Goal: Task Accomplishment & Management: Manage account settings

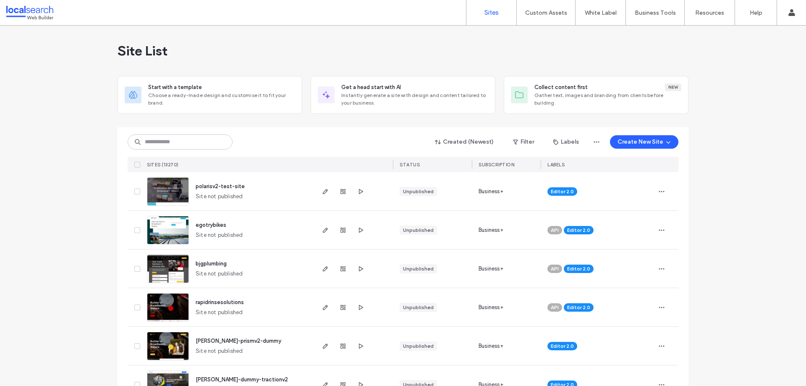
click at [215, 132] on div "Created (Newest) Filter Labels Create New Site SITES (13270) STATUS Subscriptio…" at bounding box center [403, 149] width 551 height 45
click at [215, 136] on input at bounding box center [180, 141] width 105 height 15
paste input "********"
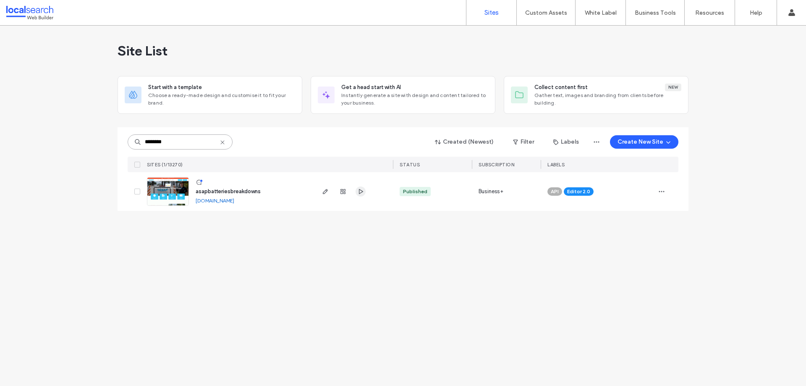
type input "********"
click at [364, 195] on span "button" at bounding box center [361, 191] width 10 height 10
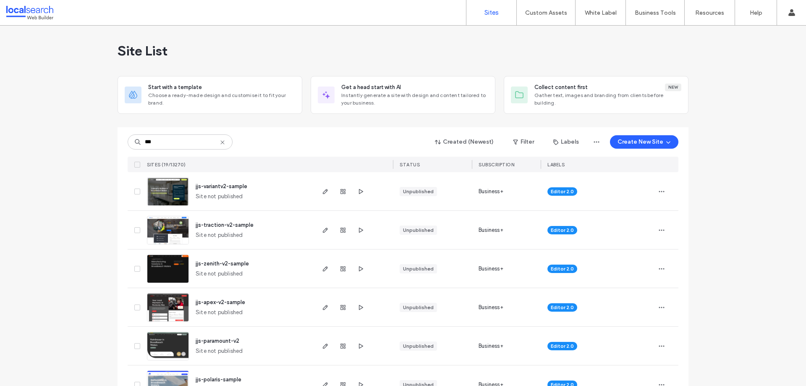
type input "***"
click at [170, 199] on img at bounding box center [167, 206] width 41 height 57
click at [360, 192] on icon "button" at bounding box center [360, 191] width 7 height 7
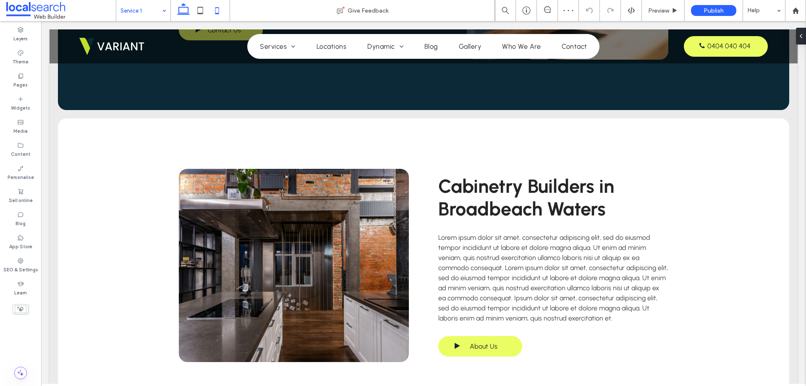
click at [219, 10] on use at bounding box center [217, 10] width 4 height 7
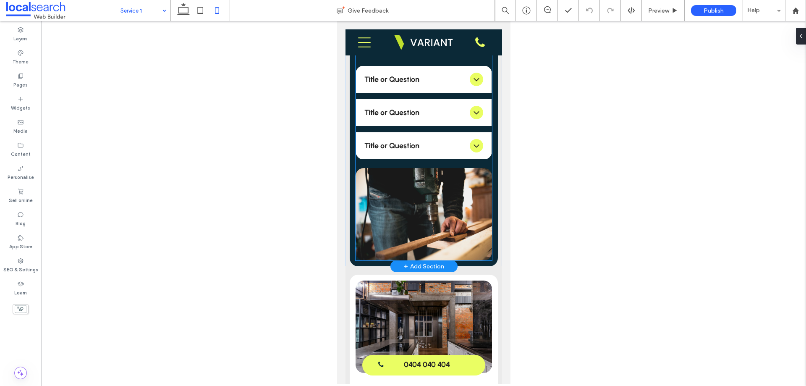
scroll to position [770, 0]
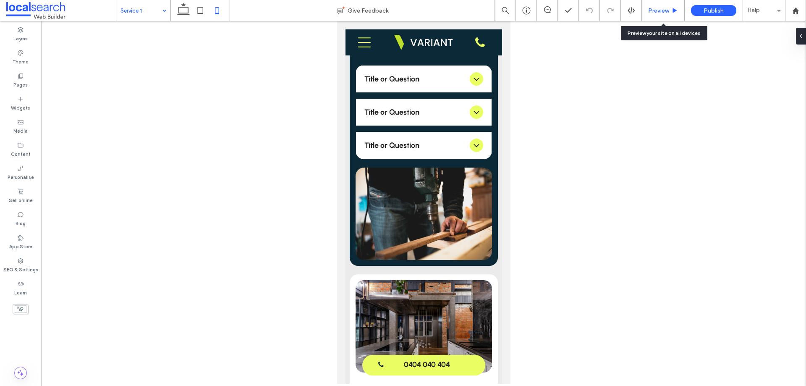
click at [661, 7] on span "Preview" at bounding box center [658, 10] width 21 height 7
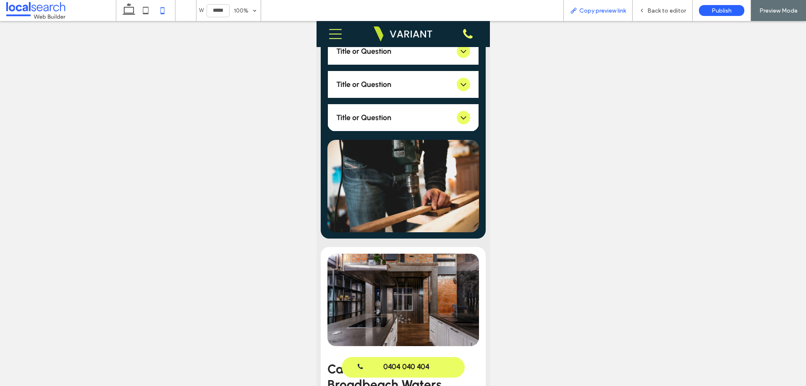
click at [610, 8] on span "Copy preview link" at bounding box center [602, 10] width 47 height 7
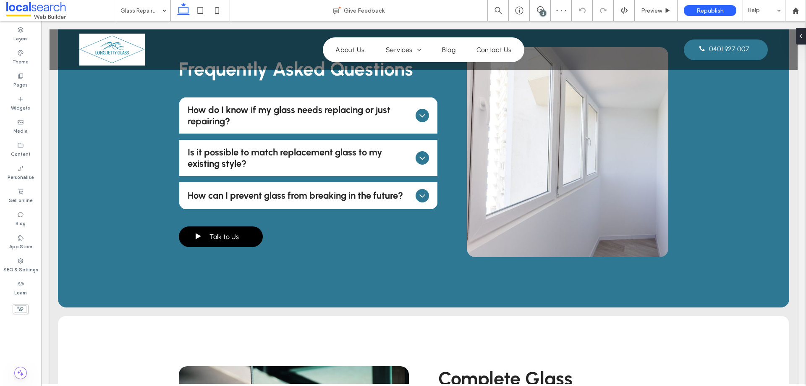
scroll to position [672, 0]
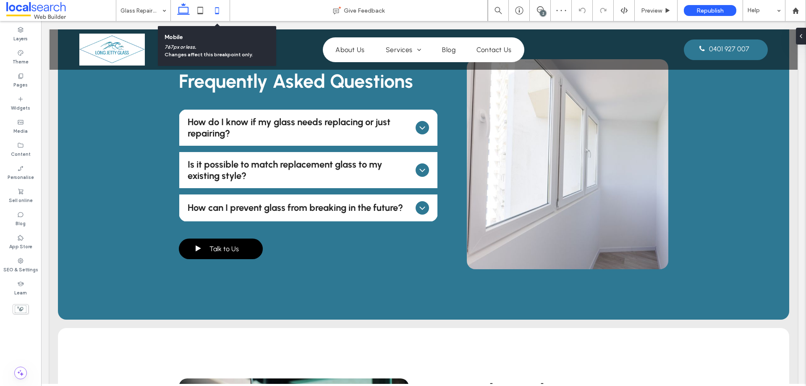
click at [213, 13] on icon at bounding box center [217, 10] width 17 height 17
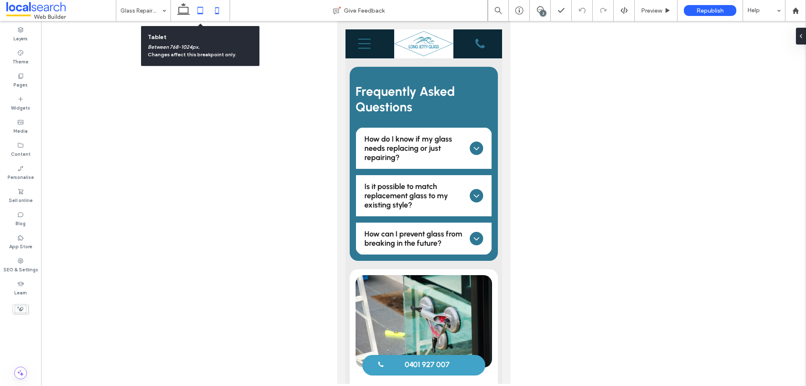
click at [201, 11] on icon at bounding box center [200, 10] width 17 height 17
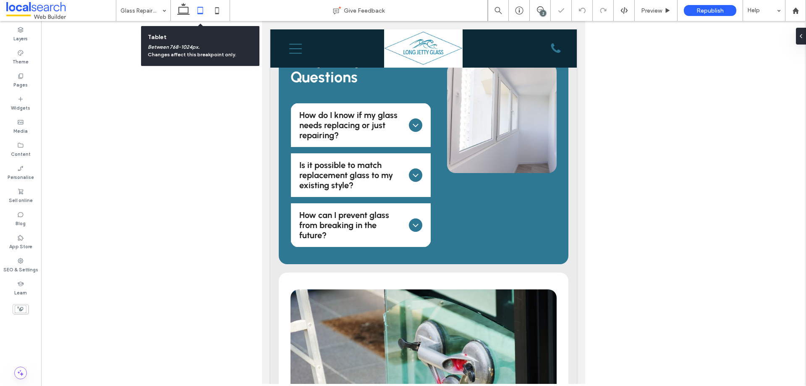
scroll to position [701, 0]
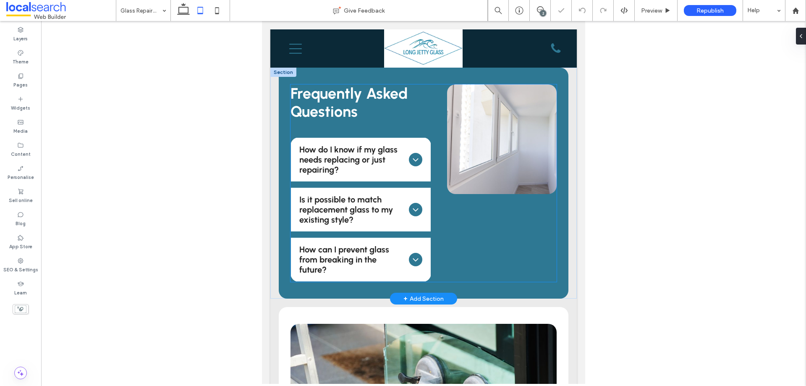
click at [486, 162] on link at bounding box center [502, 139] width 110 height 110
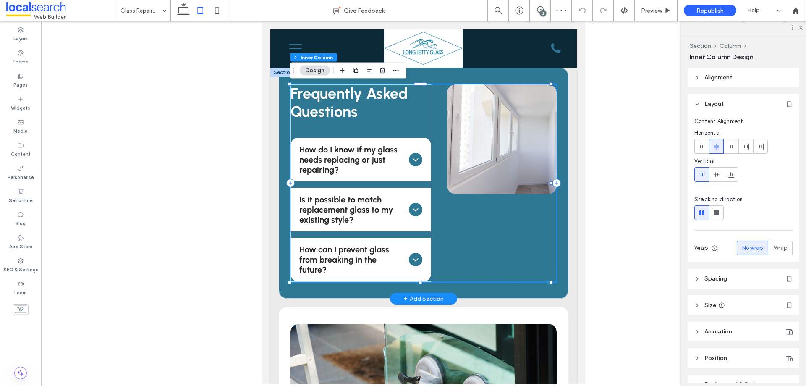
click at [494, 140] on link at bounding box center [502, 139] width 110 height 110
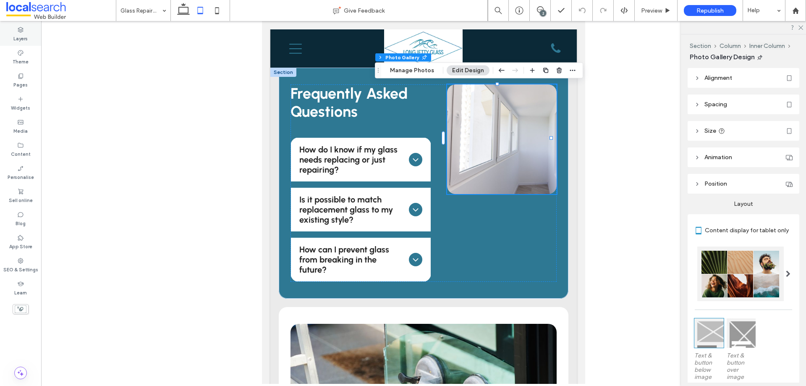
click at [25, 34] on label "Layers" at bounding box center [20, 37] width 14 height 9
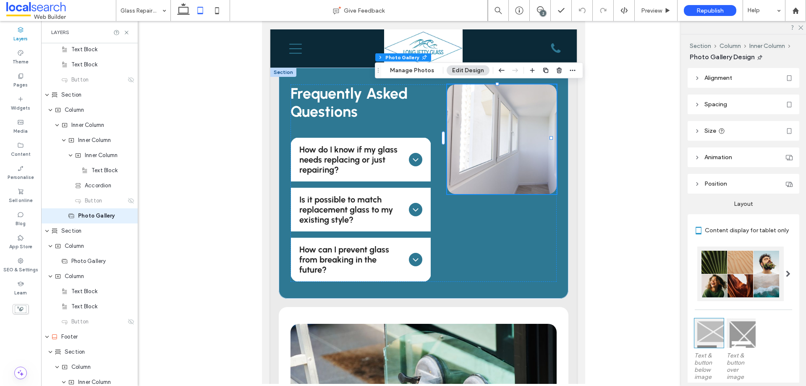
scroll to position [395, 0]
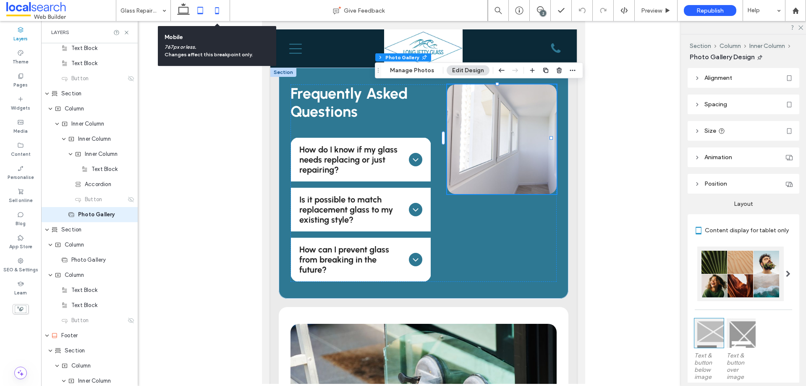
click at [220, 12] on icon at bounding box center [217, 10] width 17 height 17
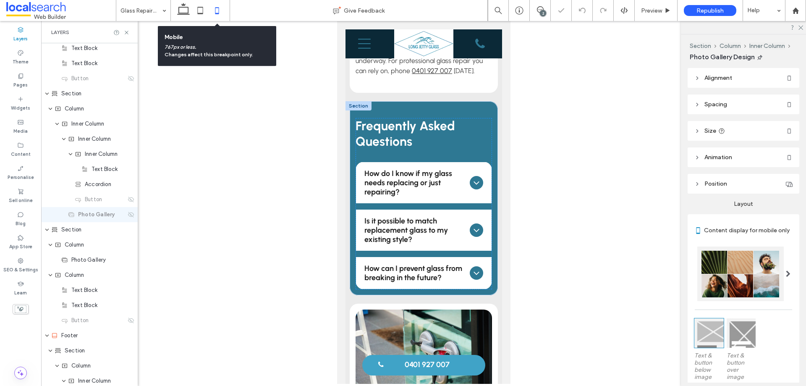
type input "***"
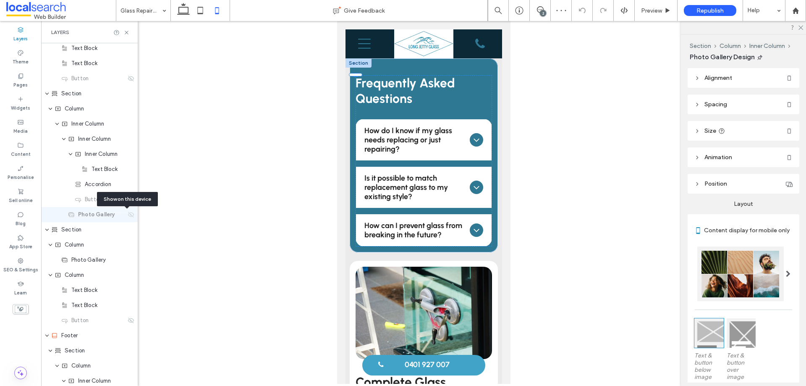
click at [128, 212] on use at bounding box center [131, 214] width 6 height 5
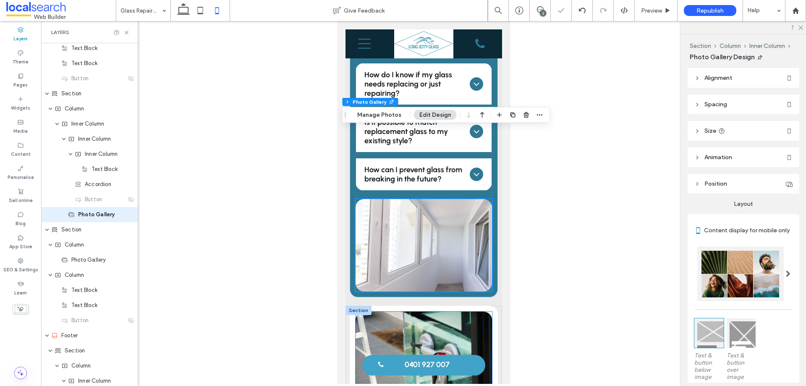
scroll to position [870, 0]
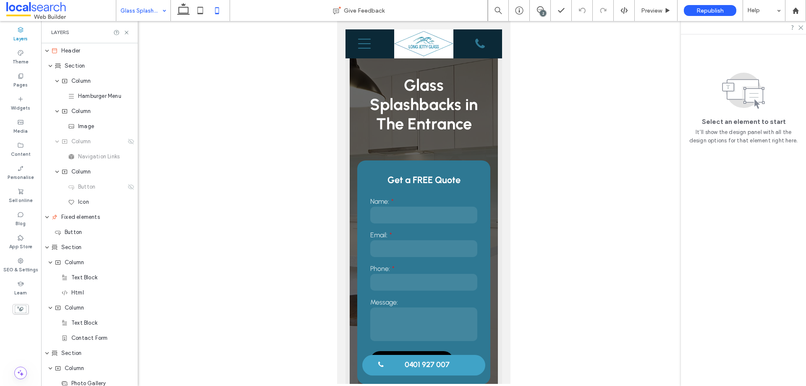
click at [541, 13] on div "2" at bounding box center [543, 13] width 6 height 6
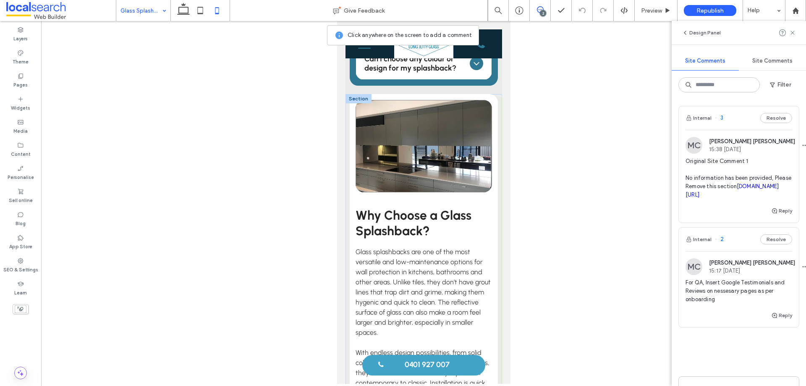
scroll to position [882, 0]
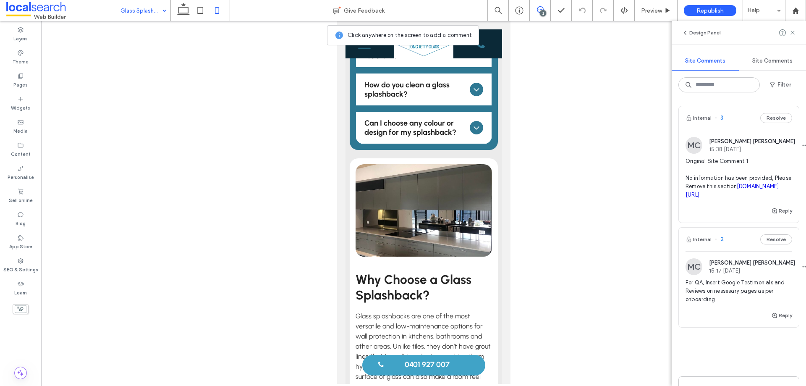
drag, startPoint x: 544, startPoint y: 9, endPoint x: 154, endPoint y: 27, distance: 390.8
click at [544, 9] on span at bounding box center [540, 9] width 21 height 7
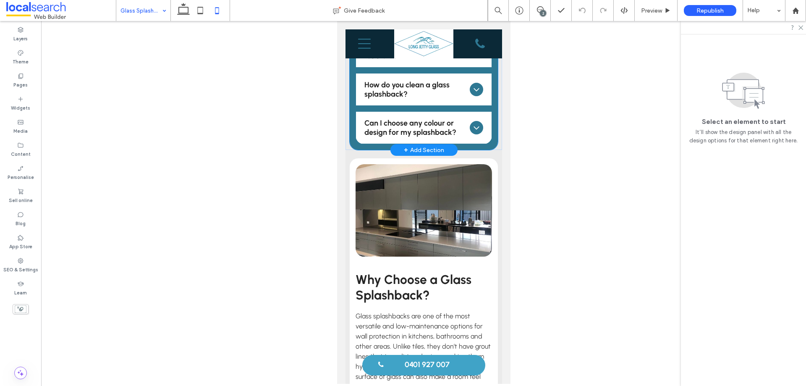
click at [352, 125] on div "Frequently Asked Questions Are glass splashbacks heat-resistant? Yes, toughened…" at bounding box center [423, 61] width 148 height 175
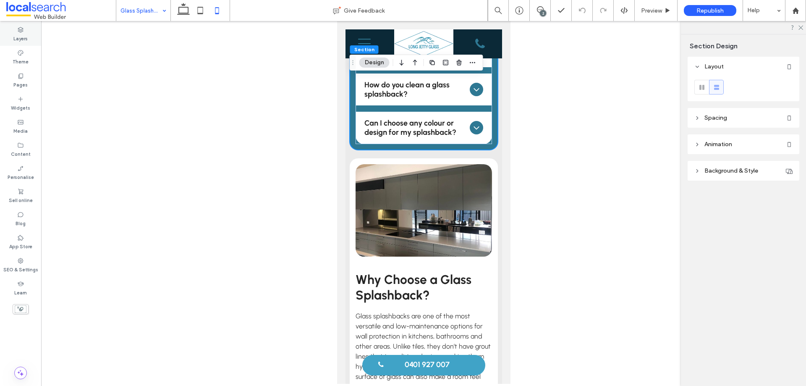
click at [26, 38] on label "Layers" at bounding box center [20, 37] width 14 height 9
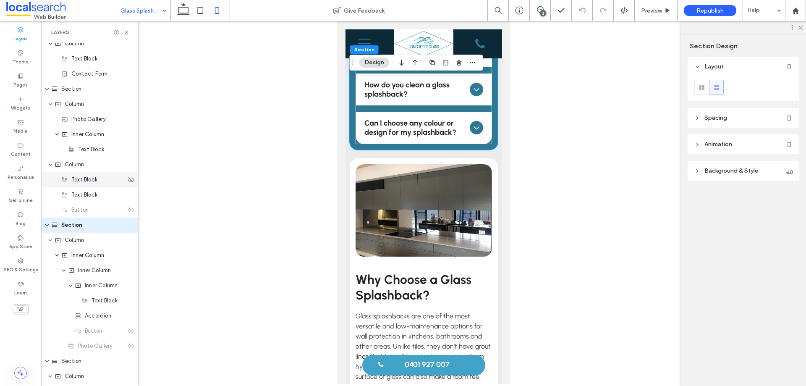
scroll to position [275, 0]
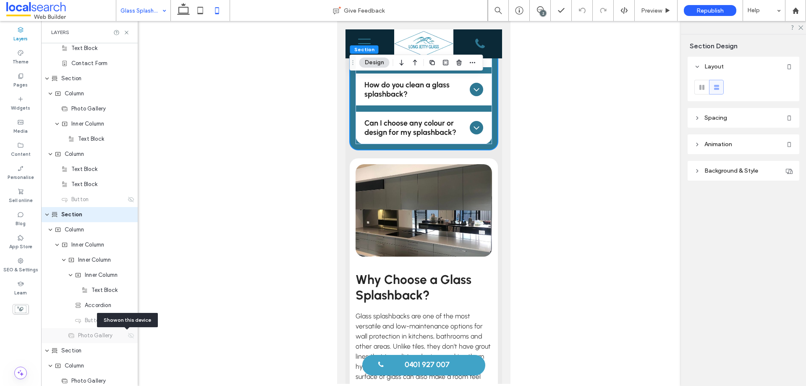
click at [128, 338] on icon at bounding box center [131, 335] width 7 height 7
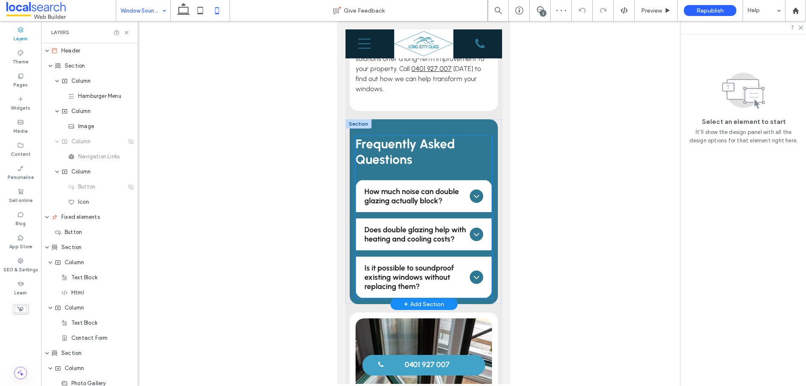
scroll to position [756, 0]
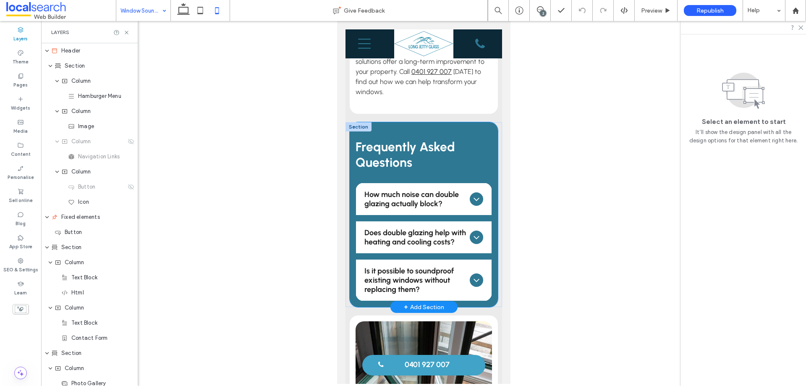
click at [351, 169] on div "Frequently Asked Questions How much noise can double glazing actually block? Do…" at bounding box center [423, 214] width 148 height 185
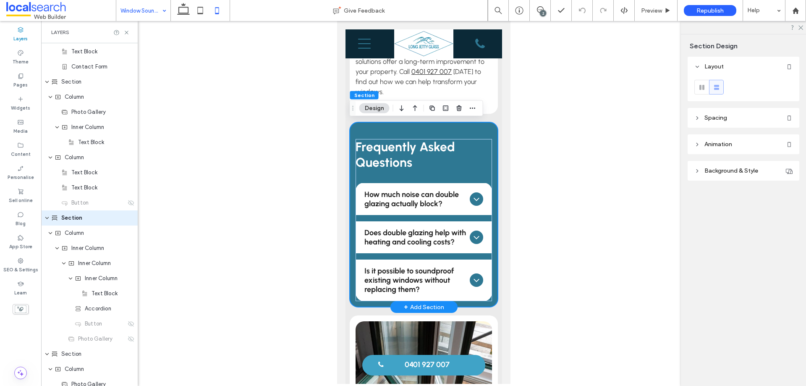
scroll to position [275, 0]
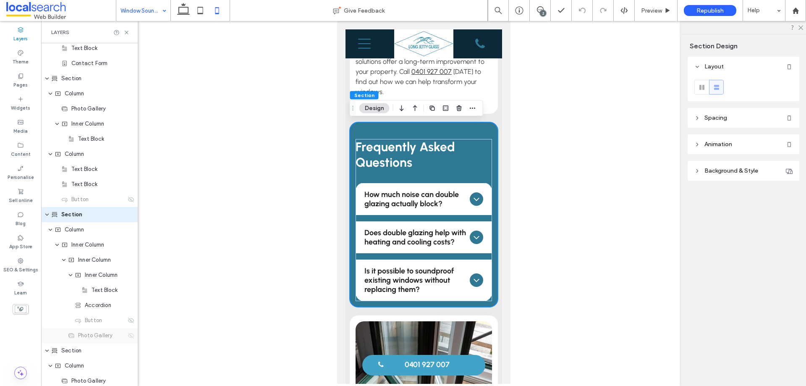
click at [128, 335] on icon at bounding box center [131, 335] width 7 height 7
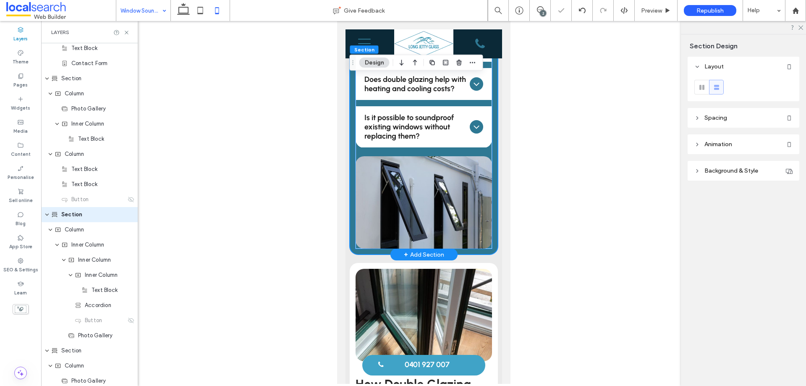
scroll to position [924, 0]
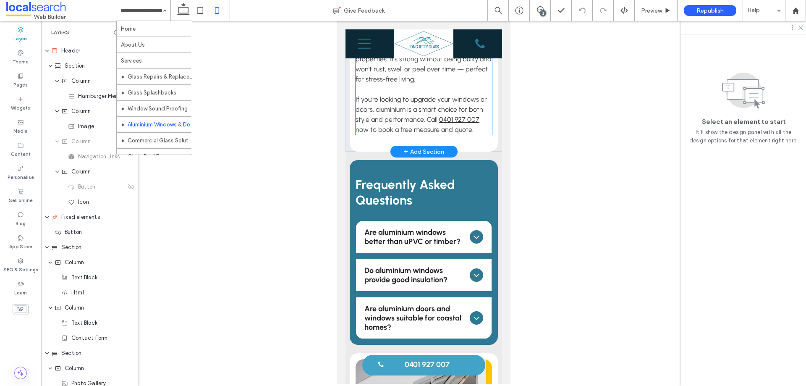
scroll to position [756, 0]
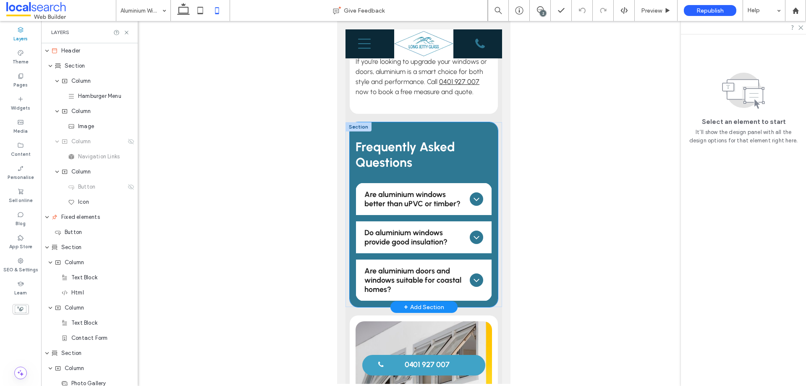
click at [352, 267] on div "Frequently Asked Questions Are aluminium windows better than uPVC or timber? Ea…" at bounding box center [423, 214] width 148 height 185
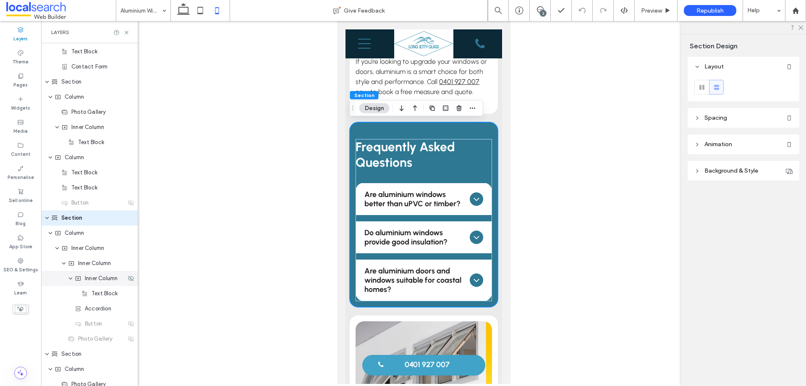
scroll to position [275, 0]
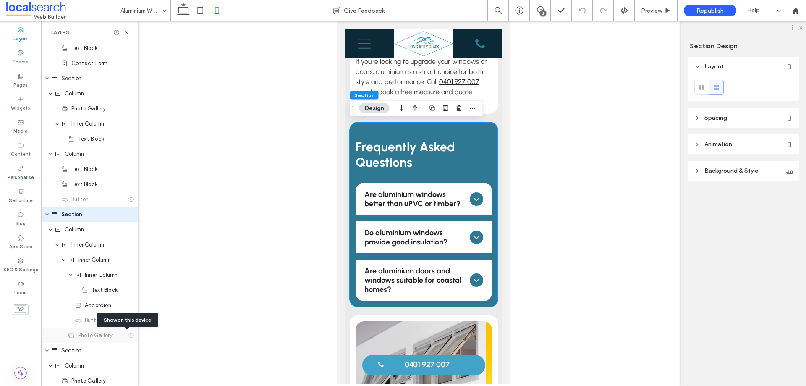
click at [128, 337] on icon at bounding box center [131, 335] width 7 height 7
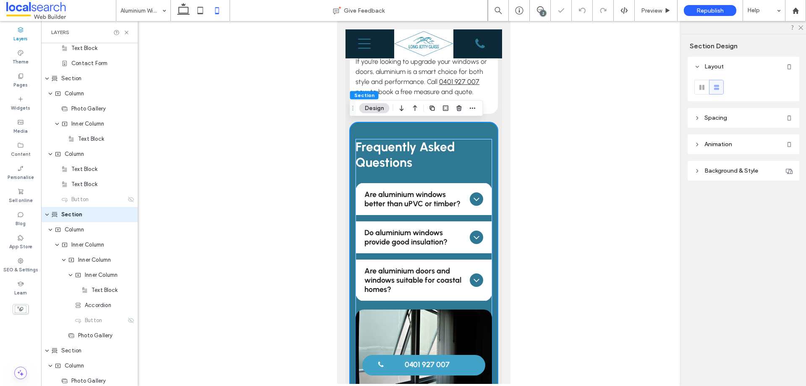
scroll to position [966, 0]
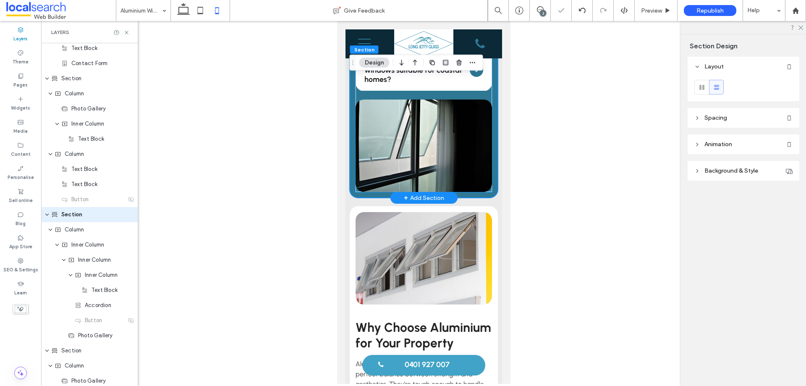
click at [408, 142] on link at bounding box center [423, 145] width 136 height 92
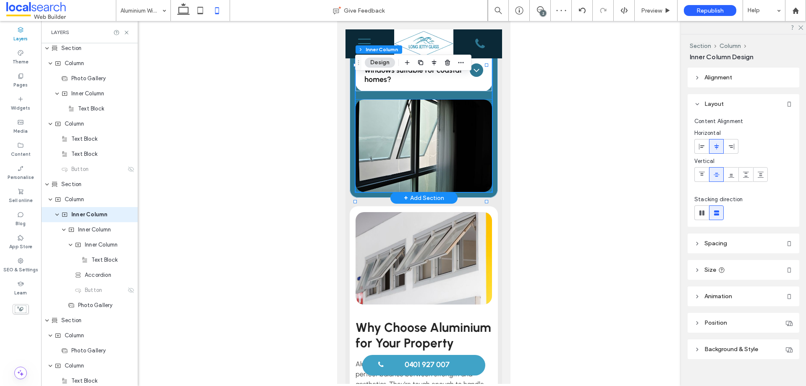
click at [414, 143] on link at bounding box center [423, 145] width 136 height 92
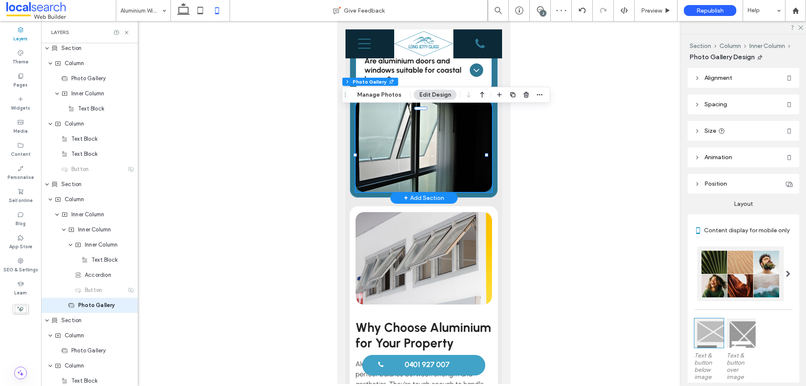
scroll to position [395, 0]
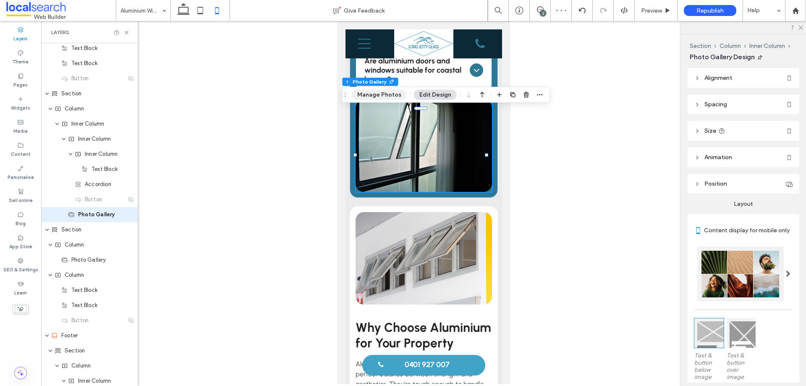
click at [378, 94] on button "Manage Photos" at bounding box center [379, 95] width 55 height 10
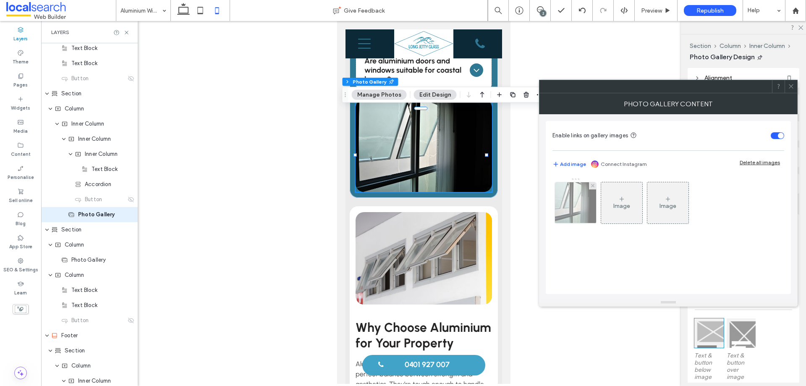
click at [588, 205] on img at bounding box center [576, 202] width 62 height 41
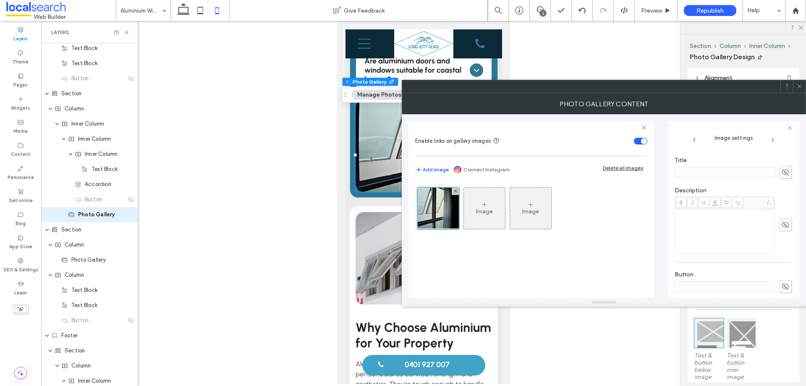
scroll to position [248, 0]
click at [798, 84] on icon at bounding box center [799, 86] width 6 height 6
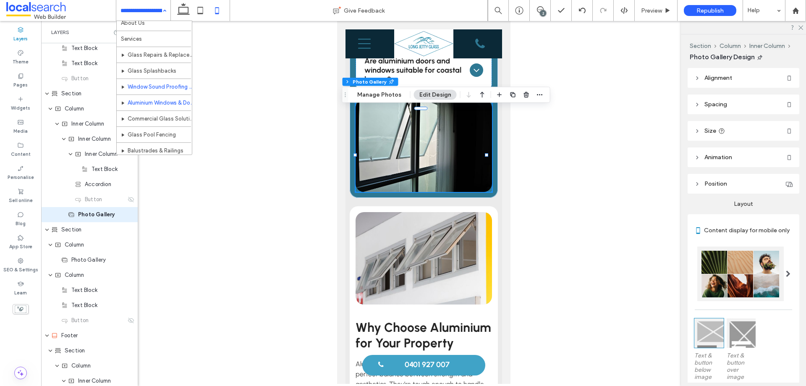
scroll to position [42, 0]
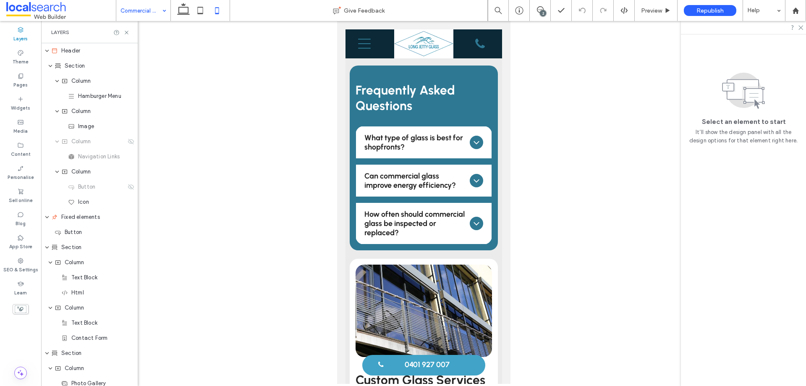
scroll to position [924, 0]
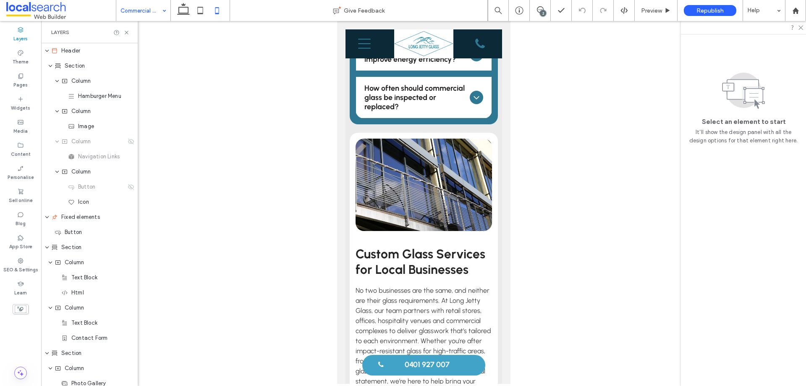
click at [153, 13] on input at bounding box center [141, 10] width 42 height 21
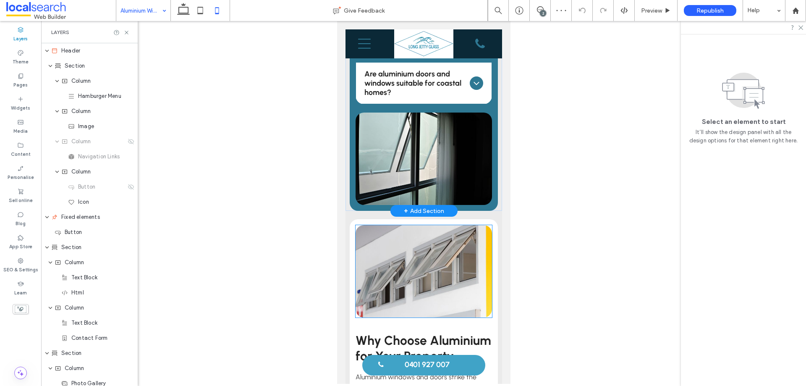
scroll to position [924, 0]
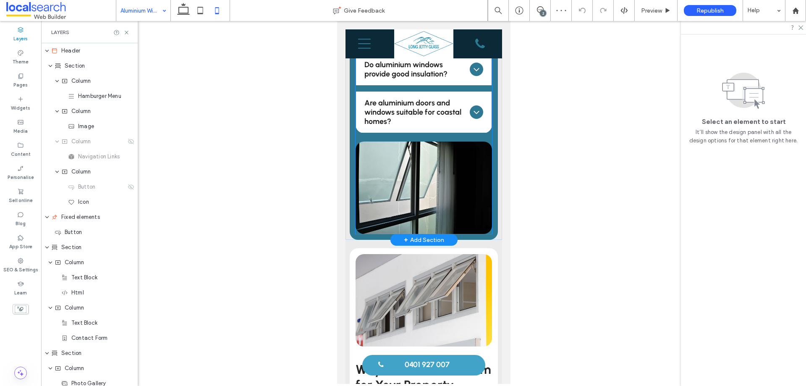
click at [374, 172] on link at bounding box center [423, 187] width 136 height 92
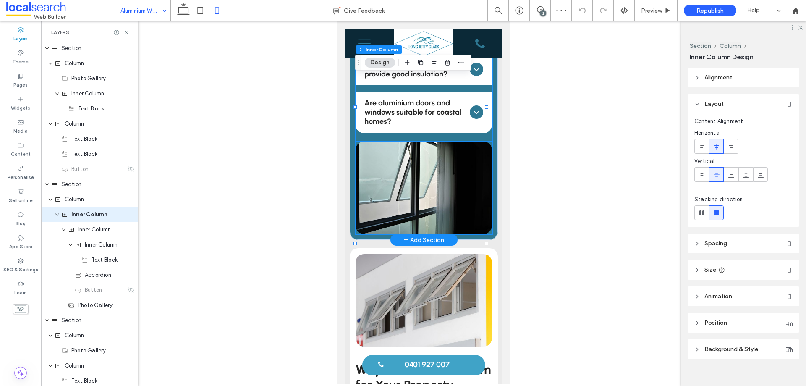
click at [416, 165] on link at bounding box center [423, 187] width 136 height 92
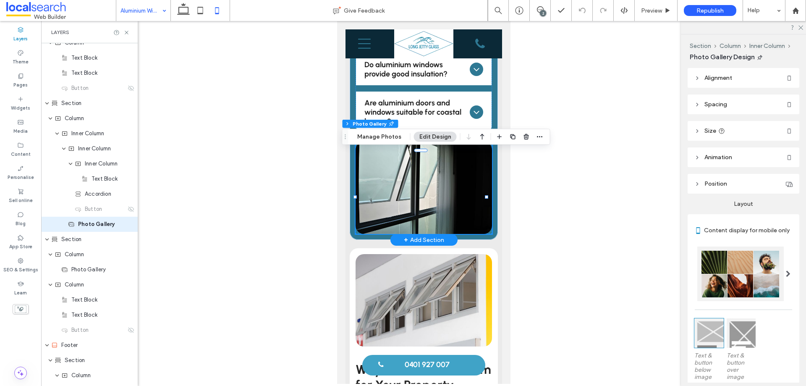
scroll to position [395, 0]
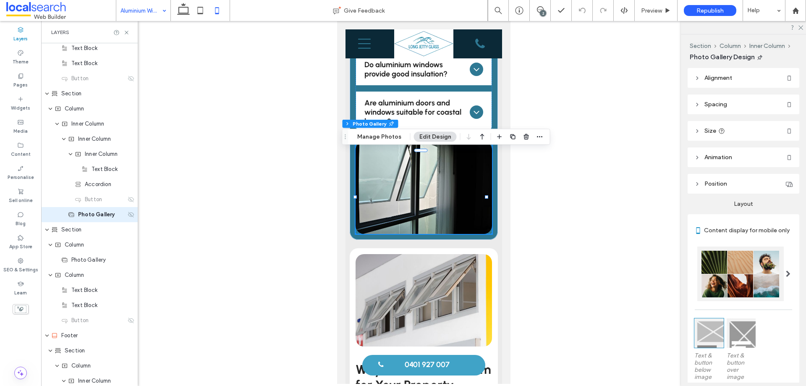
click at [128, 214] on use at bounding box center [131, 214] width 6 height 5
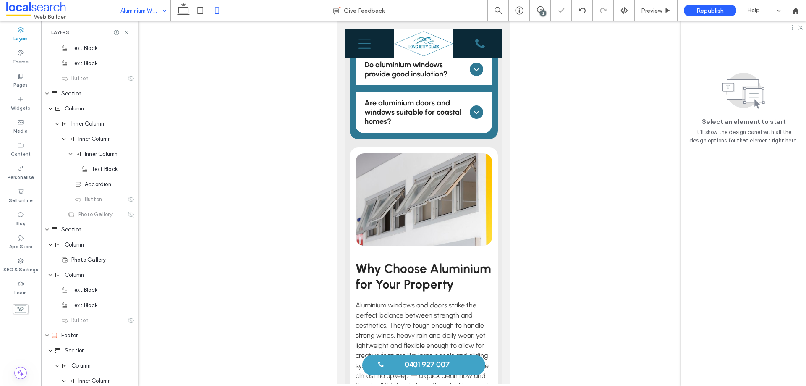
click at [152, 13] on input at bounding box center [141, 10] width 42 height 21
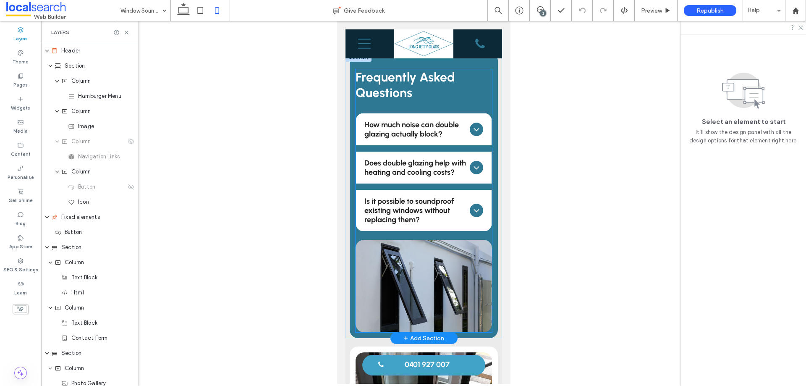
scroll to position [882, 0]
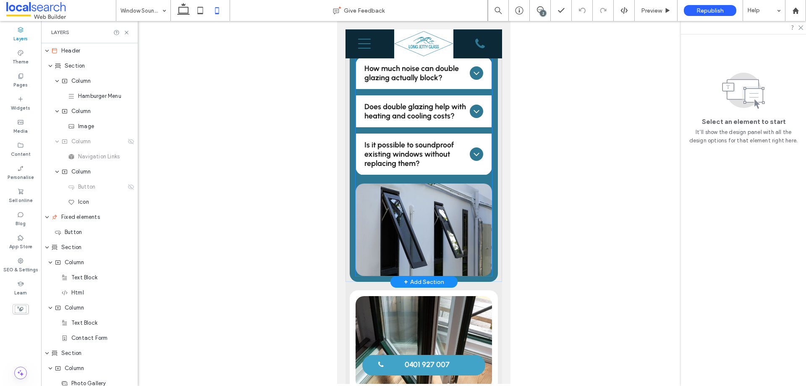
click at [415, 225] on link at bounding box center [423, 229] width 136 height 92
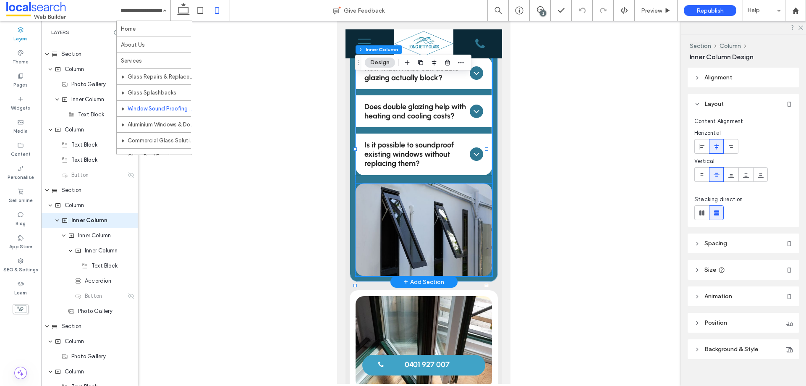
click at [407, 207] on link at bounding box center [423, 229] width 136 height 92
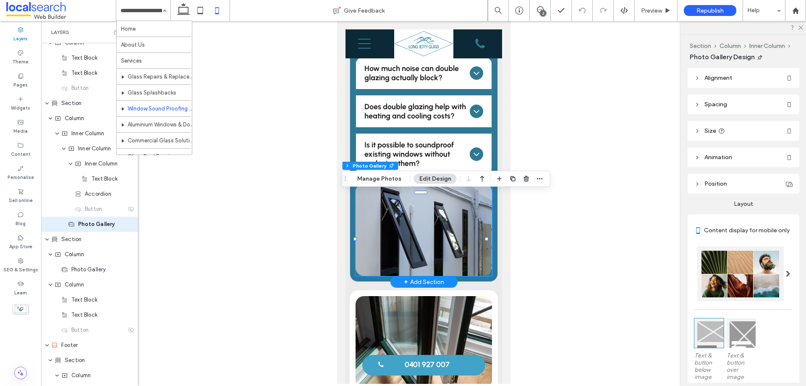
scroll to position [395, 0]
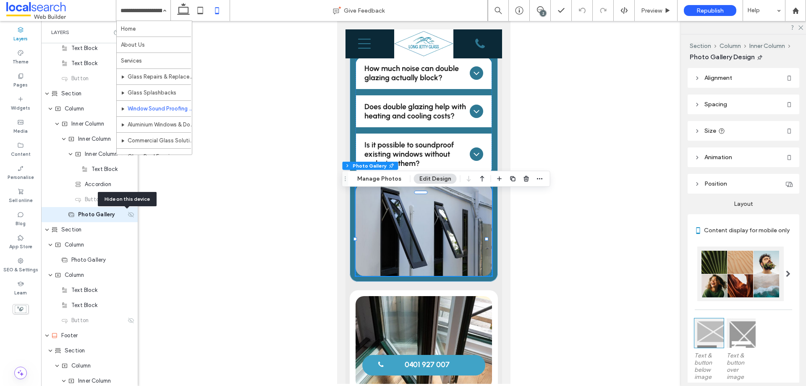
click at [128, 216] on icon at bounding box center [131, 214] width 7 height 7
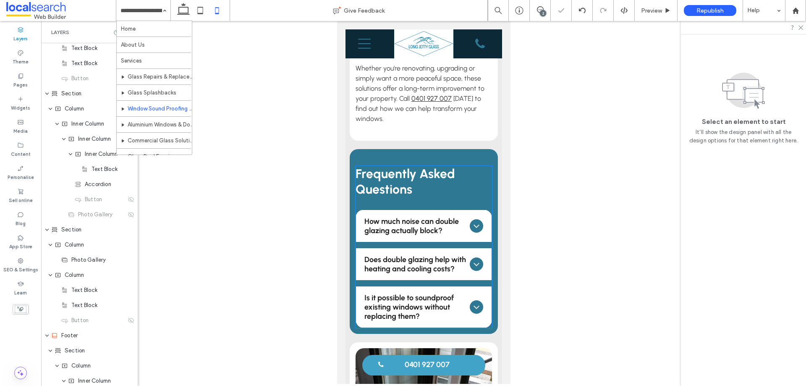
scroll to position [714, 0]
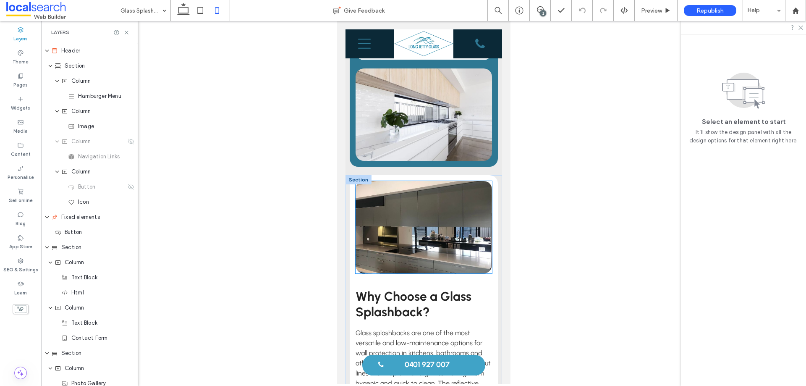
scroll to position [924, 0]
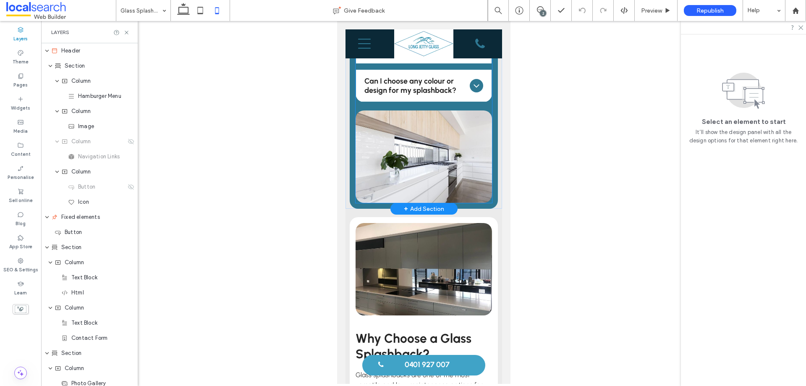
click at [434, 135] on link at bounding box center [423, 156] width 136 height 92
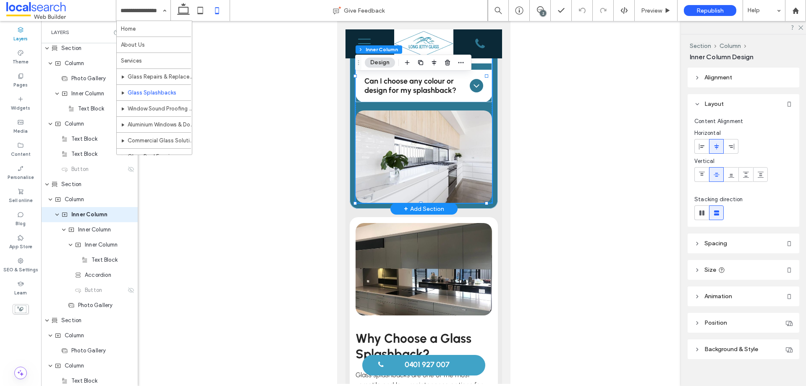
click at [435, 127] on link at bounding box center [423, 156] width 136 height 92
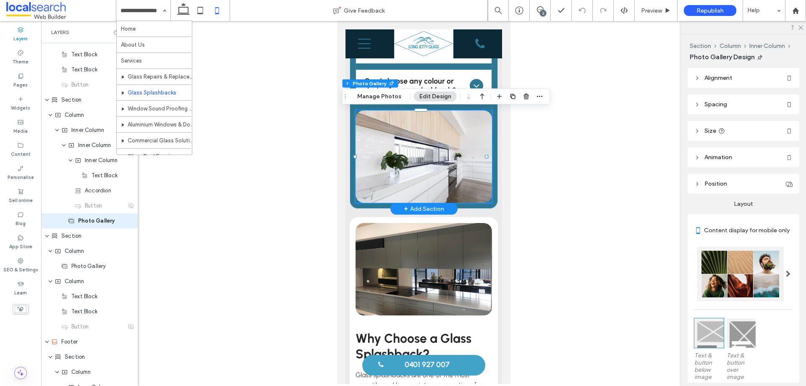
scroll to position [395, 0]
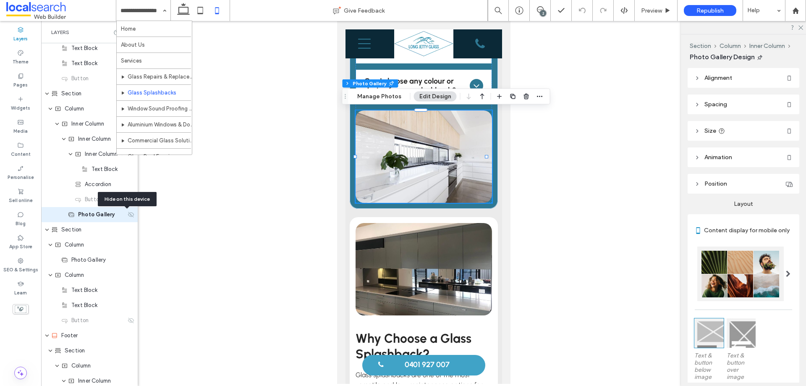
click at [128, 214] on icon at bounding box center [131, 214] width 7 height 7
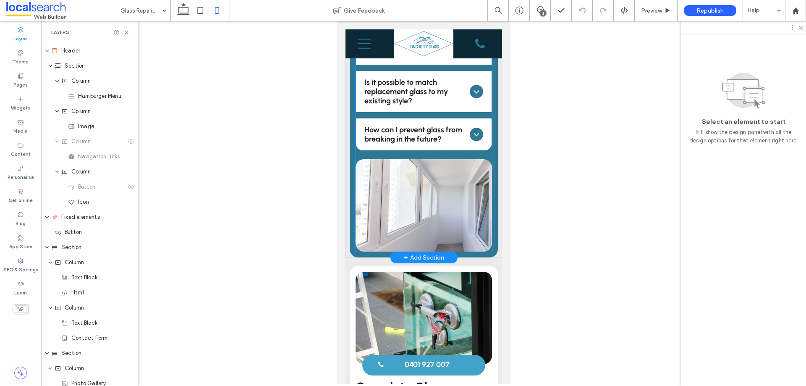
scroll to position [840, 0]
click at [411, 162] on link at bounding box center [423, 206] width 136 height 92
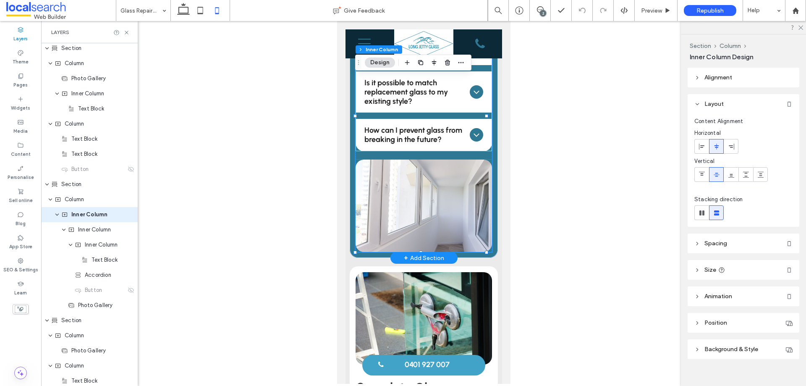
click at [408, 169] on link at bounding box center [423, 206] width 136 height 92
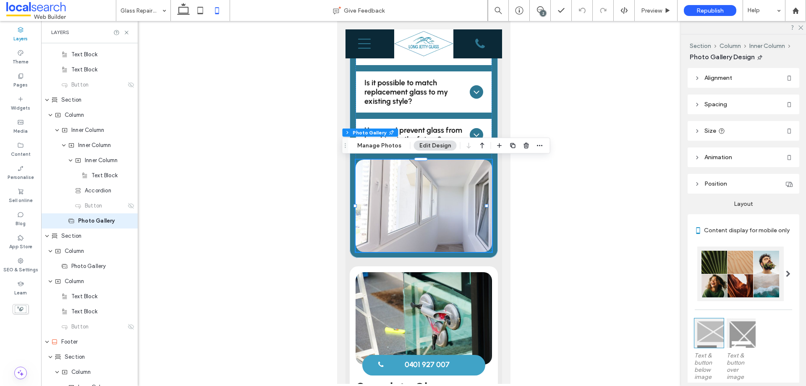
scroll to position [395, 0]
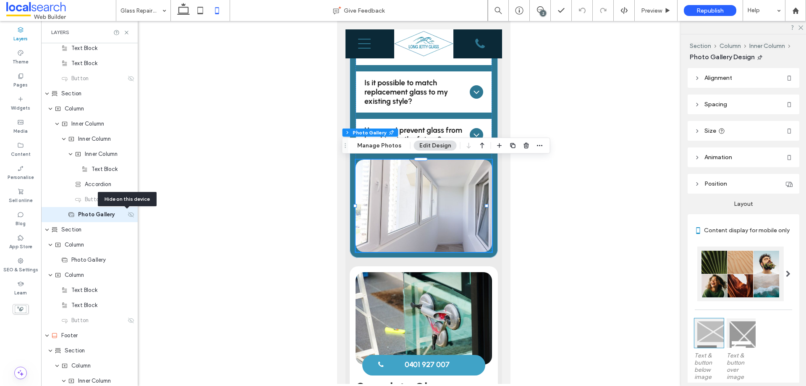
click at [128, 212] on icon at bounding box center [131, 214] width 7 height 7
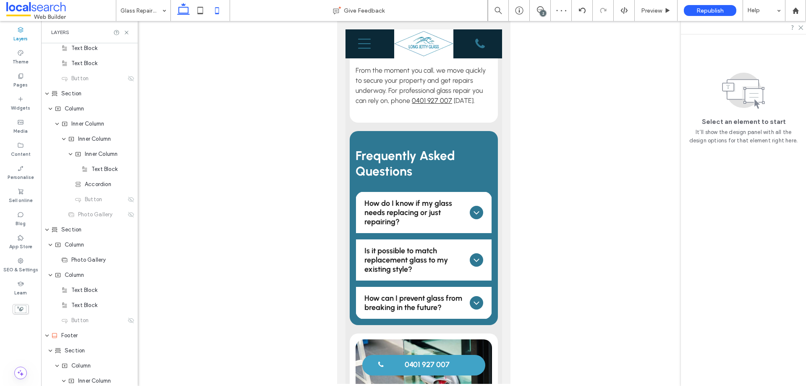
click at [187, 9] on icon at bounding box center [183, 10] width 17 height 17
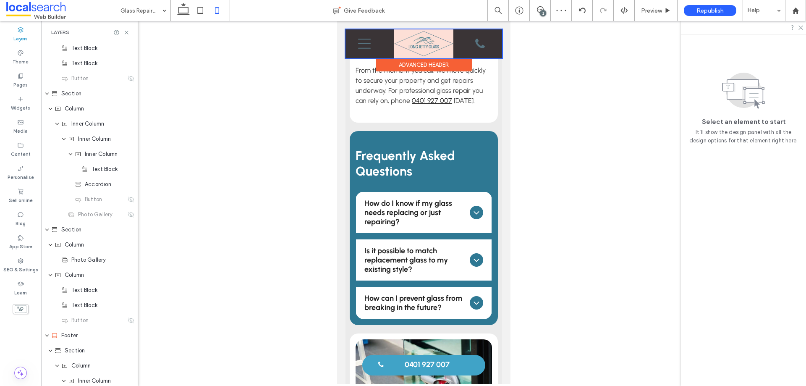
scroll to position [620, 0]
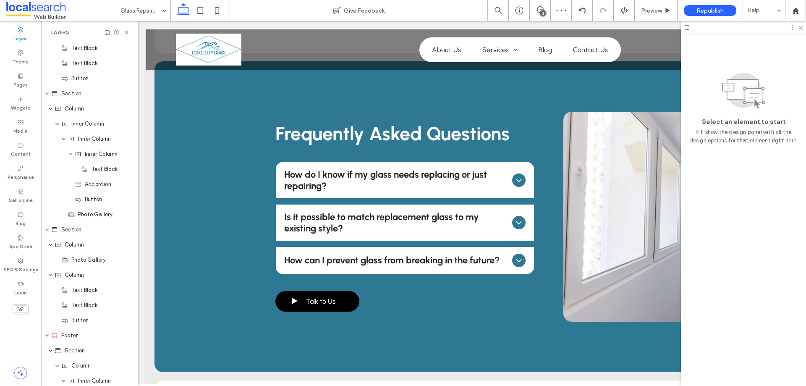
click at [130, 33] on div "Layers" at bounding box center [89, 32] width 97 height 22
click at [128, 33] on icon at bounding box center [126, 32] width 6 height 6
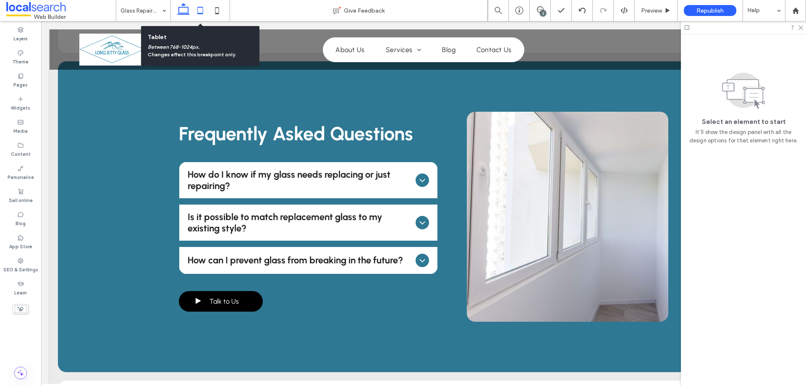
click at [199, 12] on icon at bounding box center [200, 10] width 17 height 17
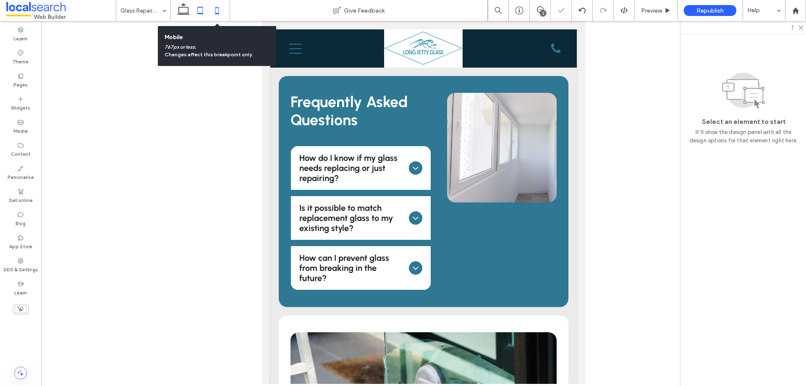
click at [215, 12] on use at bounding box center [217, 10] width 4 height 7
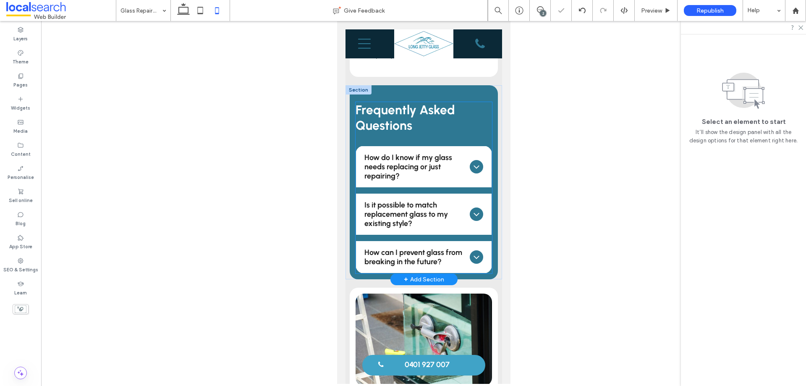
scroll to position [702, 0]
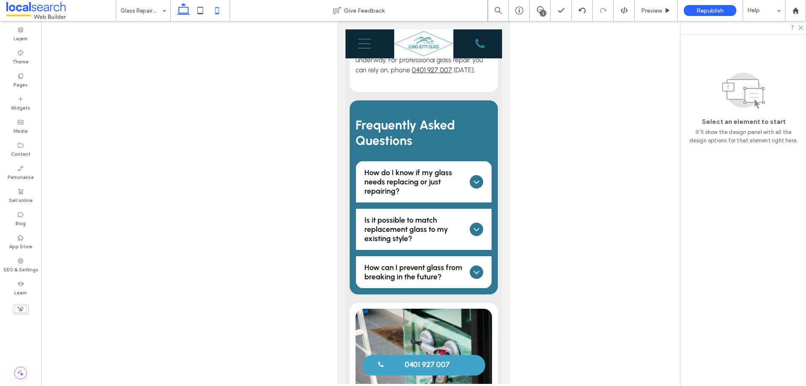
click at [186, 15] on icon at bounding box center [183, 10] width 17 height 17
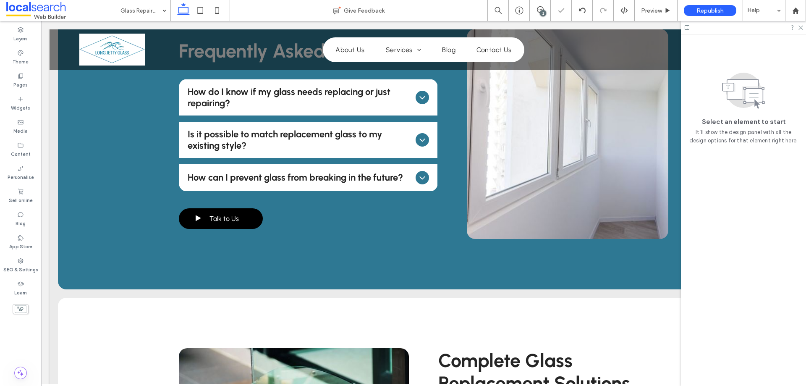
scroll to position [620, 0]
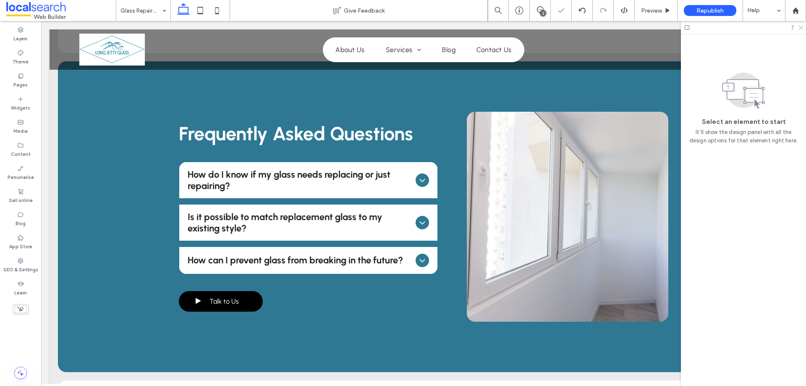
click at [801, 25] on icon at bounding box center [800, 26] width 5 height 5
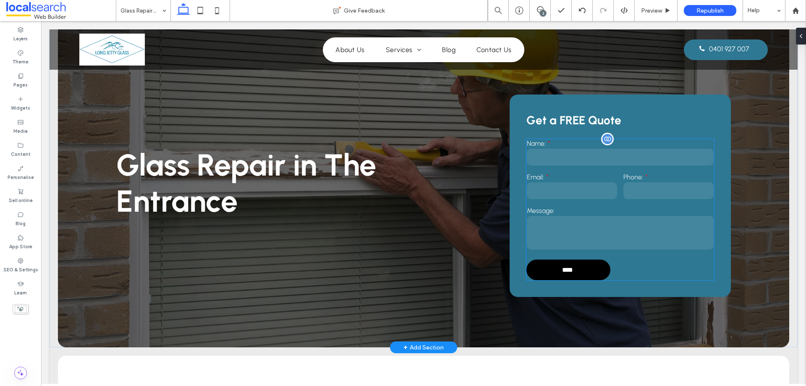
scroll to position [0, 0]
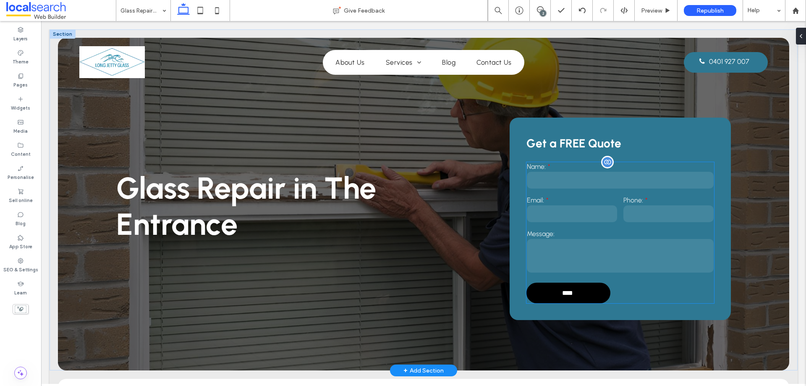
click at [632, 181] on input "text" at bounding box center [620, 180] width 187 height 17
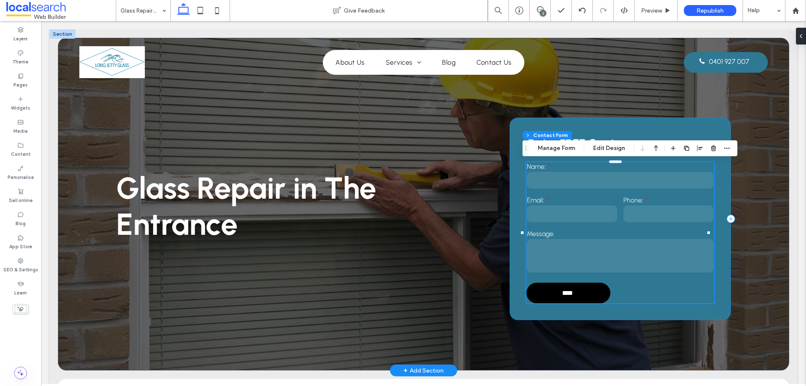
type input "**"
type input "*"
type input "***"
click at [727, 148] on icon "button" at bounding box center [727, 148] width 7 height 7
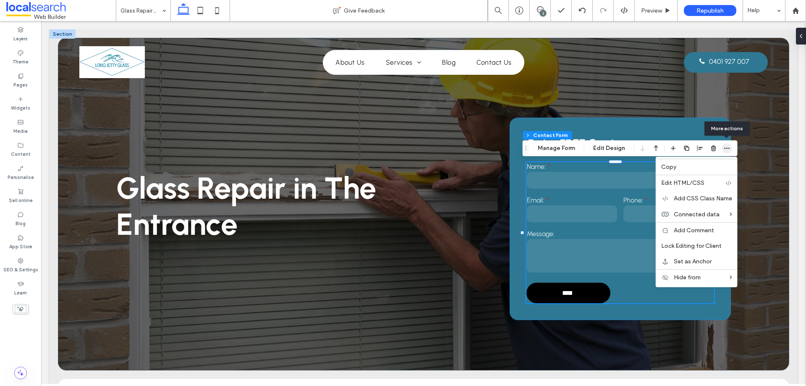
drag, startPoint x: 727, startPoint y: 148, endPoint x: 665, endPoint y: 152, distance: 63.1
click at [727, 148] on icon "button" at bounding box center [727, 148] width 7 height 7
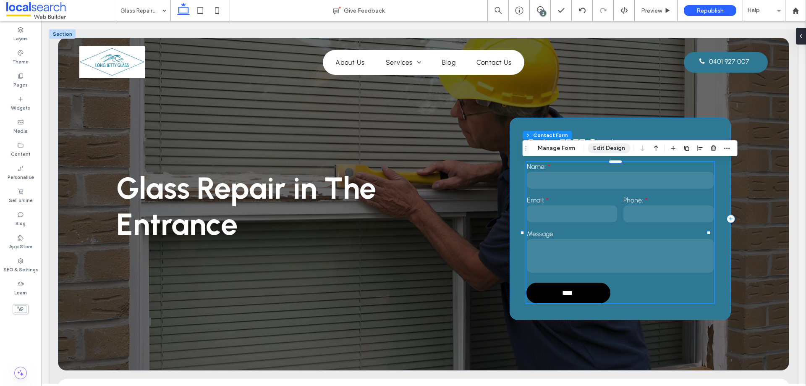
click at [601, 146] on button "Edit Design" at bounding box center [609, 148] width 43 height 10
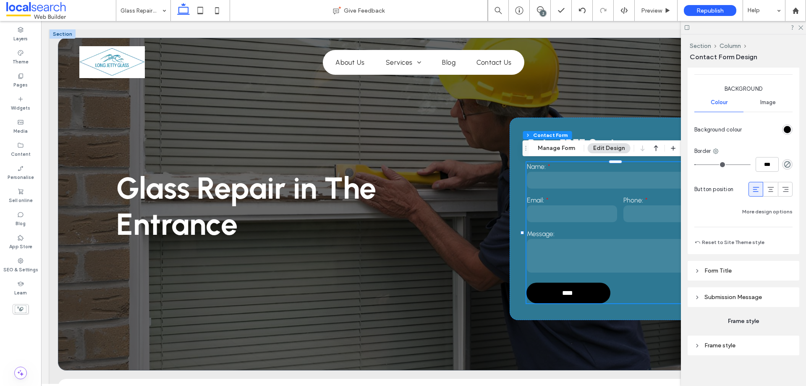
click at [740, 293] on header "Submission Message" at bounding box center [744, 297] width 112 height 20
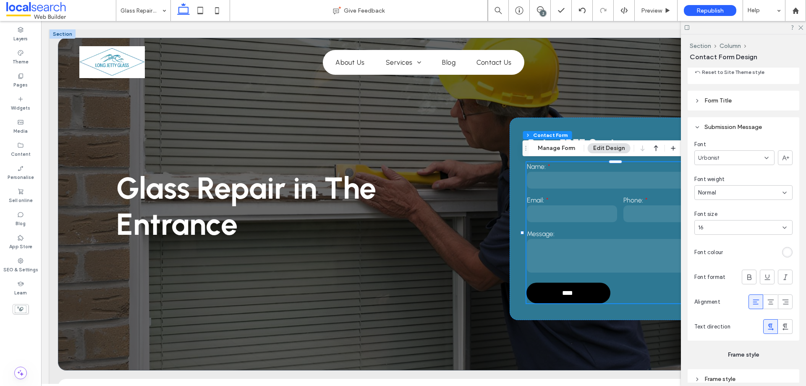
scroll to position [840, 0]
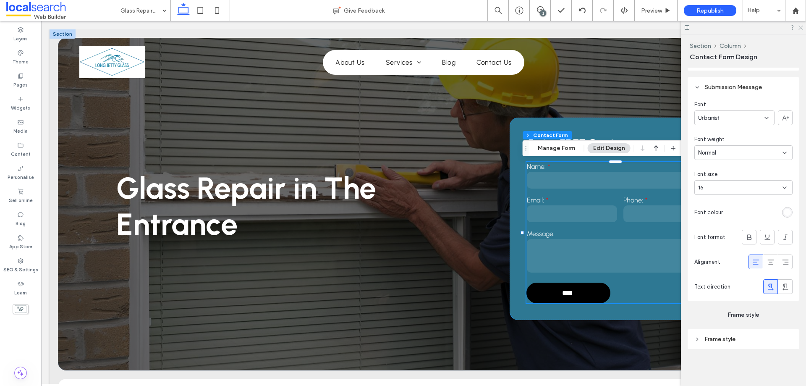
click at [801, 29] on icon at bounding box center [800, 26] width 5 height 5
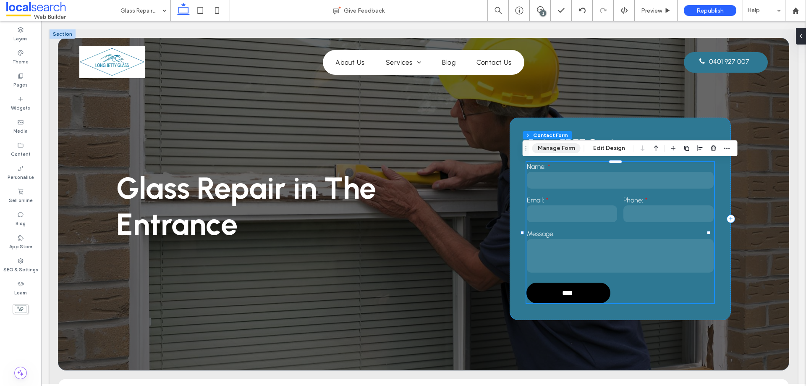
click at [555, 148] on button "Manage Form" at bounding box center [556, 148] width 48 height 10
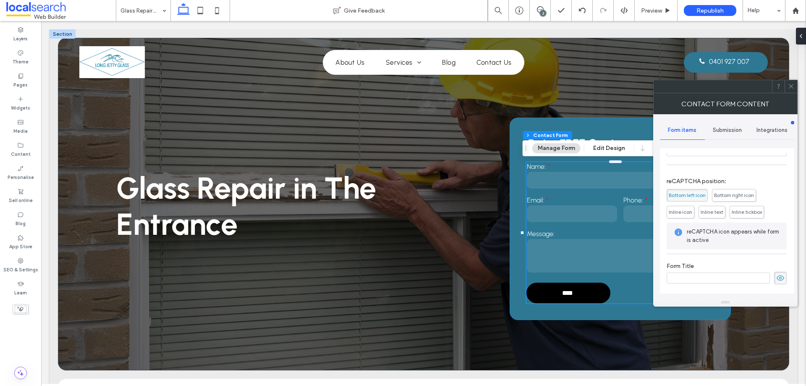
scroll to position [170, 0]
click at [791, 86] on icon at bounding box center [791, 86] width 6 height 6
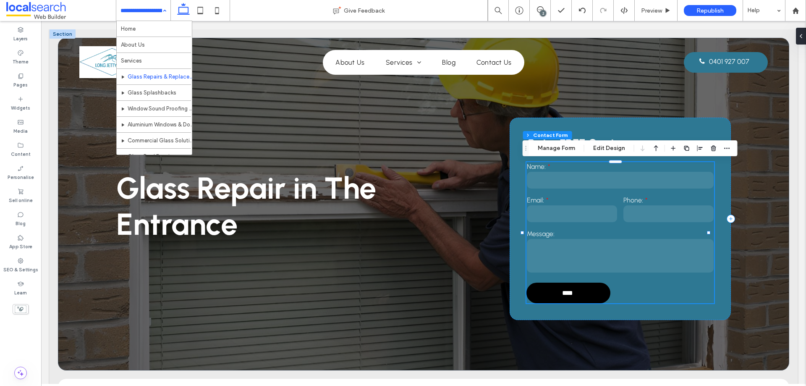
scroll to position [105, 0]
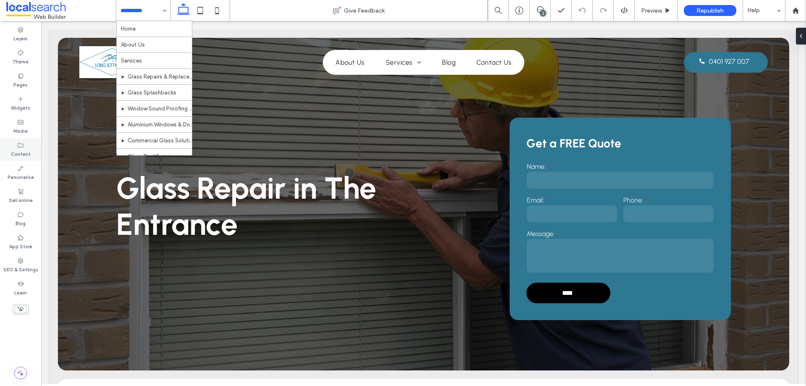
click at [24, 147] on icon at bounding box center [20, 145] width 7 height 7
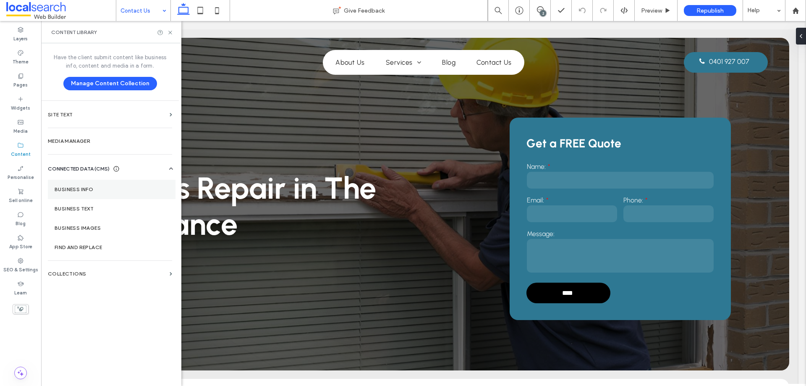
click at [74, 183] on section "Business info" at bounding box center [112, 189] width 128 height 19
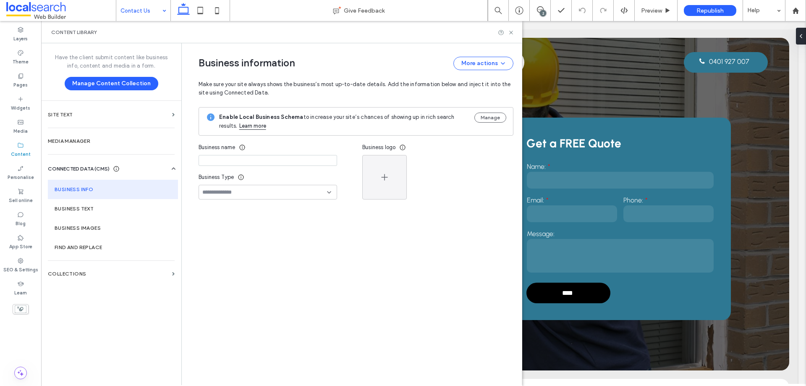
type input "**********"
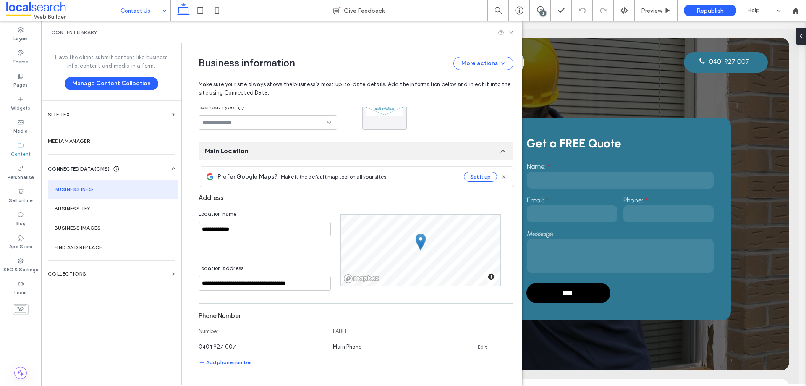
scroll to position [168, 0]
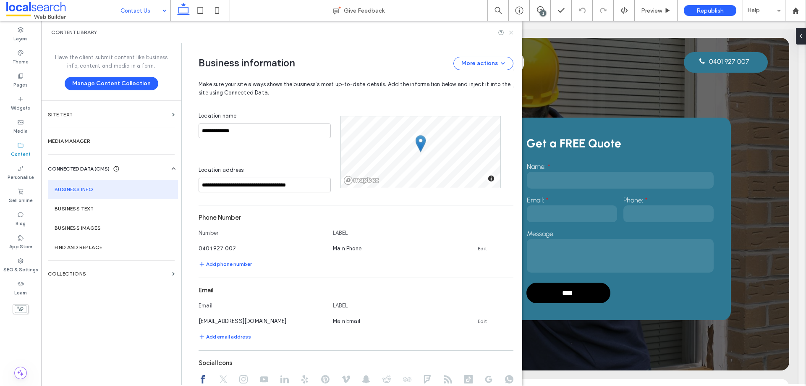
click at [509, 34] on icon at bounding box center [511, 32] width 6 height 6
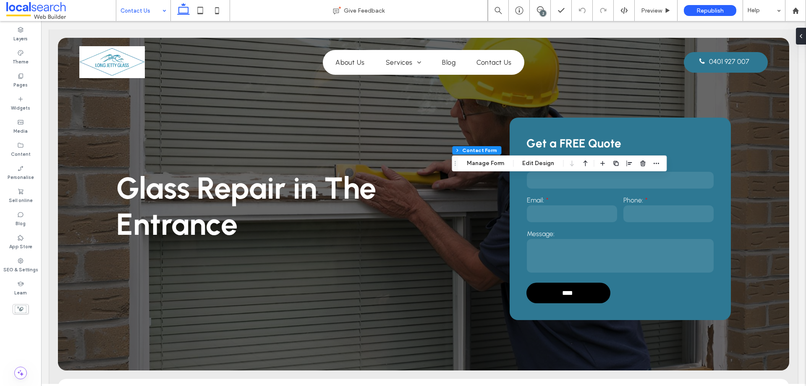
type input "**"
type input "*"
type input "***"
click at [658, 165] on icon "button" at bounding box center [656, 163] width 7 height 7
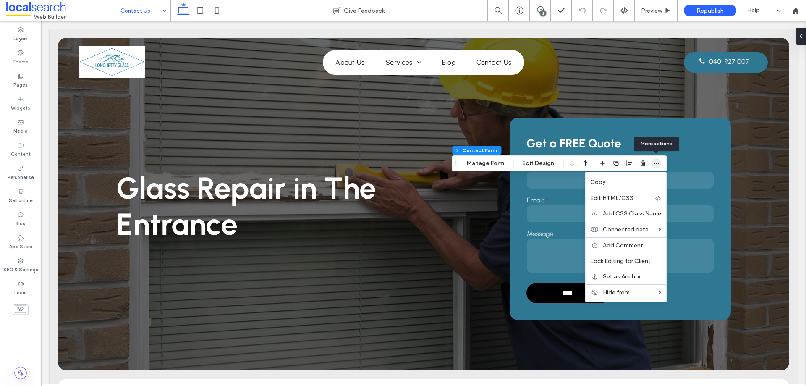
click at [658, 165] on icon "button" at bounding box center [656, 163] width 7 height 7
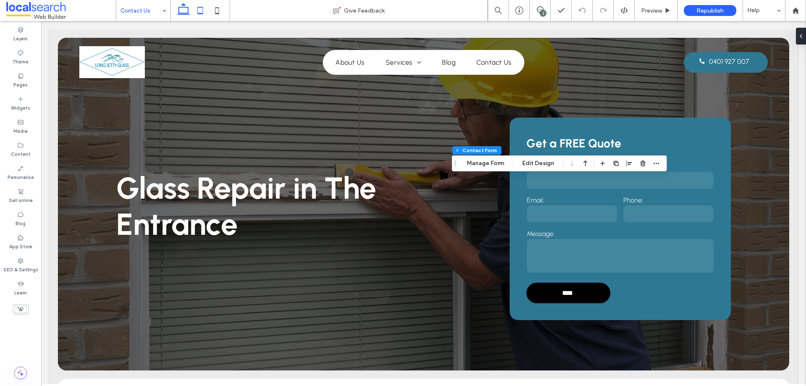
click at [201, 12] on icon at bounding box center [200, 10] width 17 height 17
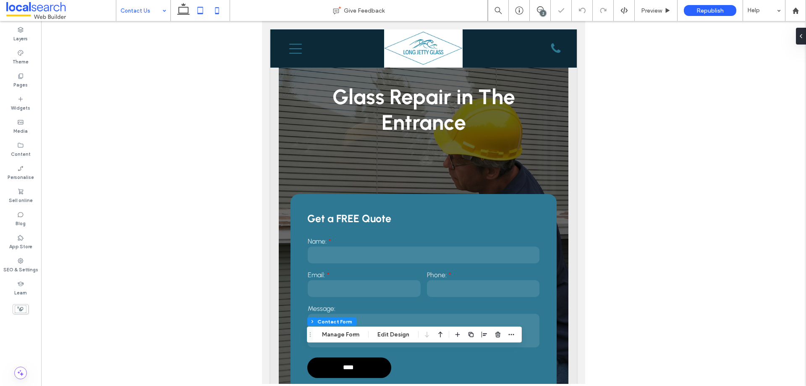
click at [222, 14] on icon at bounding box center [217, 10] width 17 height 17
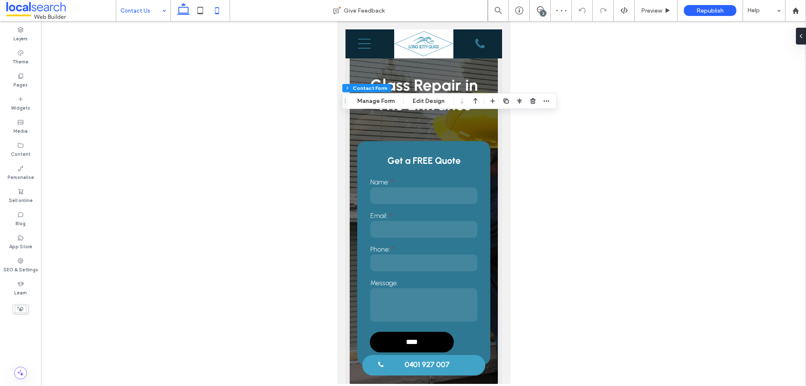
click at [188, 13] on use at bounding box center [183, 9] width 13 height 12
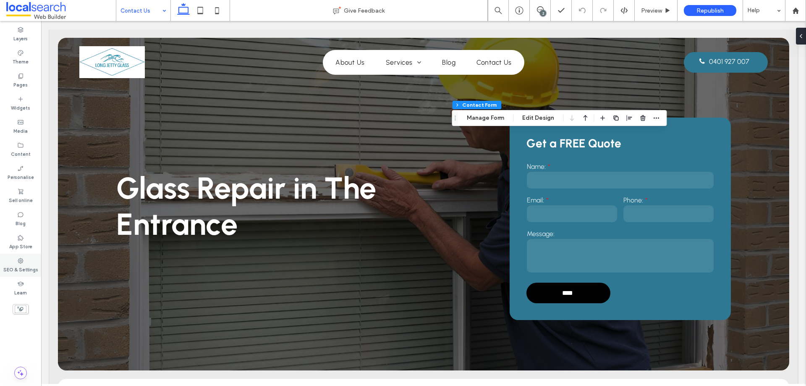
click at [24, 259] on icon at bounding box center [20, 260] width 7 height 7
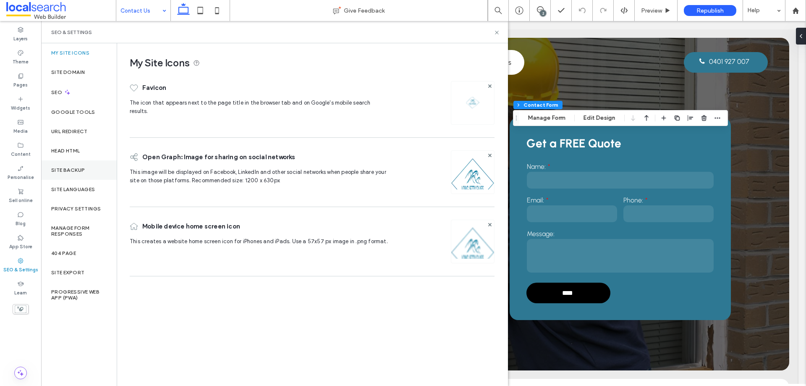
click at [68, 170] on label "Site backup" at bounding box center [68, 170] width 34 height 6
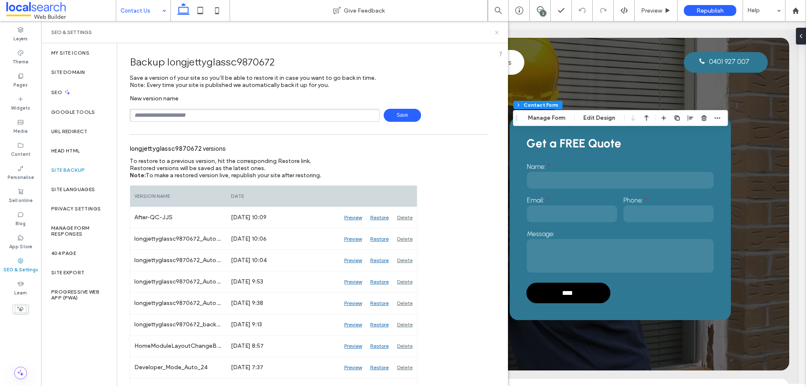
click at [497, 34] on icon at bounding box center [497, 32] width 6 height 6
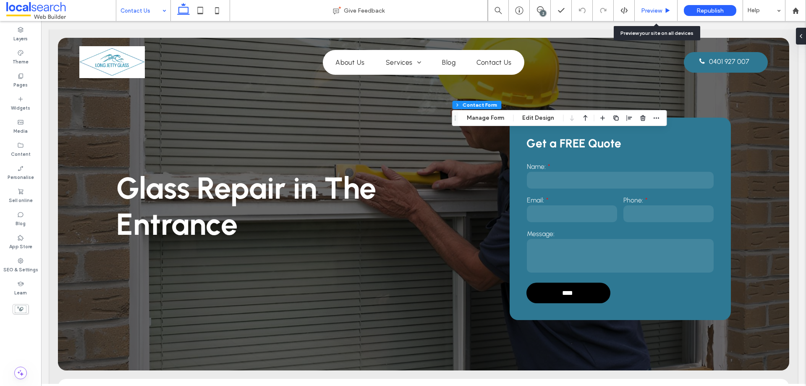
click at [652, 9] on span "Preview" at bounding box center [651, 10] width 21 height 7
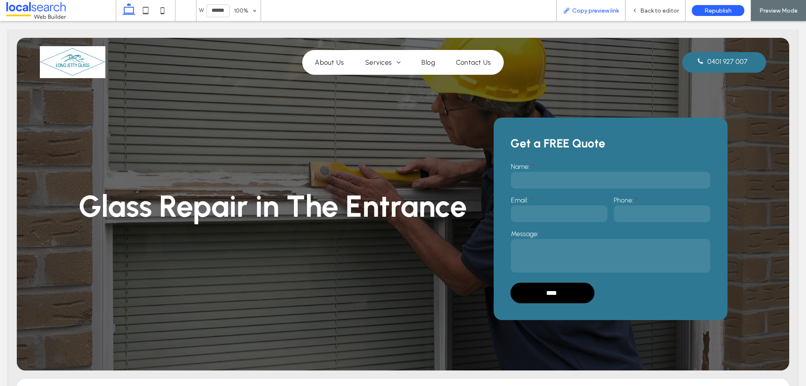
click at [608, 5] on div "Copy preview link" at bounding box center [590, 10] width 69 height 21
click at [603, 8] on span "Copy preview link" at bounding box center [595, 10] width 47 height 7
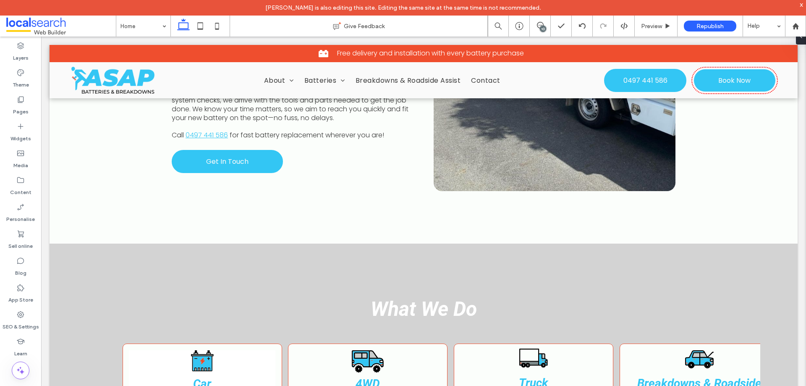
click at [541, 27] on div "10" at bounding box center [543, 29] width 6 height 6
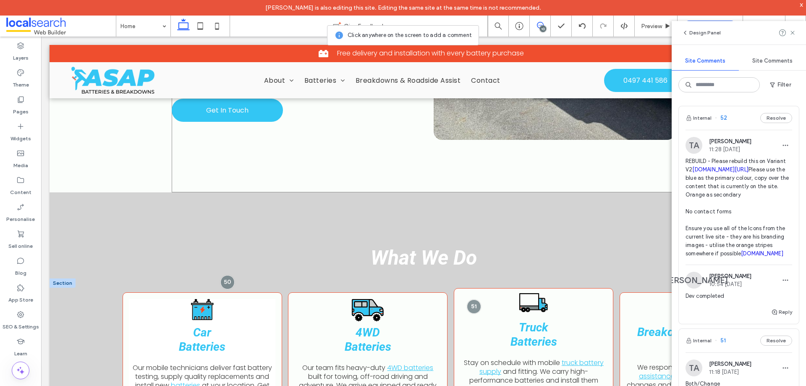
scroll to position [672, 0]
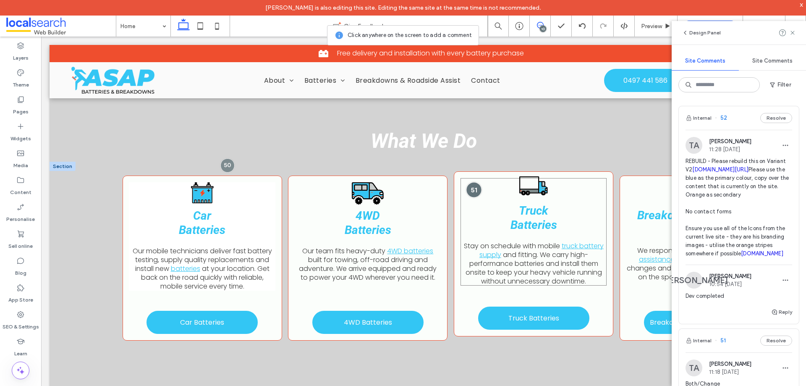
click at [468, 190] on div at bounding box center [474, 190] width 16 height 16
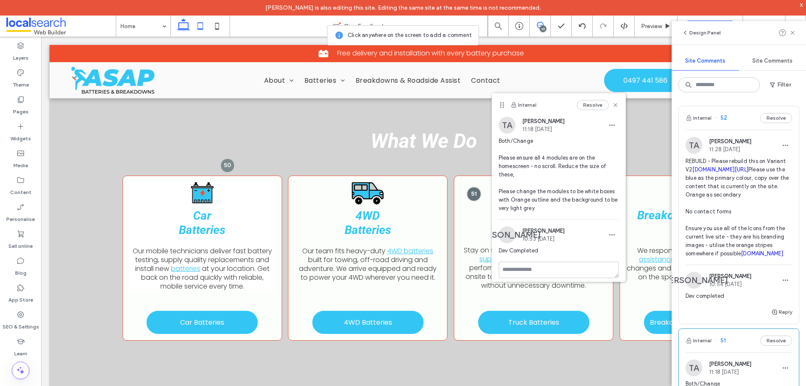
drag, startPoint x: 202, startPoint y: 26, endPoint x: 201, endPoint y: 31, distance: 4.3
click at [202, 26] on icon at bounding box center [200, 26] width 17 height 17
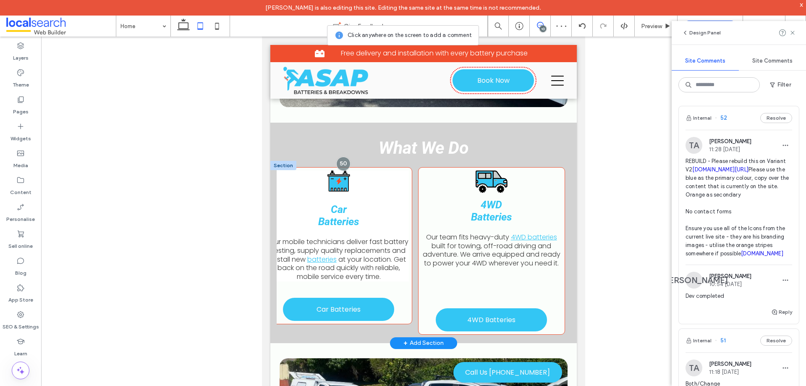
scroll to position [0, 0]
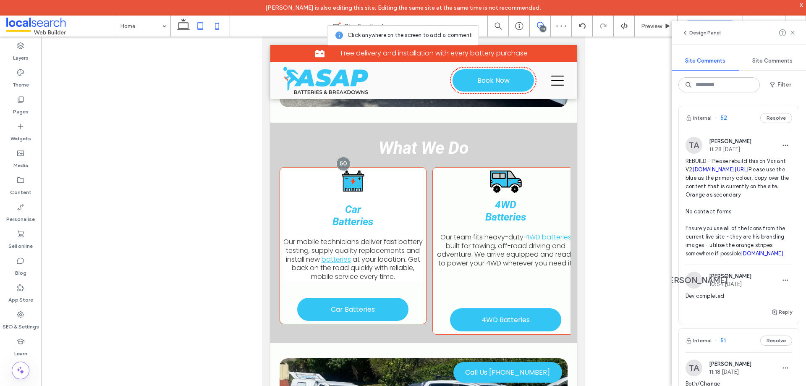
drag, startPoint x: 216, startPoint y: 26, endPoint x: 9, endPoint y: 136, distance: 234.0
click at [216, 26] on icon at bounding box center [217, 26] width 17 height 17
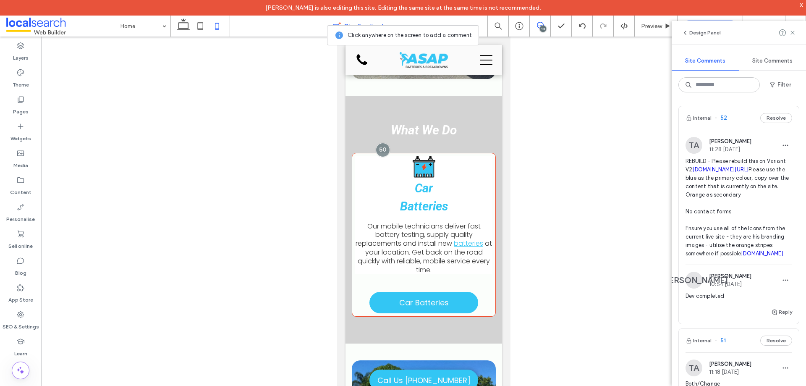
drag, startPoint x: 540, startPoint y: 24, endPoint x: 394, endPoint y: 29, distance: 146.2
click at [540, 24] on icon at bounding box center [540, 25] width 7 height 7
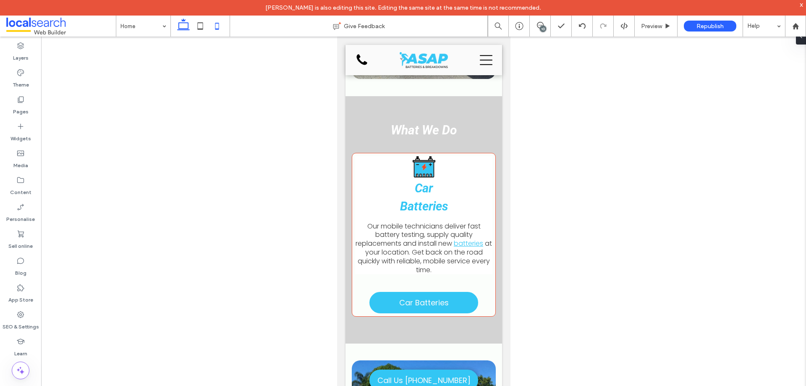
drag, startPoint x: 181, startPoint y: 23, endPoint x: 92, endPoint y: 84, distance: 107.1
click at [181, 23] on use at bounding box center [183, 24] width 13 height 12
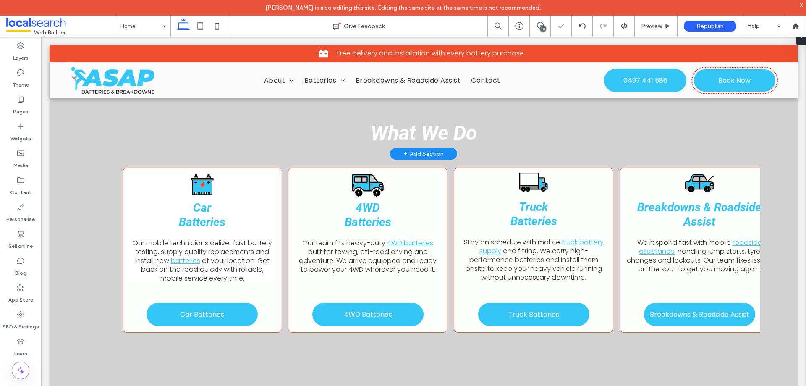
scroll to position [648, 0]
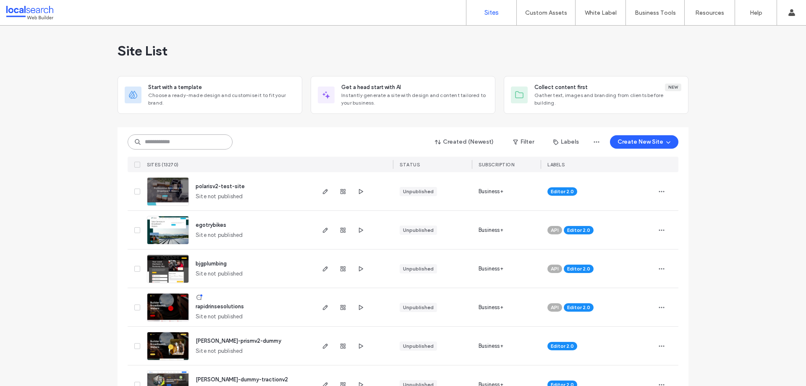
click at [214, 144] on input at bounding box center [180, 141] width 105 height 15
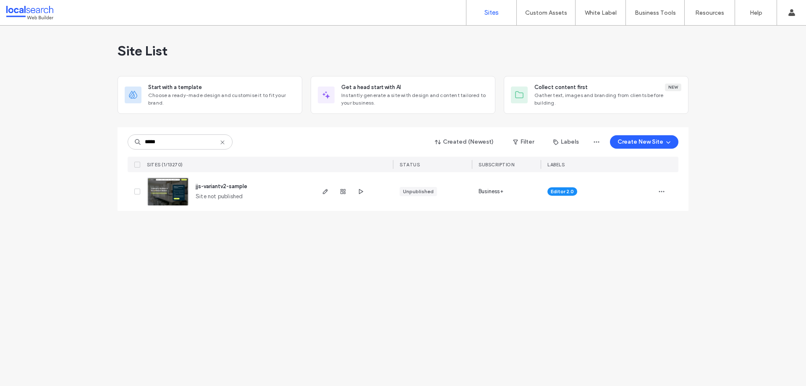
click at [171, 196] on img at bounding box center [167, 206] width 41 height 57
drag, startPoint x: 164, startPoint y: 144, endPoint x: 123, endPoint y: 145, distance: 40.7
click at [123, 145] on div "***** Created (Newest) Filter Labels Create New Site SITES (1/13270) STATUS Sub…" at bounding box center [403, 169] width 571 height 84
paste input "***"
type input "********"
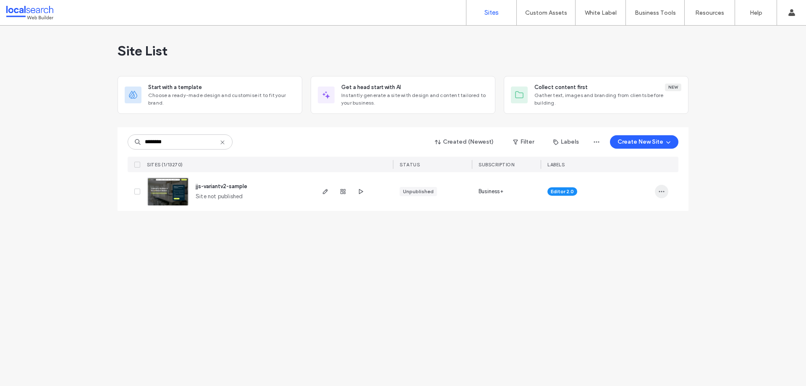
click at [658, 191] on span "button" at bounding box center [661, 191] width 13 height 13
click at [628, 301] on span "Delete Site" at bounding box center [623, 298] width 29 height 8
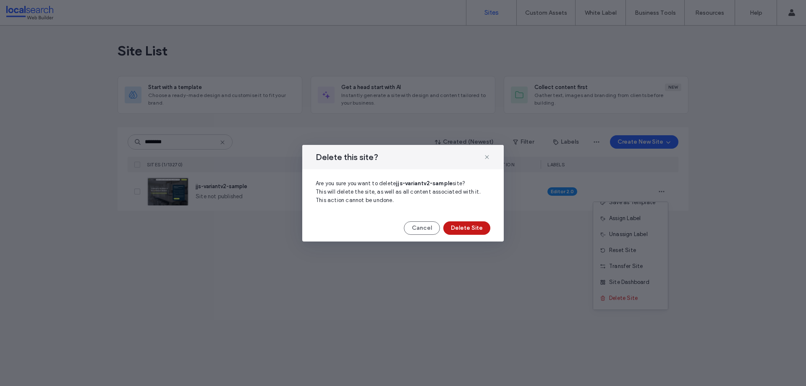
click at [482, 228] on button "Delete Site" at bounding box center [466, 227] width 47 height 13
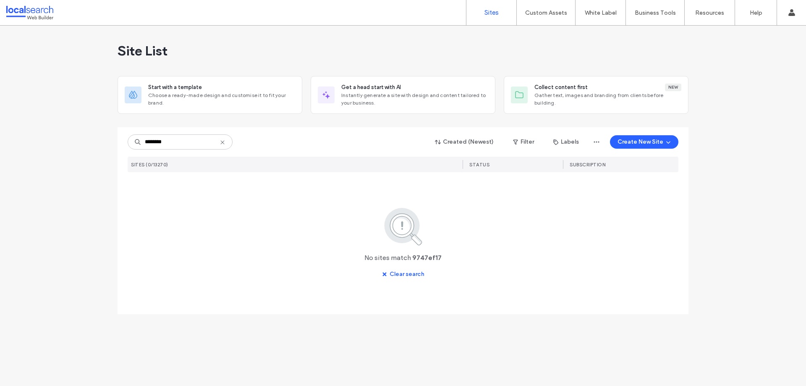
click at [223, 143] on icon at bounding box center [222, 142] width 7 height 7
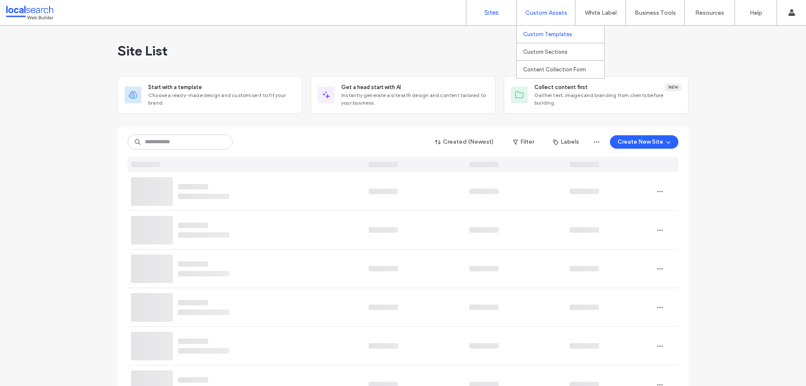
click at [548, 31] on link "Custom Templates" at bounding box center [563, 34] width 81 height 17
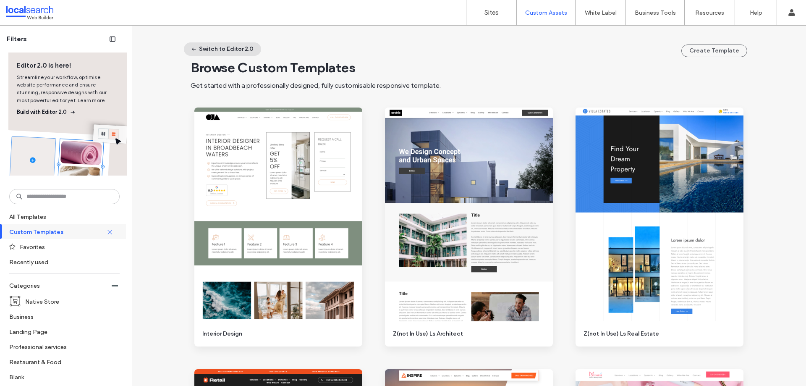
click at [228, 47] on button "Switch to Editor 2.0" at bounding box center [222, 48] width 77 height 13
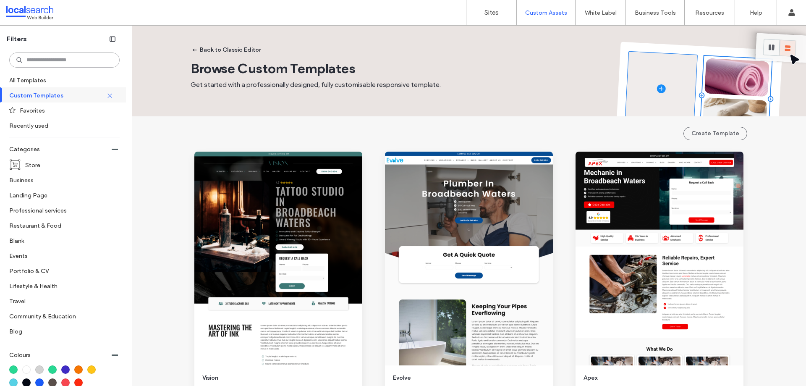
click at [52, 63] on input at bounding box center [64, 59] width 110 height 15
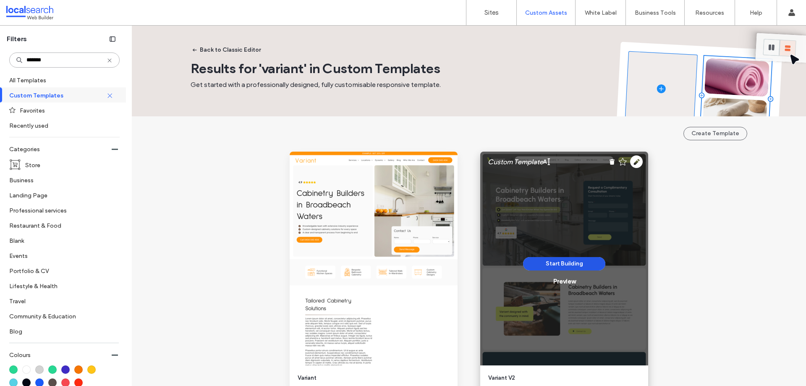
type input "*******"
click at [557, 263] on button "Start Building" at bounding box center [564, 263] width 82 height 13
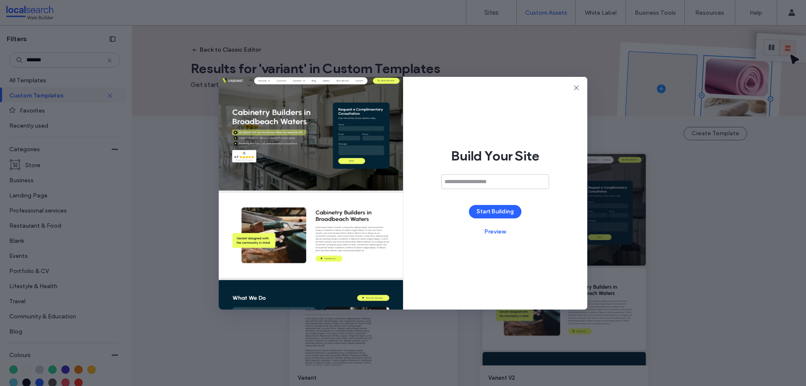
click at [477, 179] on input at bounding box center [495, 181] width 108 height 15
type input "**********"
click at [484, 205] on button "Start Building" at bounding box center [495, 211] width 52 height 13
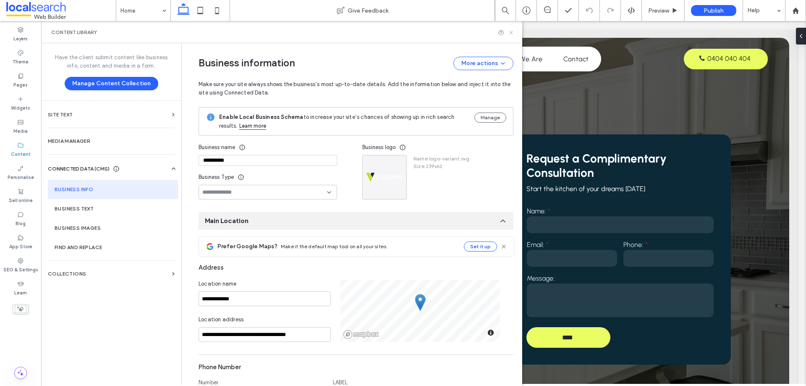
drag, startPoint x: 510, startPoint y: 35, endPoint x: 484, endPoint y: 5, distance: 40.8
click at [510, 35] on icon at bounding box center [511, 32] width 6 height 6
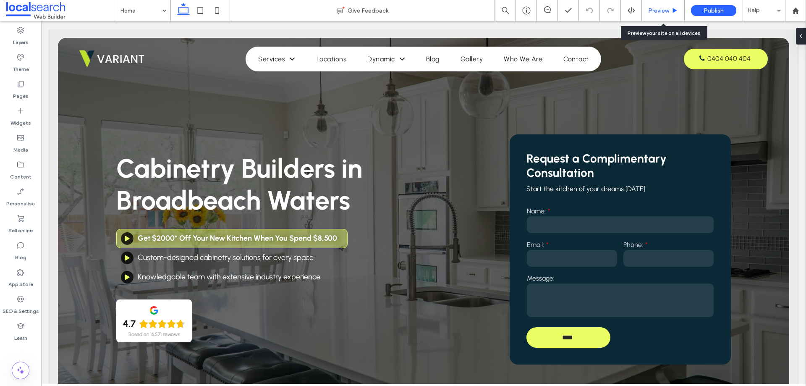
click at [665, 6] on div "Preview" at bounding box center [663, 10] width 43 height 21
click at [672, 11] on icon at bounding box center [675, 11] width 6 height 6
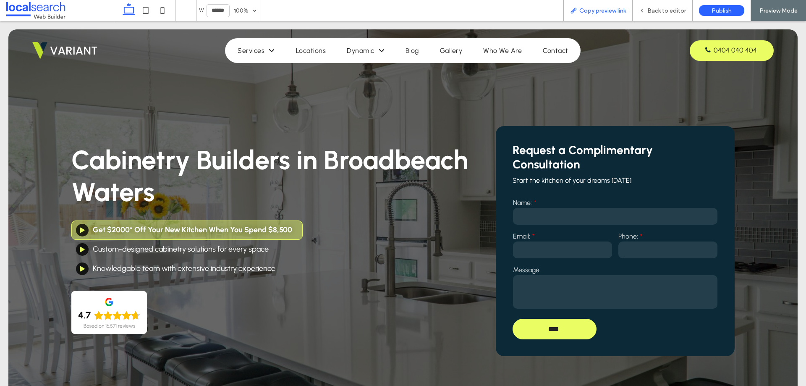
click at [612, 10] on span "Copy preview link" at bounding box center [602, 10] width 47 height 7
click at [663, 13] on span "Back to editor" at bounding box center [666, 10] width 39 height 7
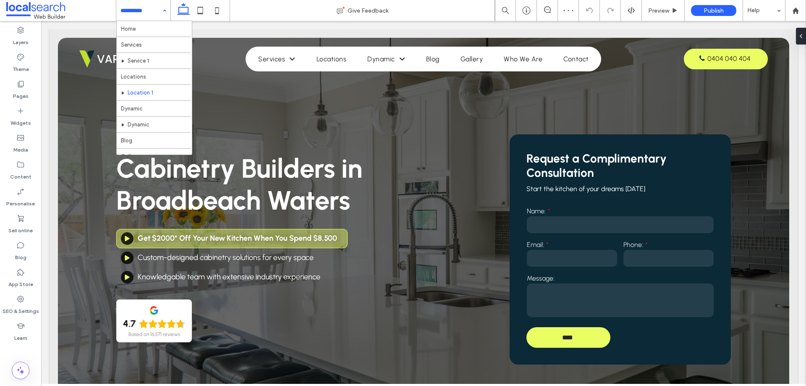
click at [164, 11] on div "Home Services Service 1 Locations Location 1 Dynamic Dynamic Blog Gallery Who W…" at bounding box center [143, 10] width 54 height 21
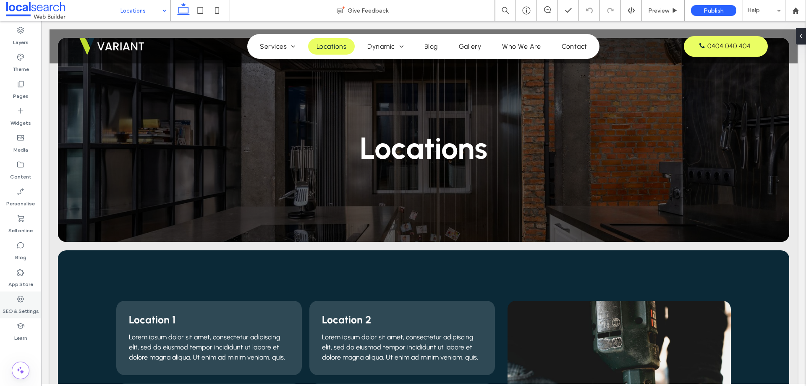
scroll to position [168, 0]
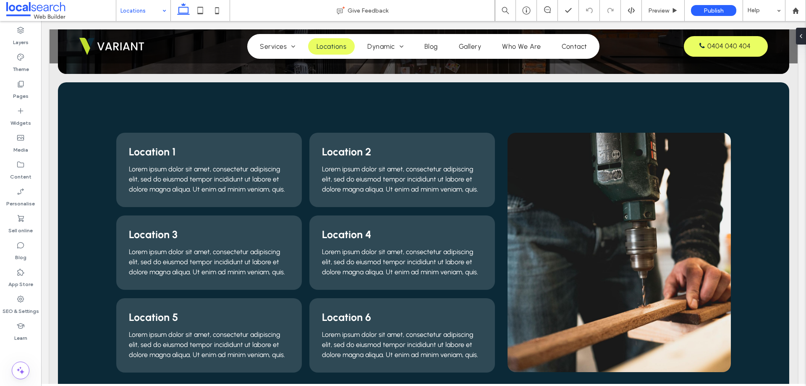
click at [154, 13] on input at bounding box center [141, 10] width 42 height 21
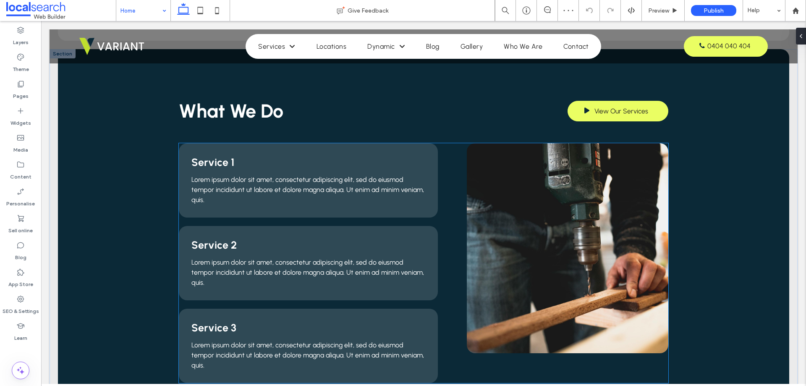
scroll to position [588, 0]
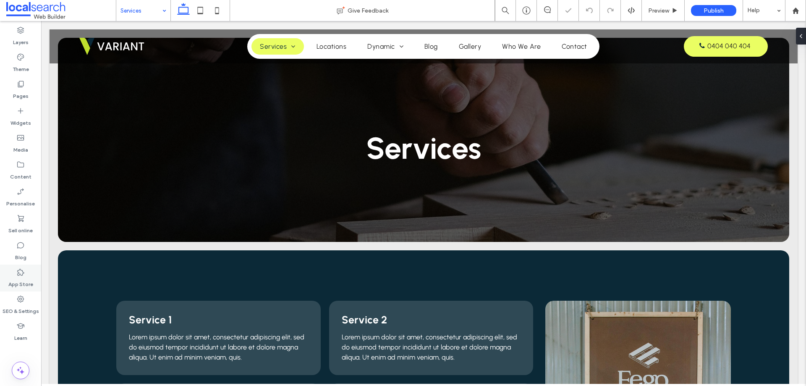
scroll to position [126, 0]
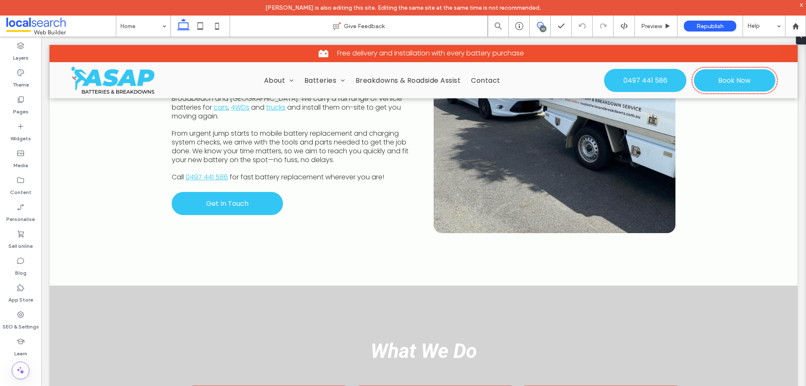
click at [537, 27] on icon at bounding box center [540, 25] width 7 height 7
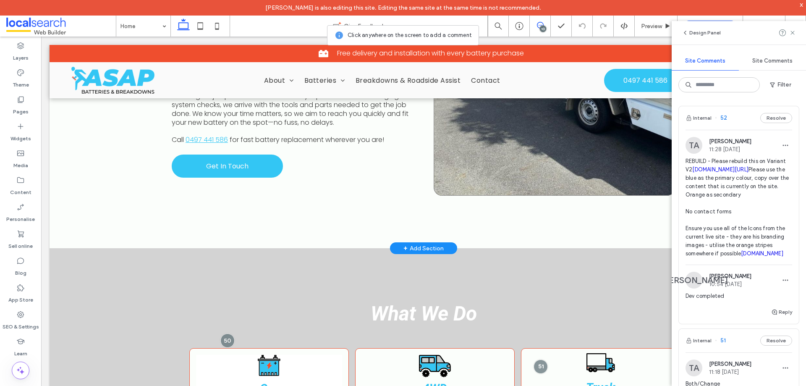
scroll to position [672, 0]
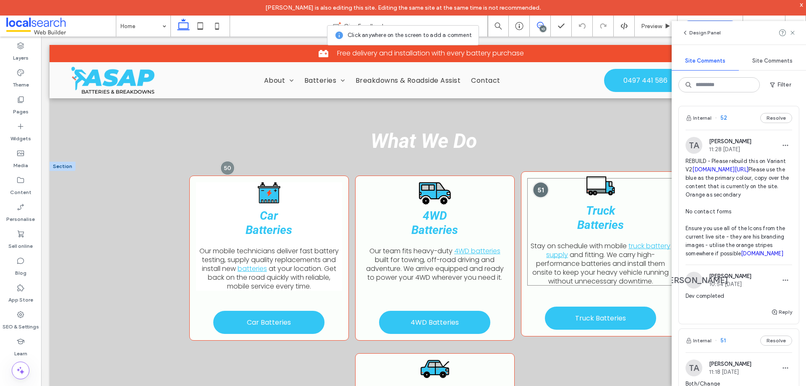
click at [537, 192] on div at bounding box center [541, 190] width 16 height 16
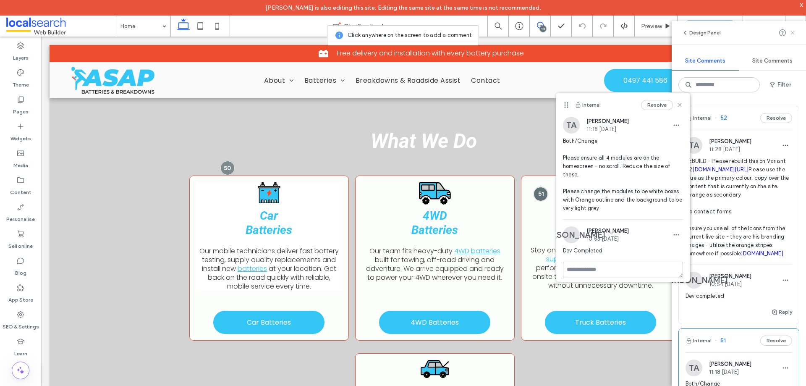
click at [795, 31] on icon at bounding box center [792, 32] width 7 height 7
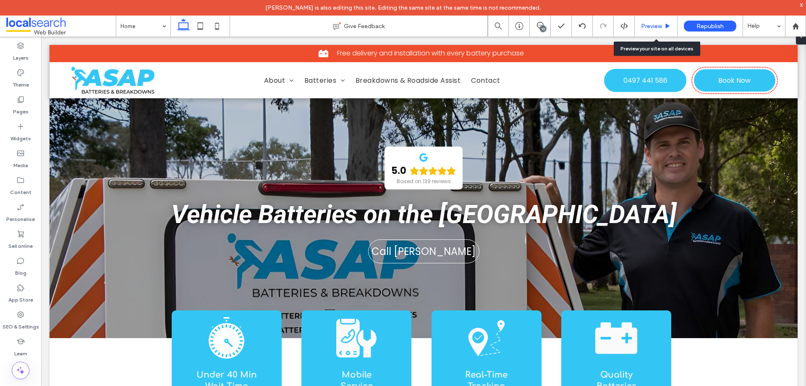
click at [667, 24] on icon at bounding box center [668, 26] width 6 height 6
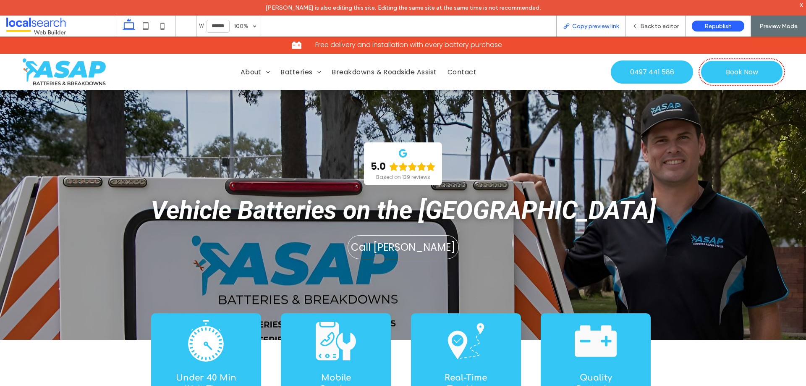
click at [601, 26] on span "Copy preview link" at bounding box center [595, 26] width 47 height 7
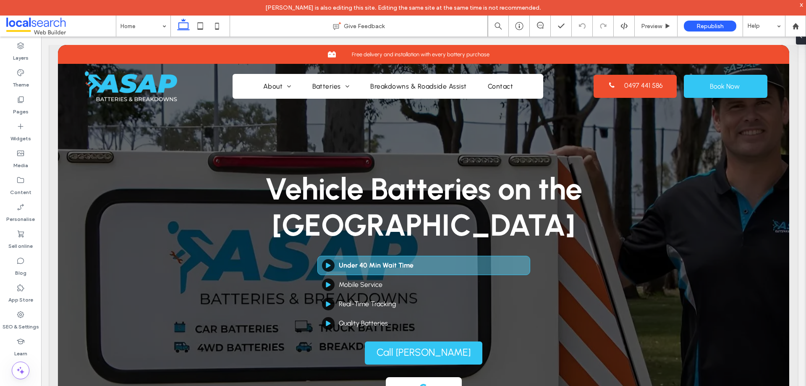
click at [663, 27] on div "Preview" at bounding box center [656, 26] width 42 height 7
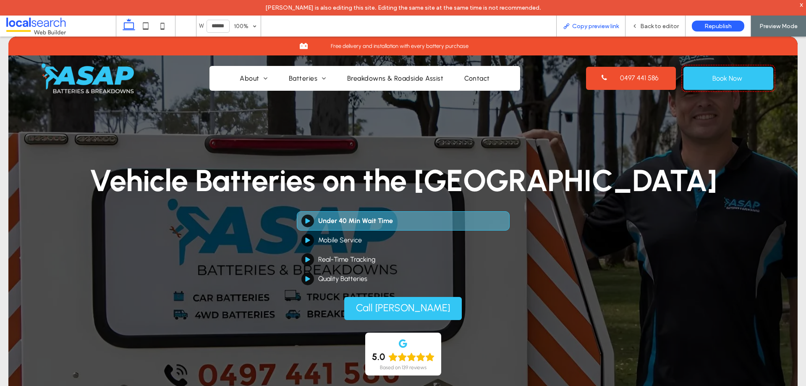
click at [595, 24] on span "Copy preview link" at bounding box center [595, 26] width 47 height 7
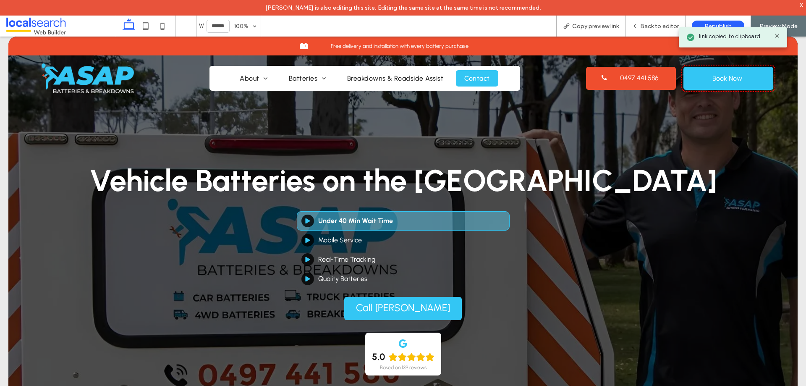
click at [484, 78] on span "Contact" at bounding box center [476, 78] width 25 height 8
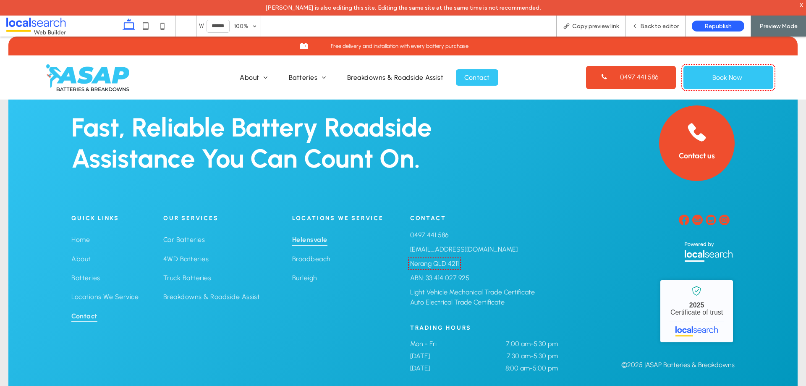
scroll to position [857, 0]
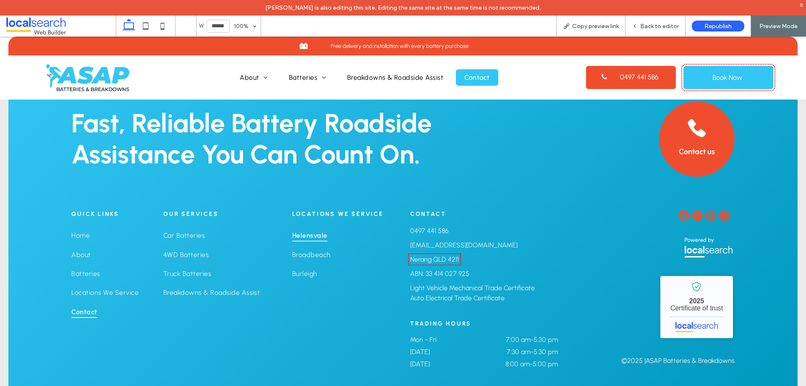
drag, startPoint x: 312, startPoint y: 234, endPoint x: 320, endPoint y: 279, distance: 45.3
click at [312, 234] on span "Helensvale" at bounding box center [309, 235] width 35 height 12
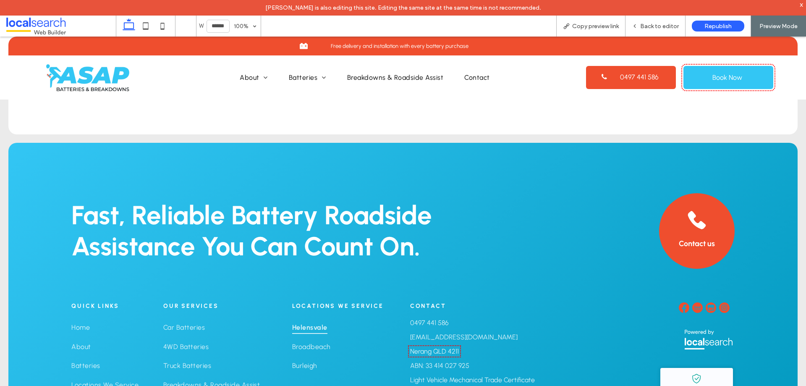
scroll to position [2180, 0]
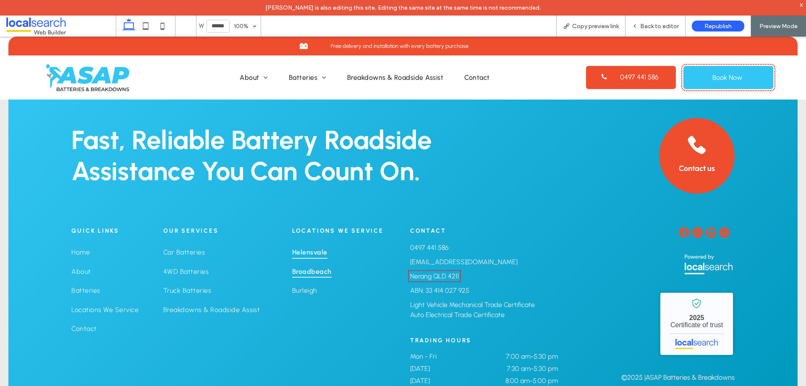
click at [314, 265] on span "Broadbeach" at bounding box center [311, 271] width 39 height 12
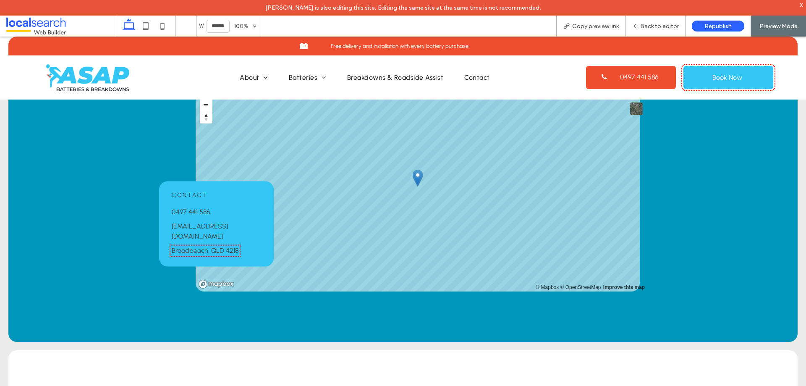
scroll to position [672, 0]
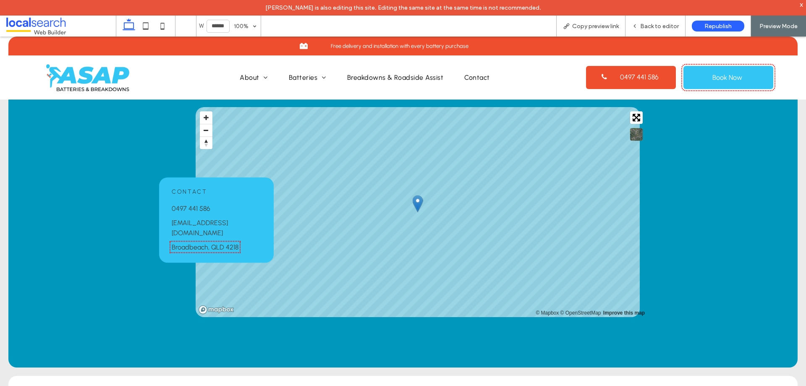
click at [222, 243] on link "Broadbeach, QLD 4218" at bounding box center [205, 247] width 67 height 8
click at [226, 243] on link "Broadbeach, QLD 4218" at bounding box center [205, 247] width 67 height 8
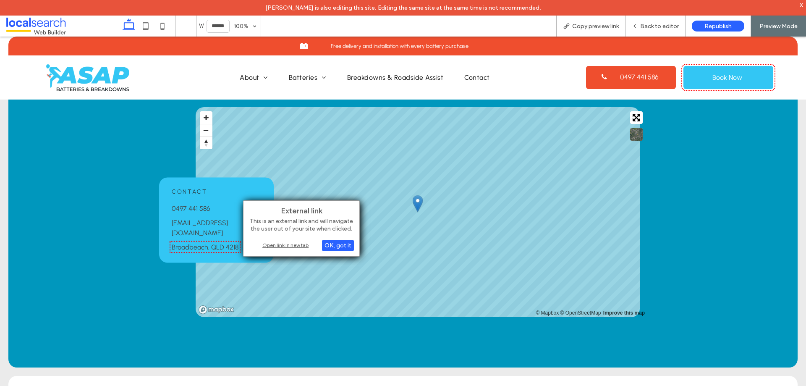
click at [273, 248] on div "Open link in new tab" at bounding box center [301, 245] width 105 height 9
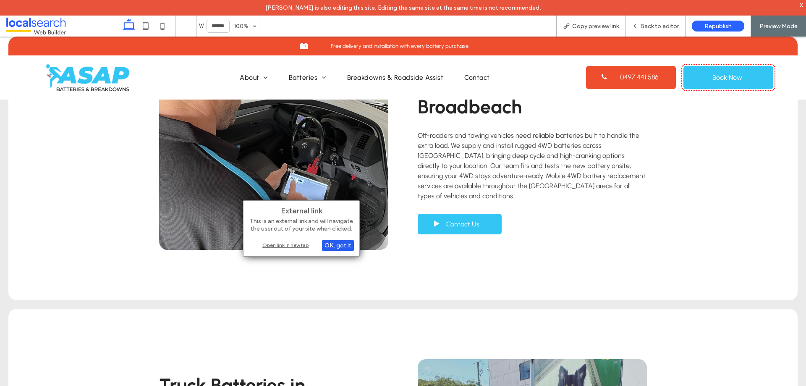
click at [342, 245] on div "OK, got it" at bounding box center [338, 245] width 32 height 10
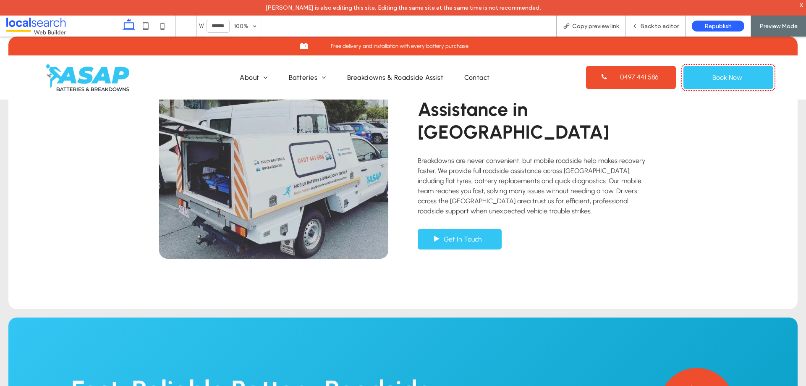
scroll to position [2099, 0]
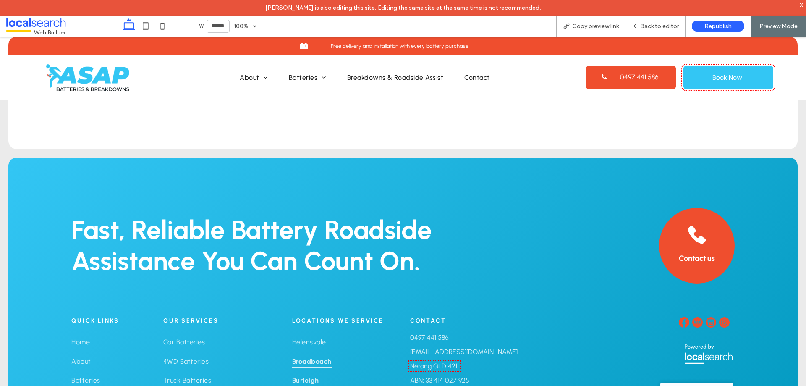
click at [301, 374] on span "Burleigh" at bounding box center [305, 380] width 27 height 12
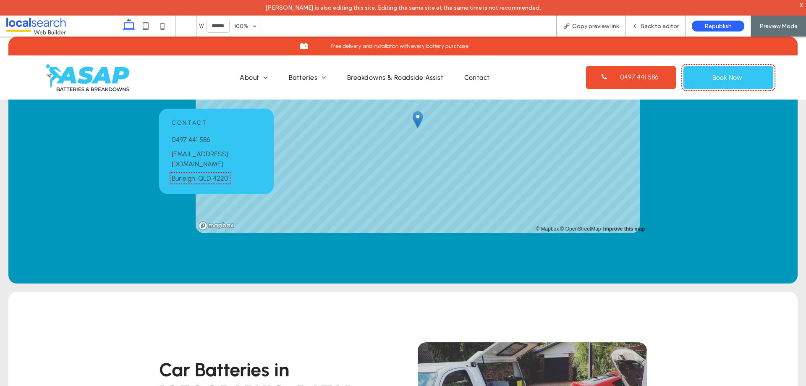
scroll to position [672, 0]
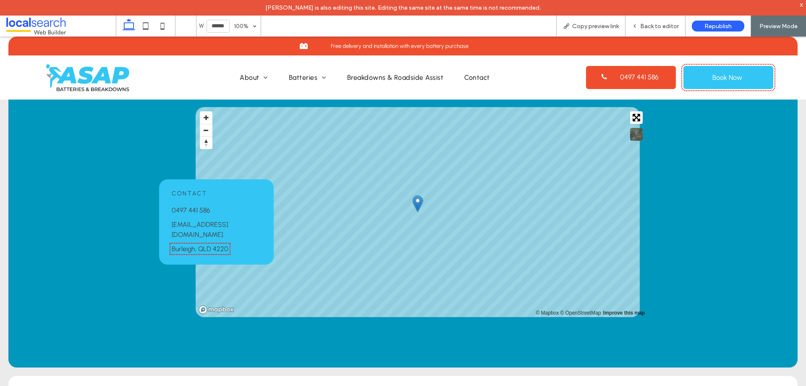
click at [206, 245] on link "Burleigh, QLD 4220" at bounding box center [200, 249] width 57 height 8
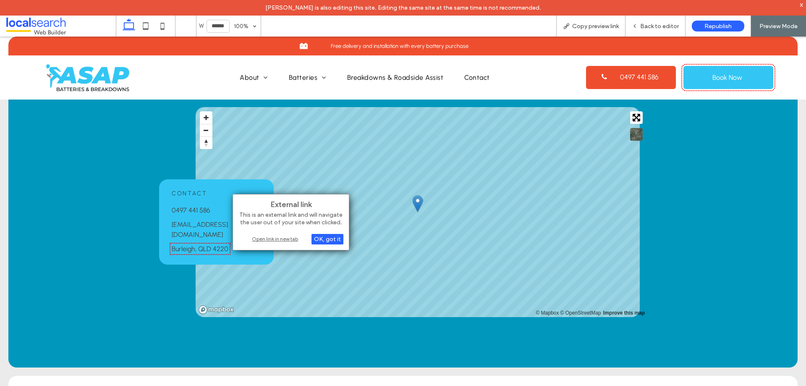
click at [275, 239] on div "Open link in new tab" at bounding box center [290, 238] width 105 height 9
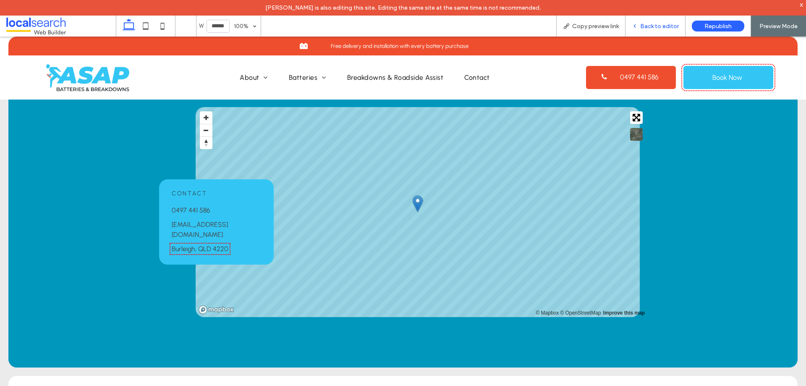
click at [661, 21] on div "Back to editor" at bounding box center [655, 26] width 60 height 21
click at [656, 26] on span "Back to editor" at bounding box center [659, 26] width 39 height 7
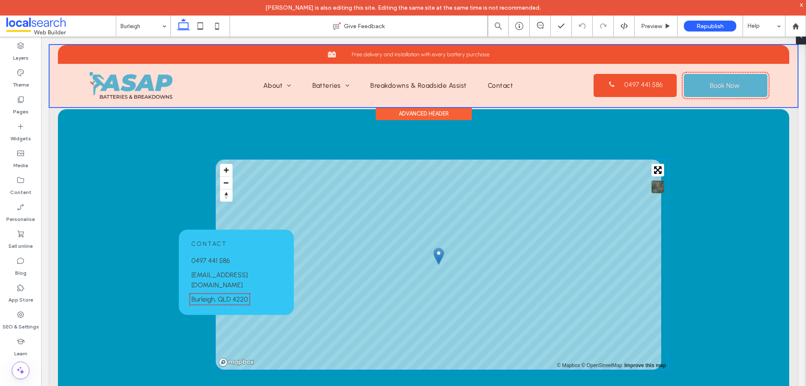
scroll to position [588, 0]
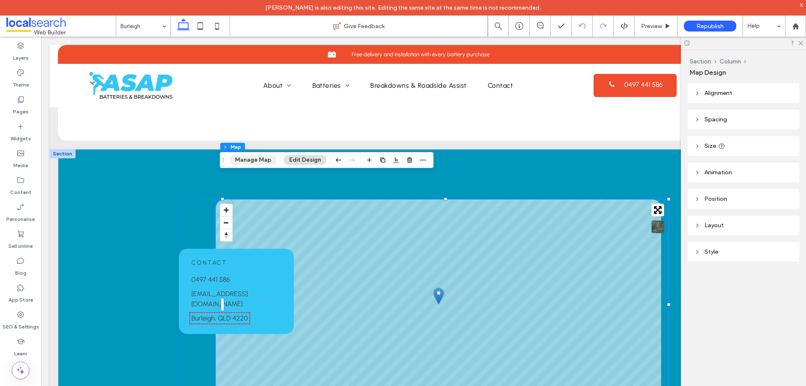
click at [260, 160] on button "Manage Map" at bounding box center [253, 160] width 47 height 10
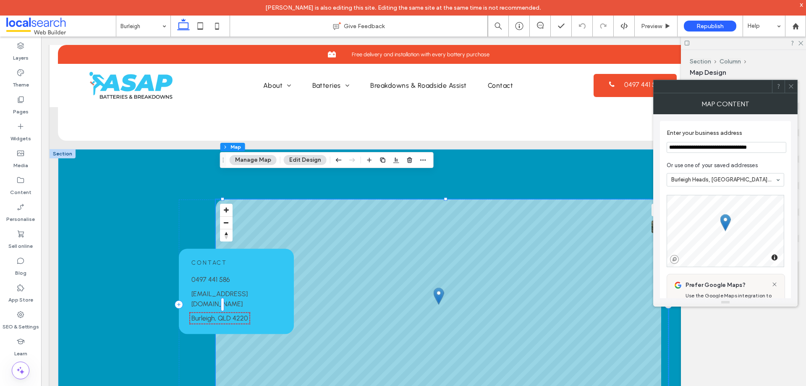
click at [790, 86] on icon at bounding box center [791, 86] width 6 height 6
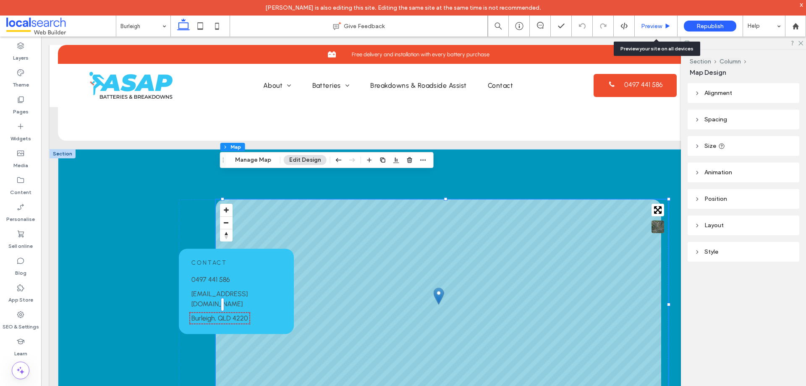
click at [658, 25] on span "Preview" at bounding box center [651, 26] width 21 height 7
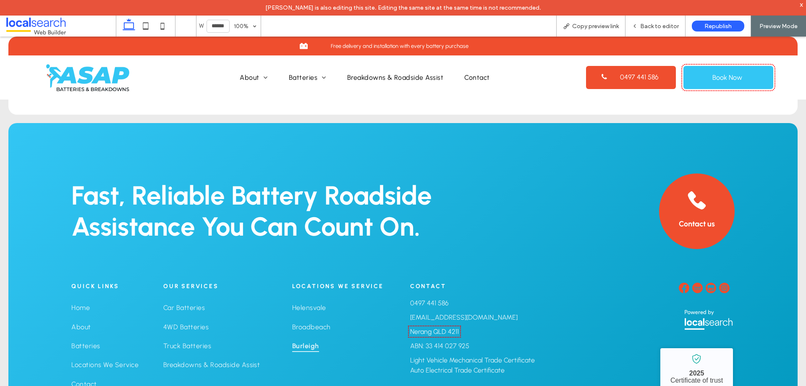
scroll to position [2180, 0]
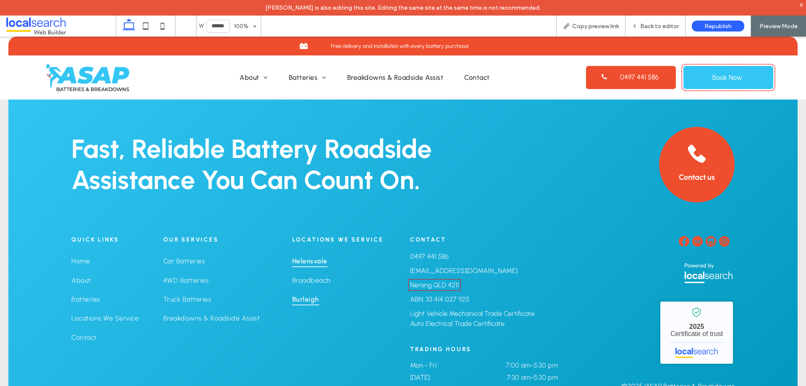
click at [310, 255] on span "Helensvale" at bounding box center [309, 261] width 35 height 12
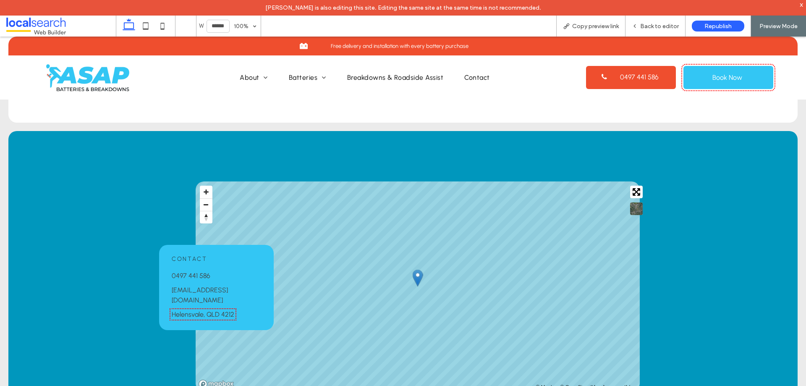
scroll to position [672, 0]
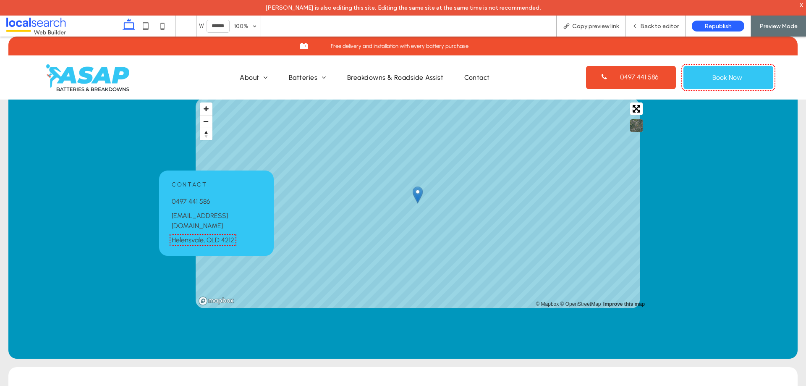
click at [215, 236] on link "Helensvale, QLD 4212" at bounding box center [203, 240] width 63 height 8
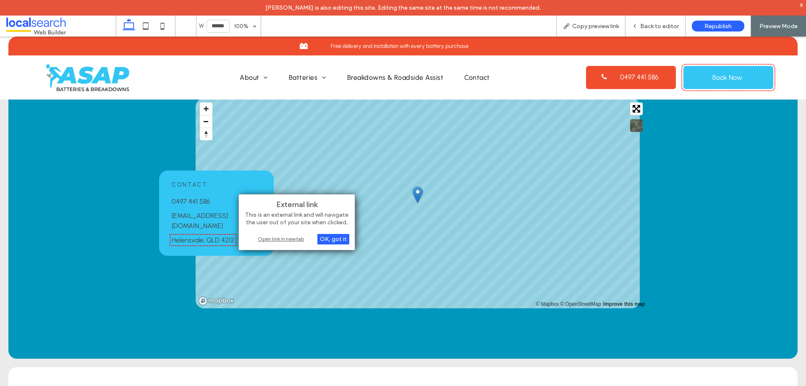
click at [289, 236] on div "Open link in new tab" at bounding box center [296, 238] width 105 height 9
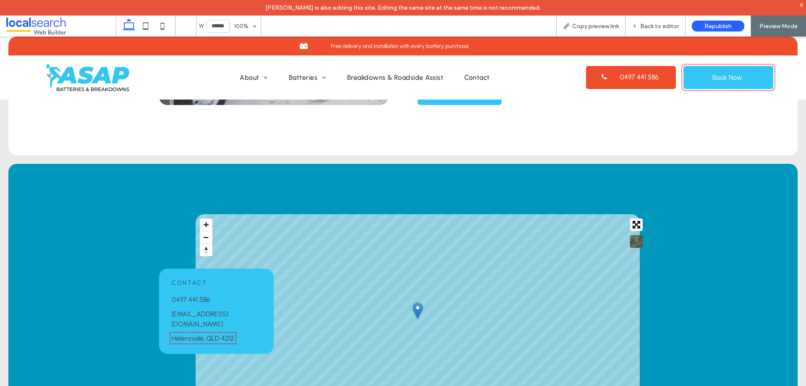
scroll to position [546, 0]
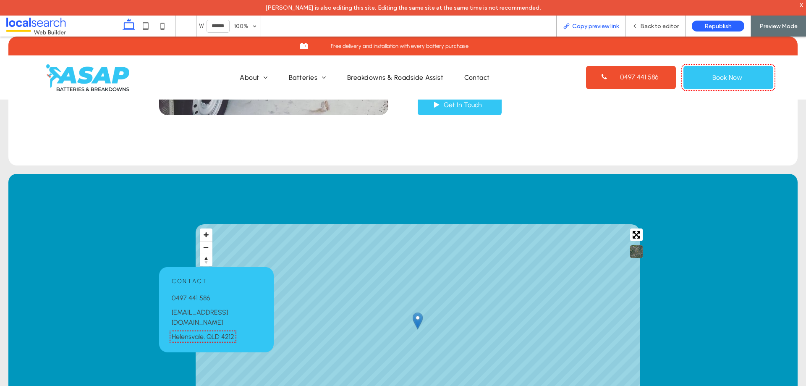
click at [596, 25] on span "Copy preview link" at bounding box center [595, 26] width 47 height 7
click at [639, 29] on div "Back to editor" at bounding box center [655, 26] width 60 height 7
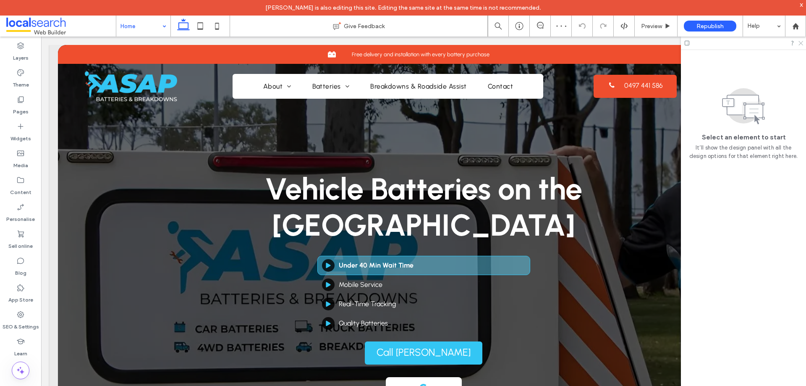
click at [800, 43] on icon at bounding box center [800, 42] width 5 height 5
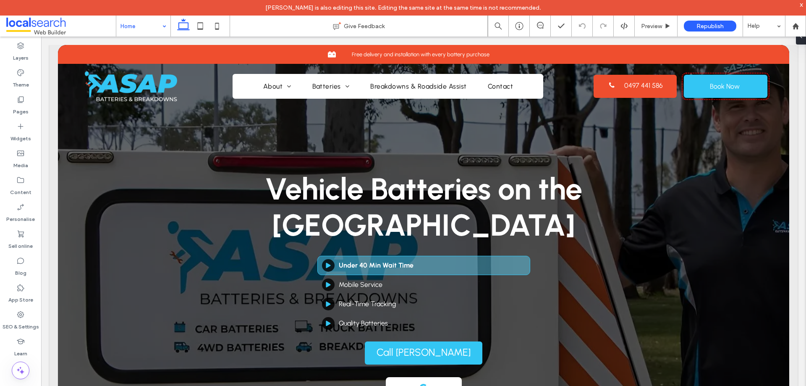
click at [20, 318] on icon at bounding box center [20, 314] width 8 height 8
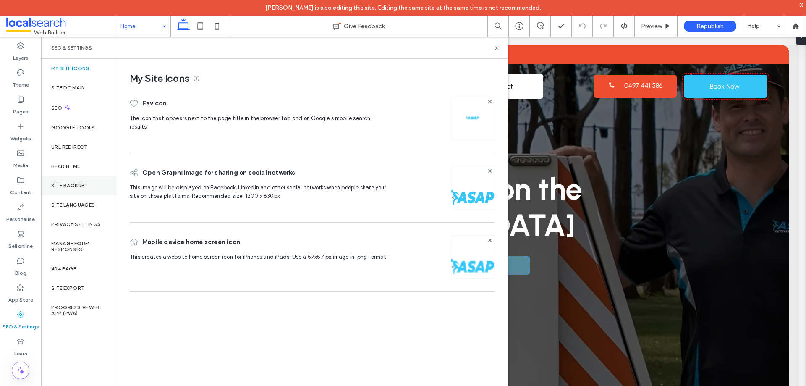
click at [84, 191] on div "Site backup" at bounding box center [79, 185] width 76 height 19
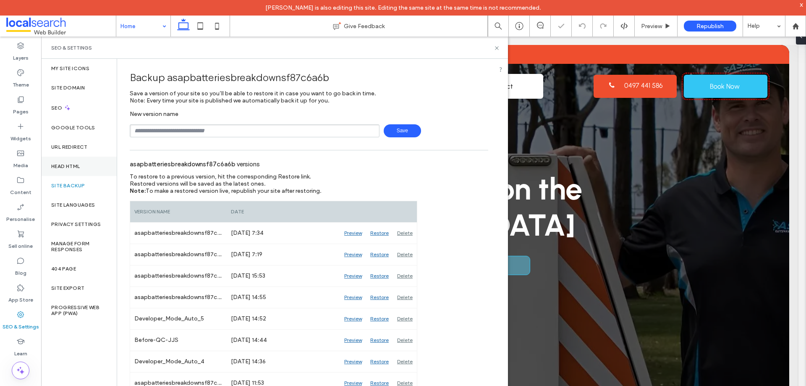
click at [86, 169] on div "Head HTML" at bounding box center [79, 166] width 76 height 19
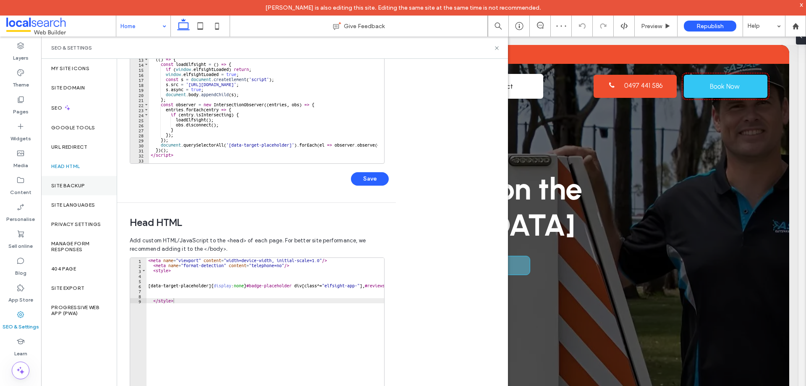
click at [98, 181] on div "Site backup" at bounding box center [79, 185] width 76 height 19
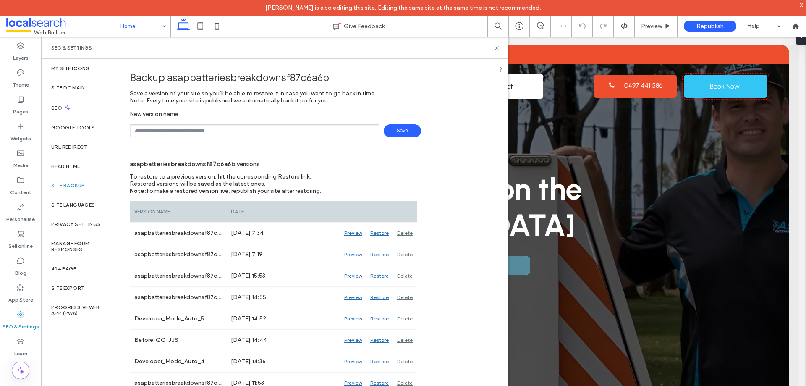
drag, startPoint x: 206, startPoint y: 131, endPoint x: 210, endPoint y: 134, distance: 5.4
click at [206, 131] on input "text" at bounding box center [255, 130] width 250 height 13
type input "**********"
click at [395, 129] on span "Save" at bounding box center [402, 130] width 37 height 13
click at [463, 49] on div "SEO & Settings" at bounding box center [274, 47] width 447 height 7
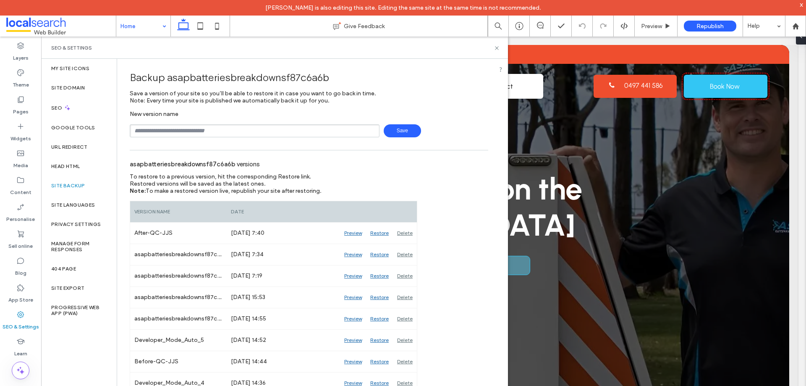
click at [463, 49] on div "SEO & Settings" at bounding box center [274, 47] width 447 height 7
click at [470, 58] on div "SEO & Settings" at bounding box center [274, 48] width 467 height 22
click at [468, 49] on div "SEO & Settings" at bounding box center [274, 47] width 447 height 7
click at [496, 49] on icon at bounding box center [497, 48] width 6 height 6
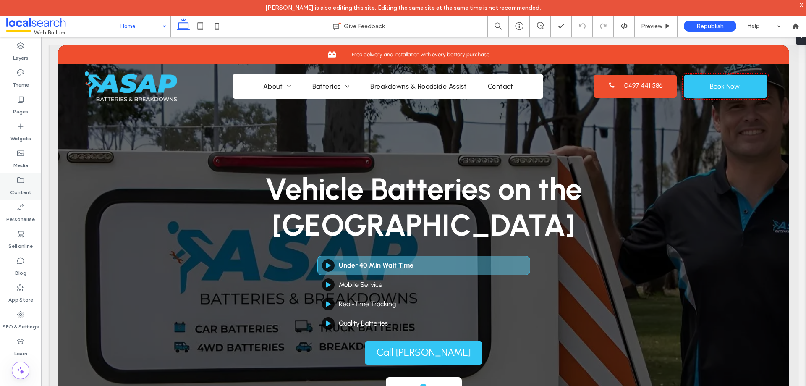
click at [18, 186] on label "Content" at bounding box center [20, 190] width 21 height 12
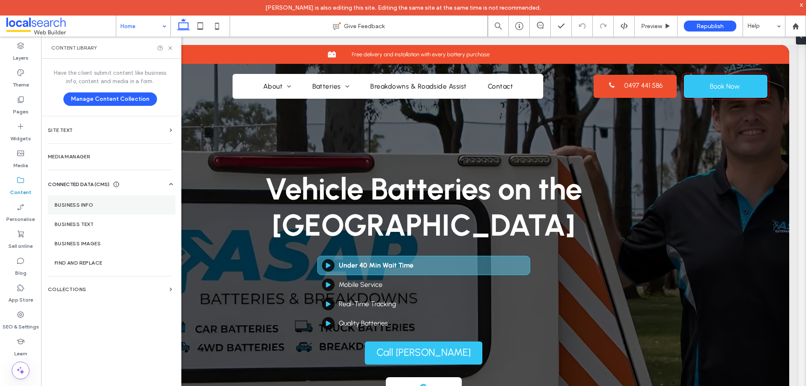
click at [102, 200] on section "Business info" at bounding box center [112, 204] width 128 height 19
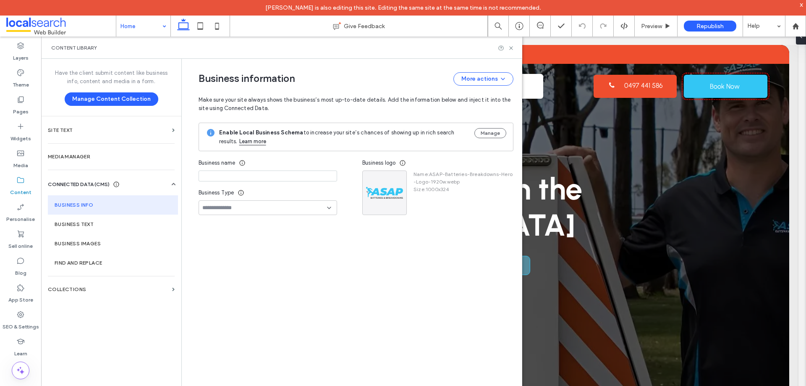
type input "**********"
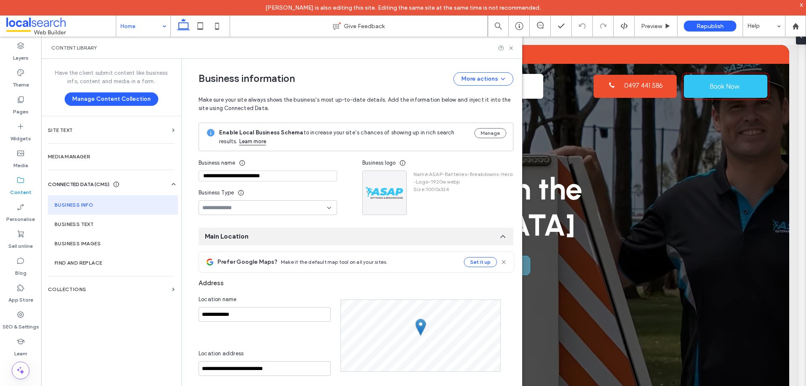
scroll to position [84, 0]
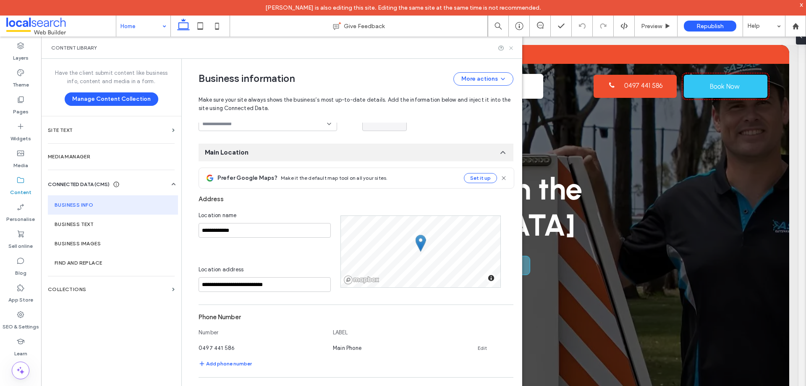
click at [513, 47] on icon at bounding box center [511, 48] width 6 height 6
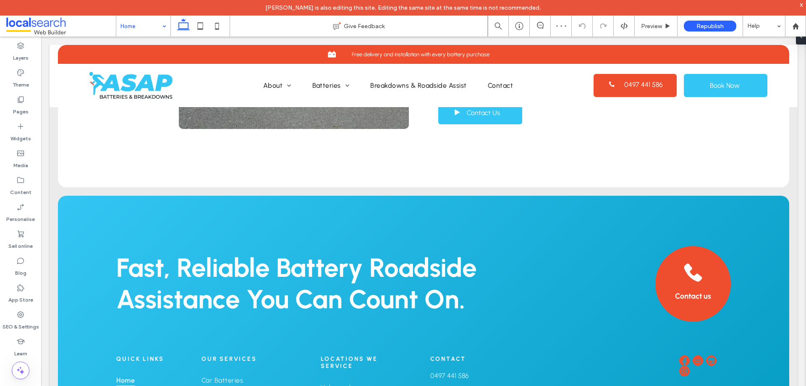
scroll to position [1862, 0]
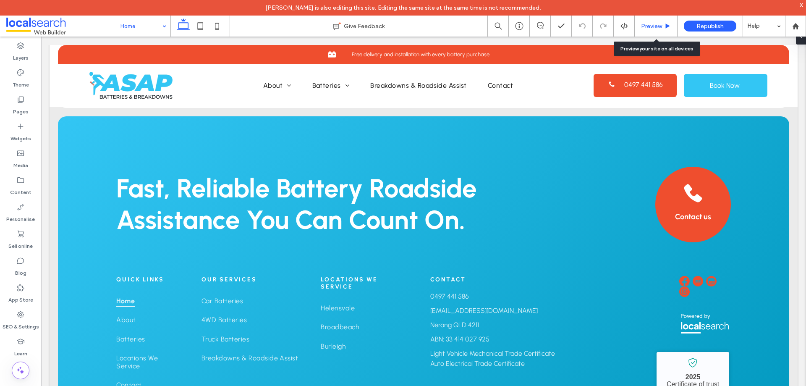
drag, startPoint x: 656, startPoint y: 25, endPoint x: 630, endPoint y: 26, distance: 26.1
click at [656, 25] on span "Preview" at bounding box center [651, 26] width 21 height 7
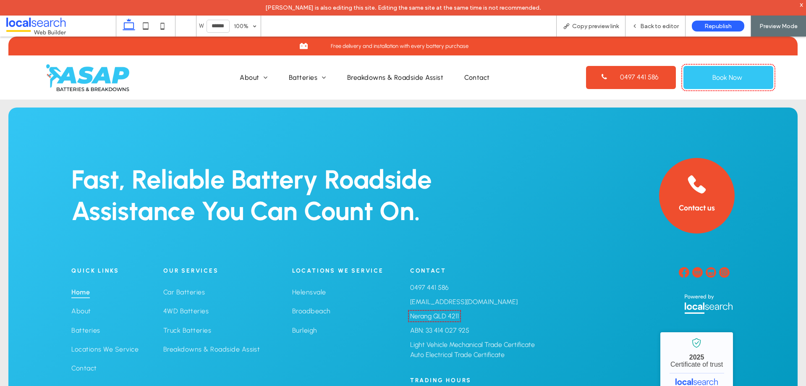
scroll to position [1882, 0]
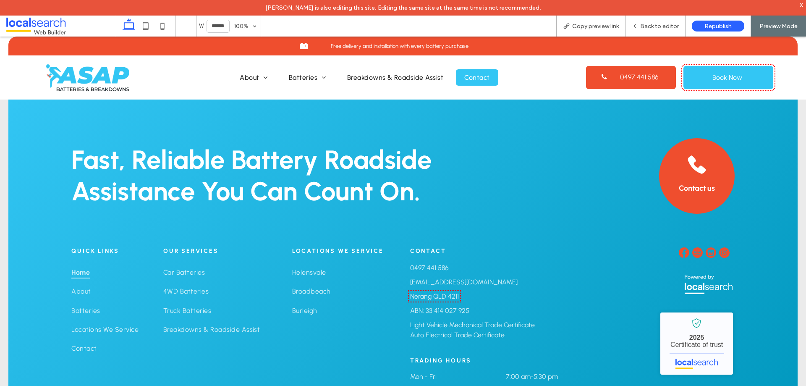
click at [473, 74] on span "Contact" at bounding box center [476, 77] width 25 height 8
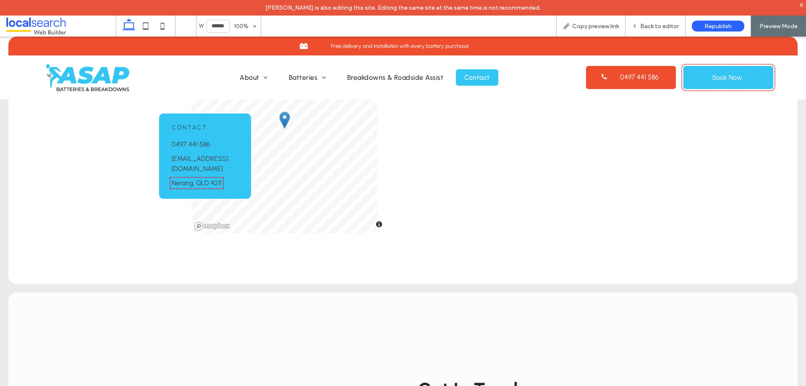
scroll to position [336, 0]
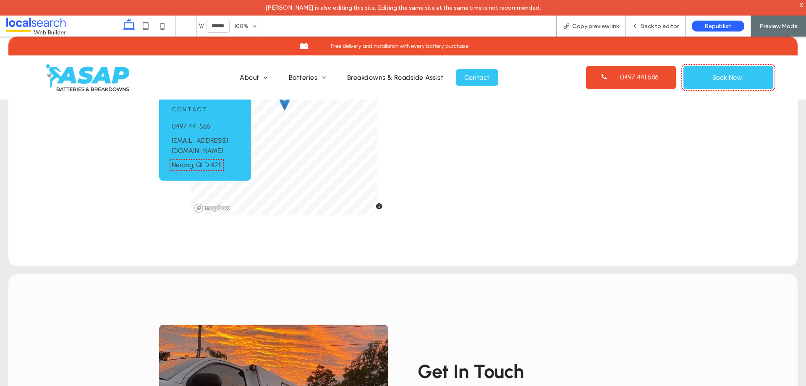
click at [203, 166] on link "Nerang, QLD 4211" at bounding box center [197, 165] width 50 height 8
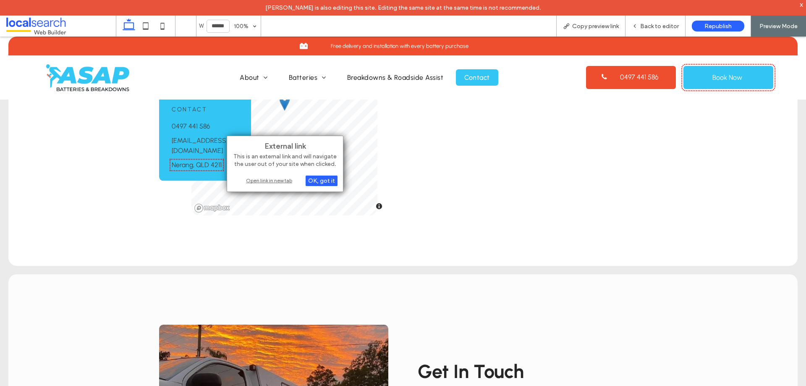
click at [283, 183] on div "Open link in new tab" at bounding box center [285, 180] width 105 height 9
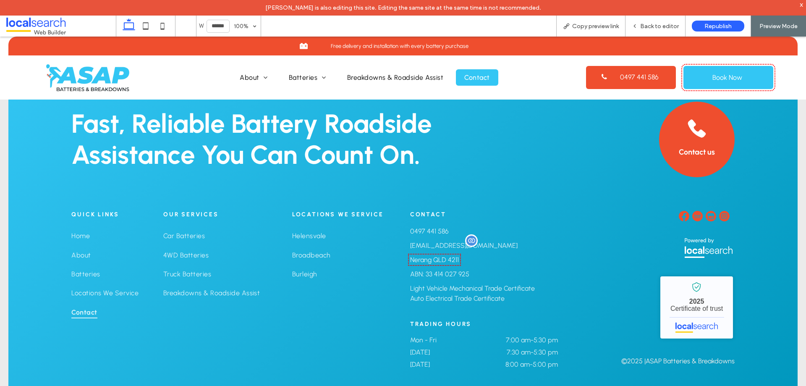
scroll to position [857, 0]
click at [444, 259] on link "Nerang QLD 4211" at bounding box center [434, 259] width 49 height 8
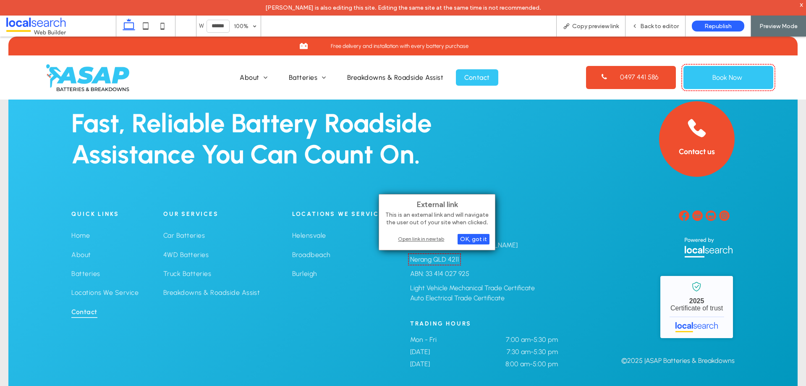
click at [429, 238] on div "Open link in new tab" at bounding box center [437, 238] width 105 height 9
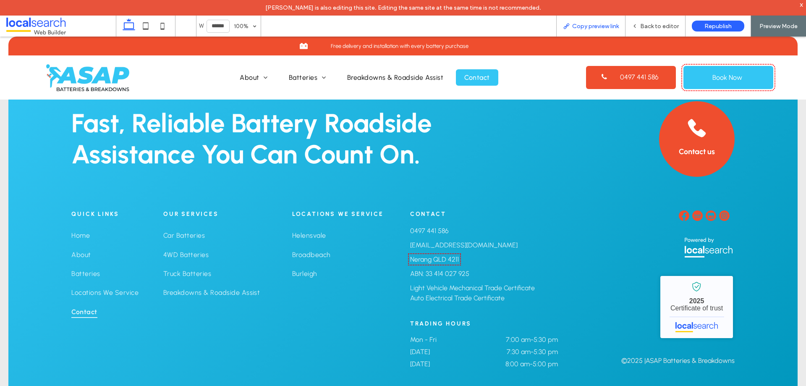
click at [587, 25] on span "Copy preview link" at bounding box center [595, 26] width 47 height 7
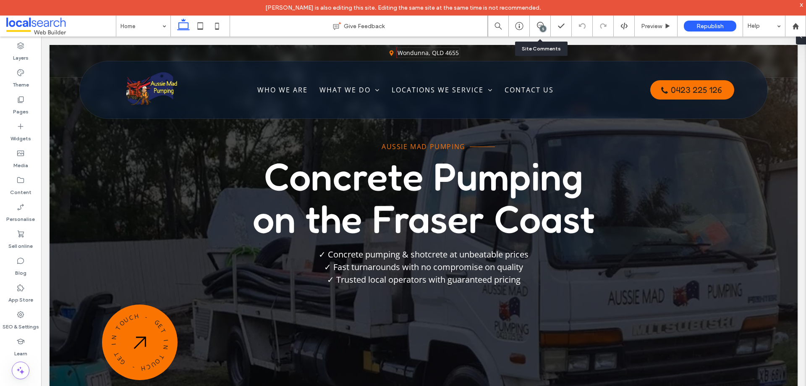
click at [539, 31] on div "5" at bounding box center [540, 26] width 21 height 21
drag, startPoint x: 542, startPoint y: 26, endPoint x: 512, endPoint y: 2, distance: 38.9
click at [542, 26] on div "5" at bounding box center [543, 29] width 6 height 6
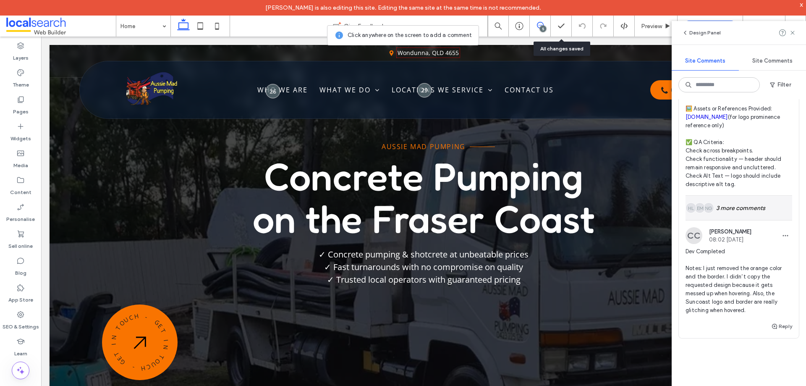
scroll to position [1774, 0]
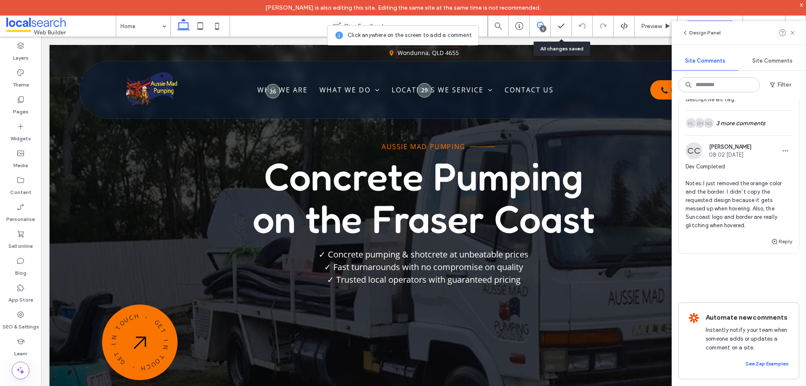
click at [738, 192] on span "Dev Completed Notes: I just removed the orange color and the border. I didn’t c…" at bounding box center [739, 195] width 107 height 67
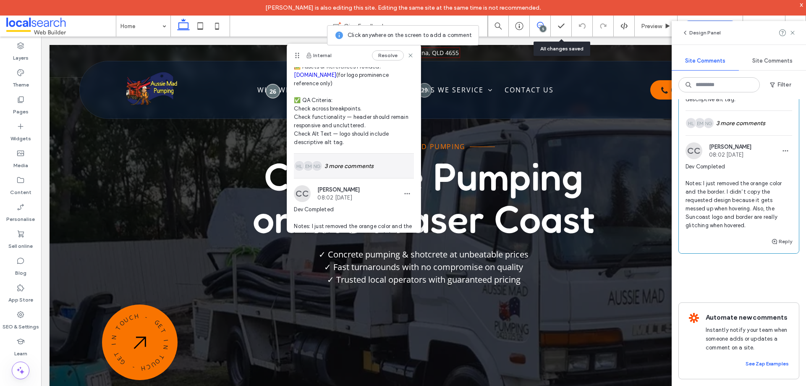
click at [336, 163] on div "NG EM HL 3 more comments" at bounding box center [354, 166] width 120 height 24
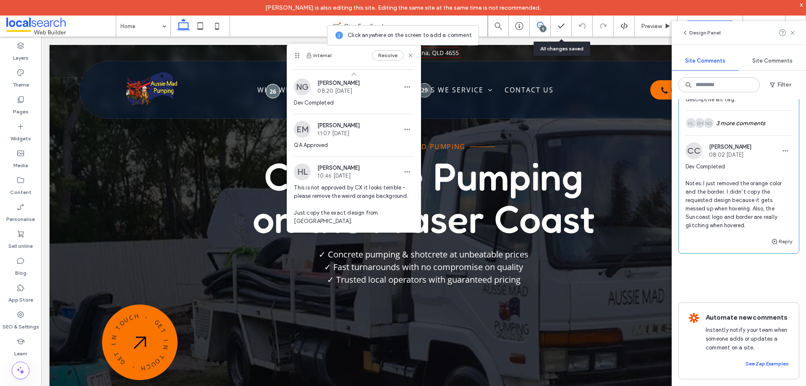
scroll to position [294, 0]
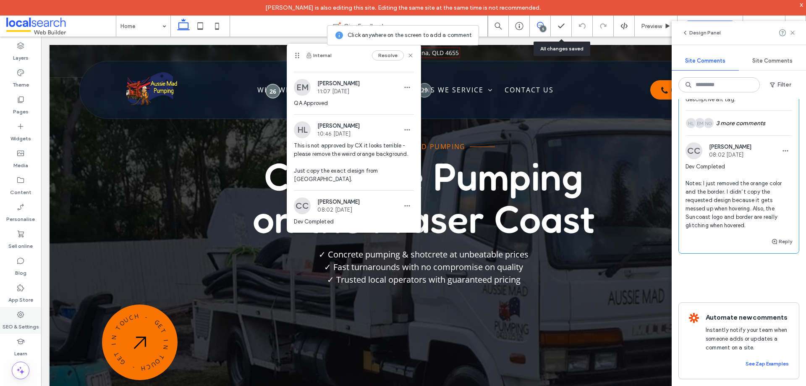
click at [23, 318] on icon at bounding box center [20, 314] width 8 height 8
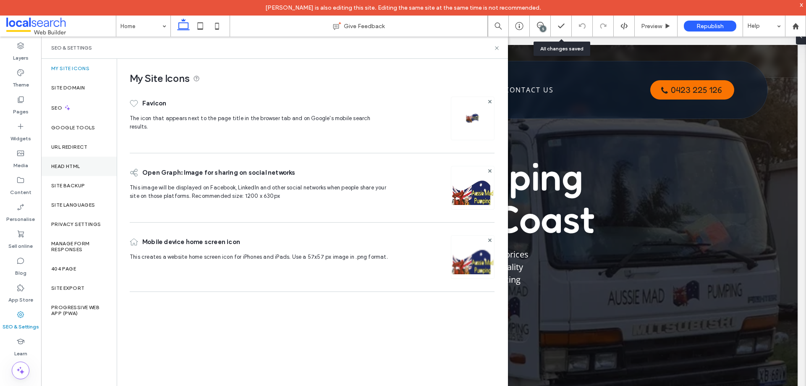
scroll to position [0, 0]
click at [78, 187] on label "Site backup" at bounding box center [68, 186] width 34 height 6
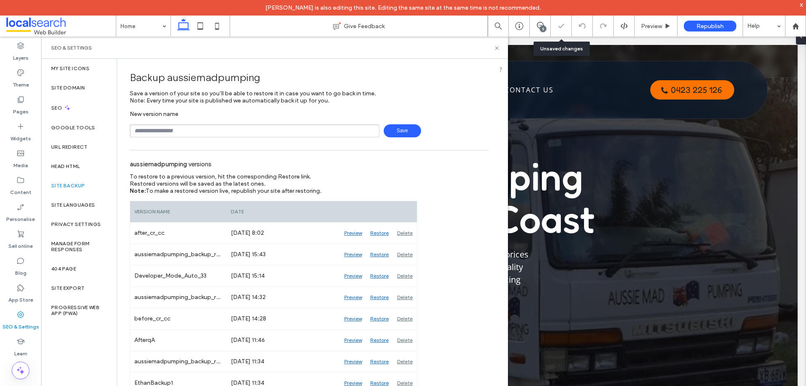
click at [204, 133] on input "text" at bounding box center [255, 130] width 250 height 13
type input "**********"
click at [401, 127] on span "Save" at bounding box center [402, 130] width 37 height 13
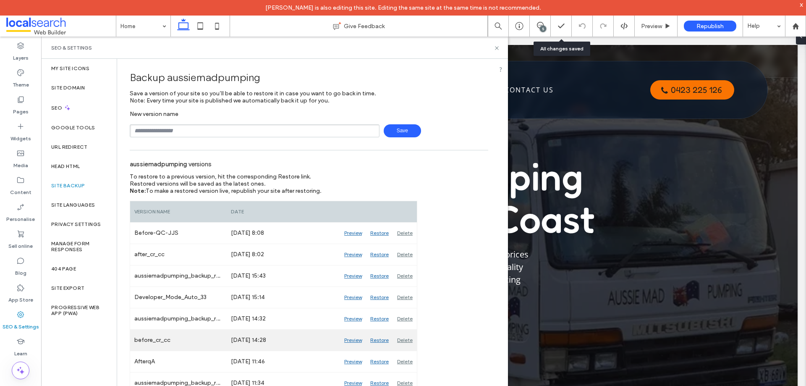
click at [355, 340] on div "Preview" at bounding box center [353, 340] width 26 height 21
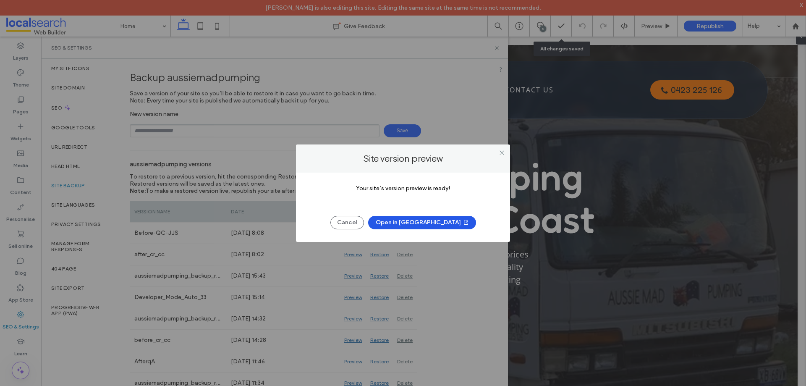
click at [440, 223] on button "Open in New Tab" at bounding box center [422, 222] width 108 height 13
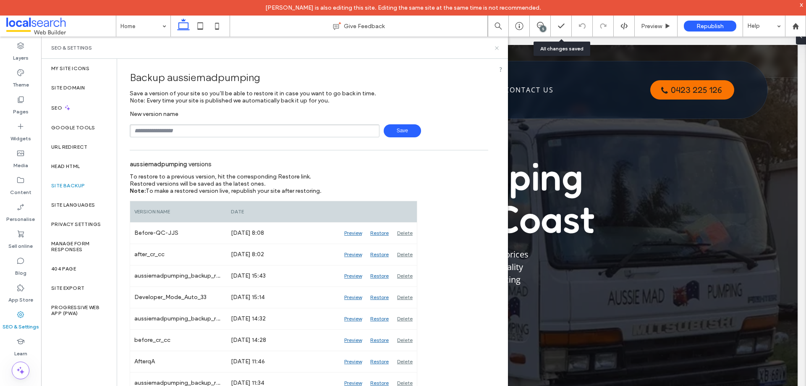
drag, startPoint x: 500, startPoint y: 47, endPoint x: 461, endPoint y: 9, distance: 54.0
click at [500, 47] on icon at bounding box center [497, 48] width 6 height 6
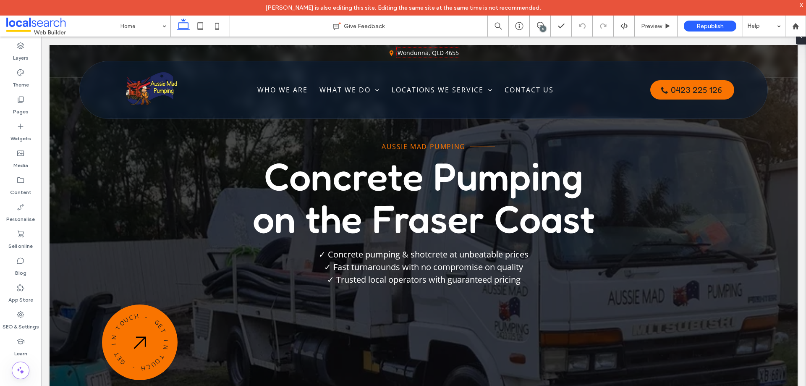
click at [540, 29] on div "5" at bounding box center [543, 29] width 6 height 6
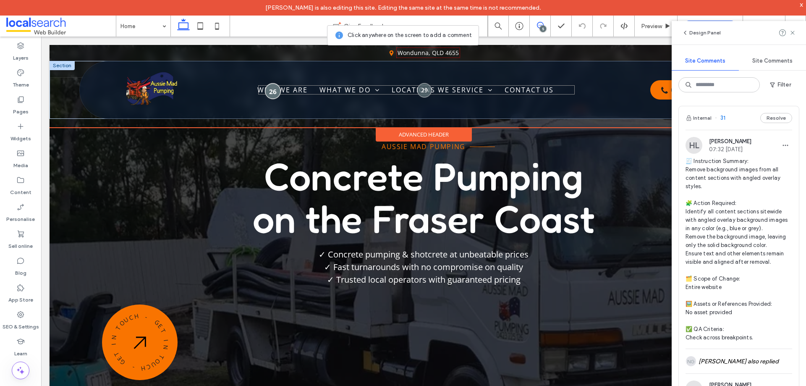
click at [269, 93] on div at bounding box center [273, 92] width 16 height 16
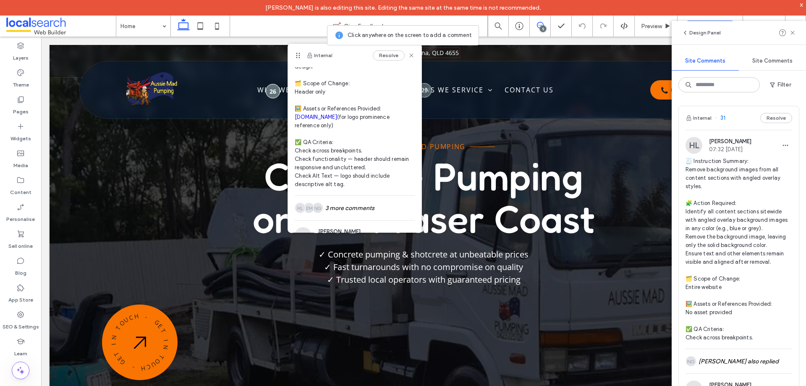
scroll to position [231, 0]
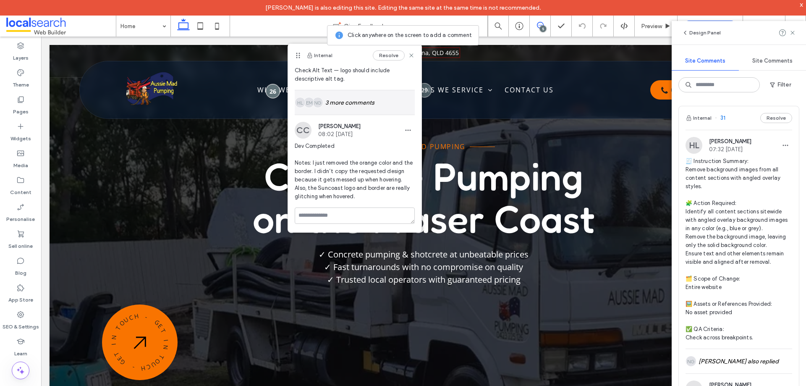
click at [356, 109] on div "NG EM HL 3 more comments" at bounding box center [355, 102] width 120 height 24
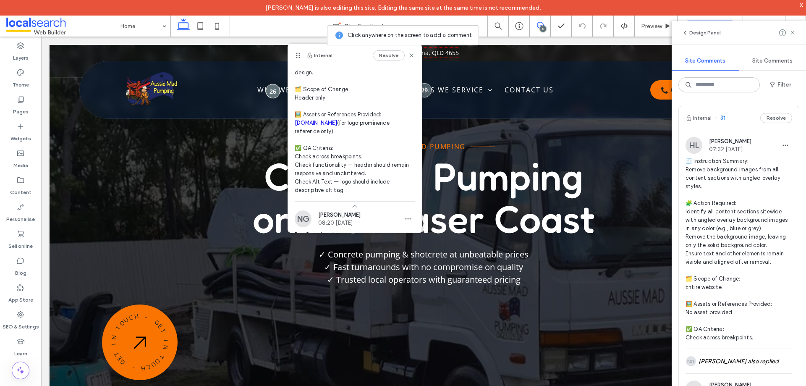
scroll to position [105, 0]
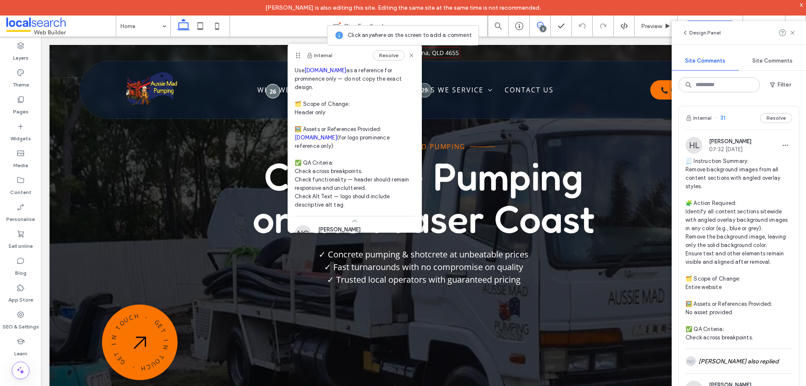
click at [337, 138] on link "[DOMAIN_NAME]" at bounding box center [316, 137] width 42 height 6
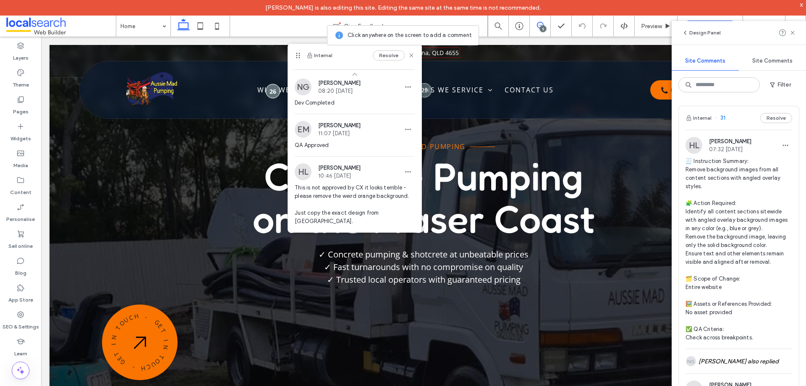
scroll to position [294, 0]
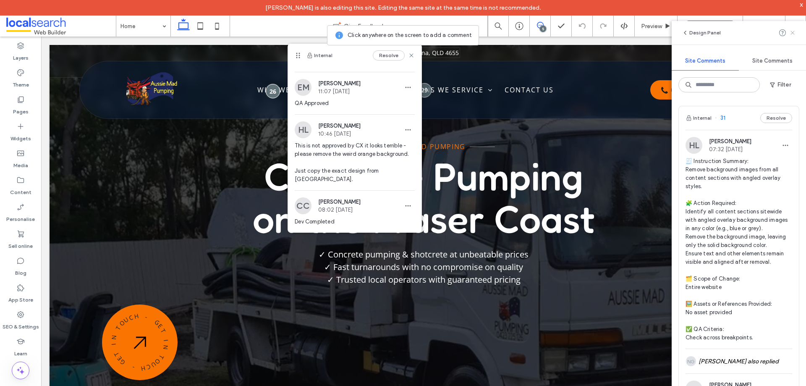
click at [790, 35] on icon at bounding box center [792, 32] width 7 height 7
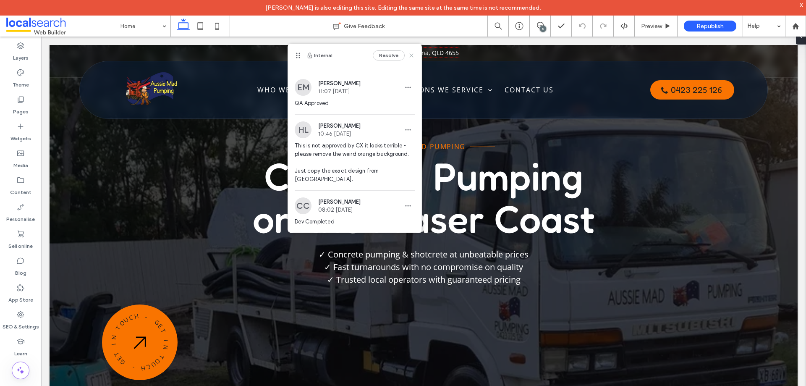
click at [408, 55] on icon at bounding box center [411, 55] width 7 height 7
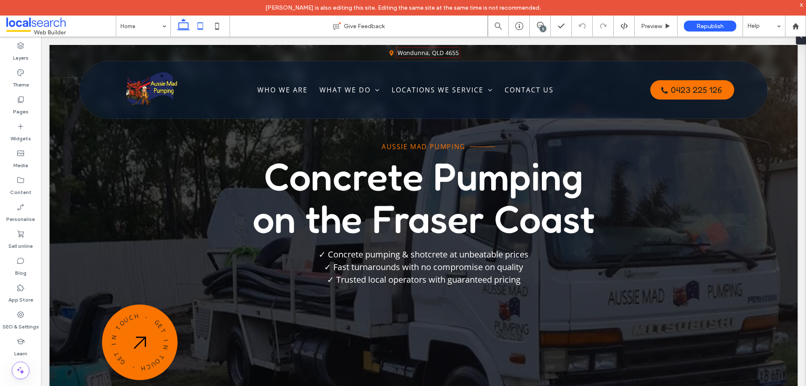
click at [197, 31] on icon at bounding box center [200, 26] width 17 height 17
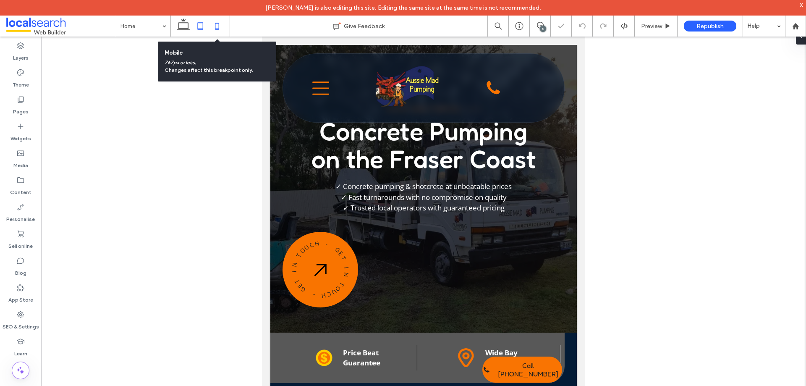
click at [215, 29] on icon at bounding box center [217, 26] width 17 height 17
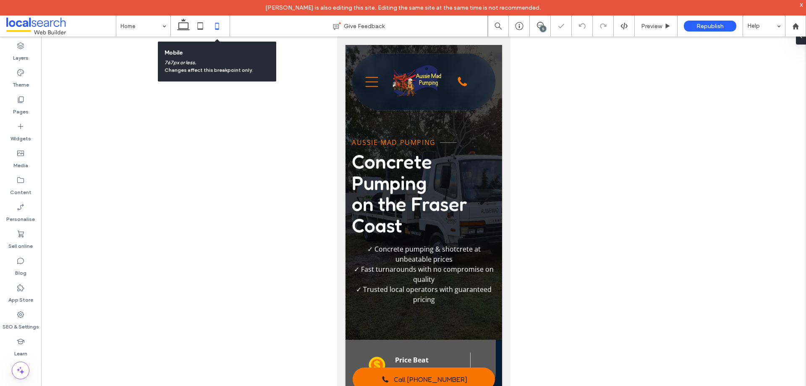
scroll to position [0, 8]
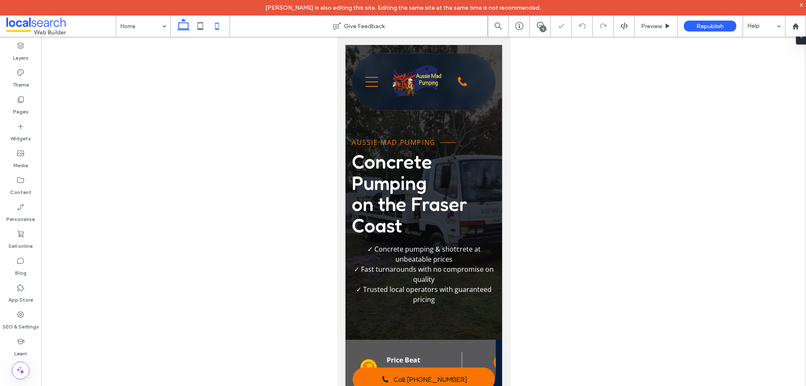
drag, startPoint x: 184, startPoint y: 27, endPoint x: 271, endPoint y: 19, distance: 87.7
click at [184, 27] on icon at bounding box center [183, 26] width 17 height 17
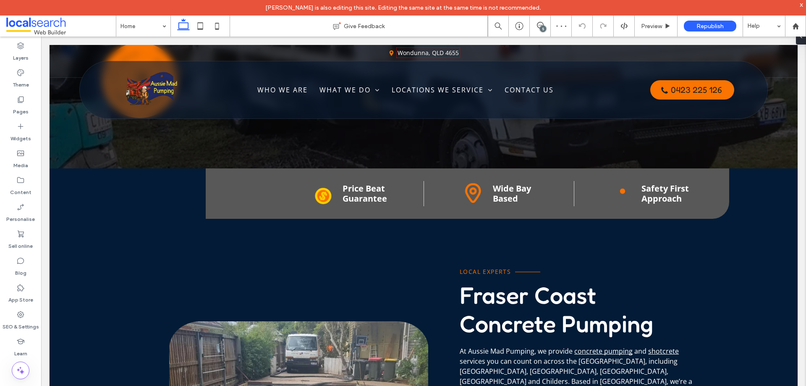
scroll to position [0, 0]
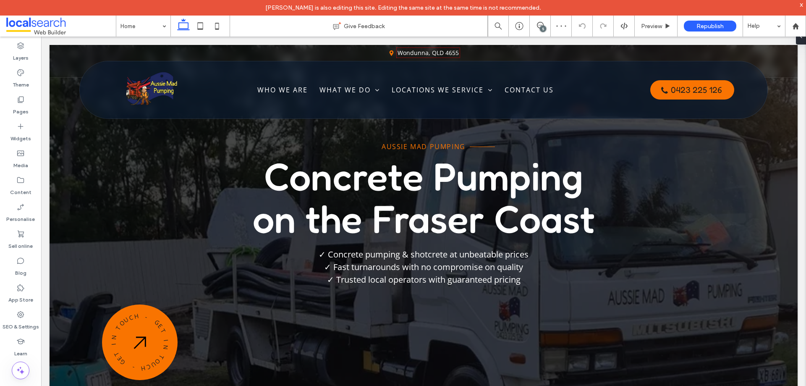
click at [542, 27] on div "5" at bounding box center [543, 29] width 6 height 6
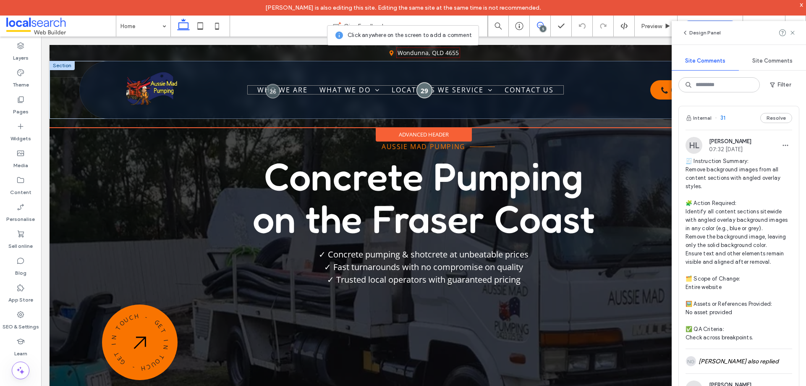
click at [421, 91] on div at bounding box center [425, 90] width 16 height 16
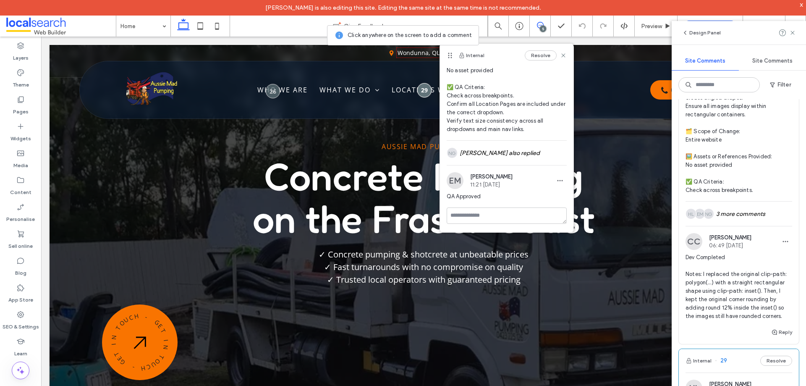
scroll to position [294, 0]
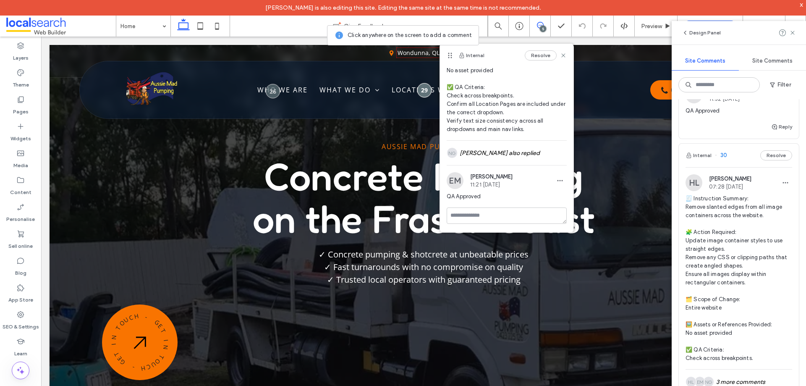
click at [732, 165] on div "Internal 30 Resolve" at bounding box center [739, 156] width 120 height 24
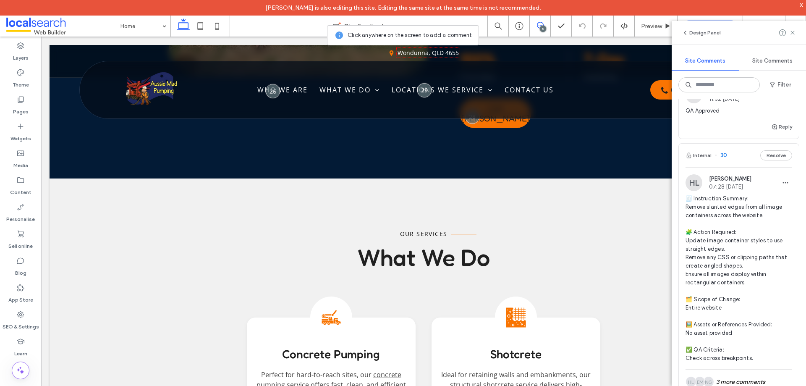
scroll to position [420, 0]
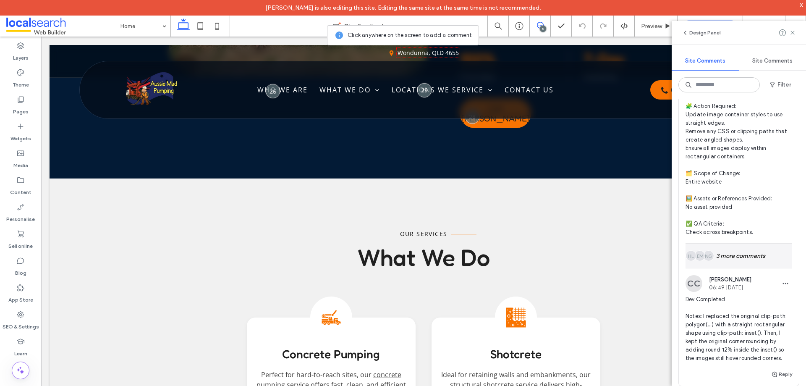
click at [738, 261] on div "NG EM HL 3 more comments" at bounding box center [739, 255] width 107 height 24
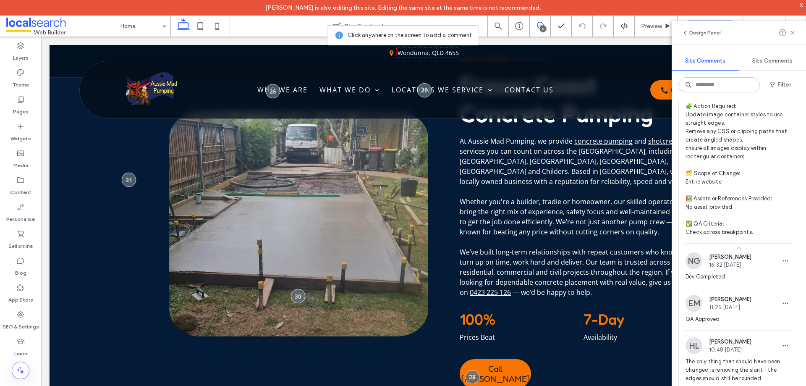
scroll to position [438, 0]
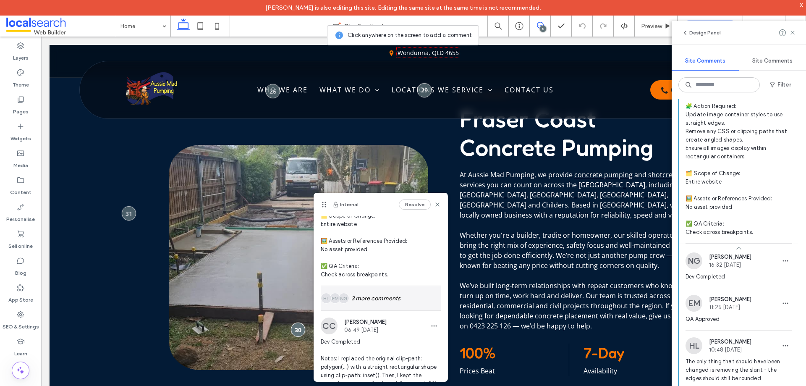
click at [392, 294] on div "NG EM HL 3 more comments" at bounding box center [381, 298] width 120 height 24
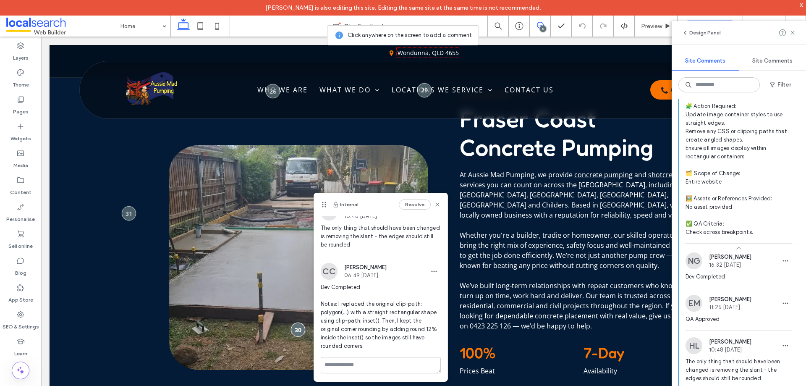
scroll to position [302, 0]
click at [20, 326] on label "SEO & Settings" at bounding box center [21, 325] width 37 height 12
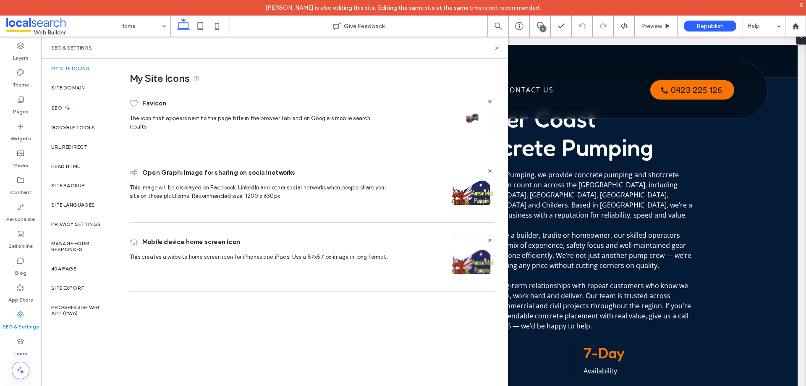
scroll to position [0, 0]
click at [97, 183] on div "Site backup" at bounding box center [79, 185] width 76 height 19
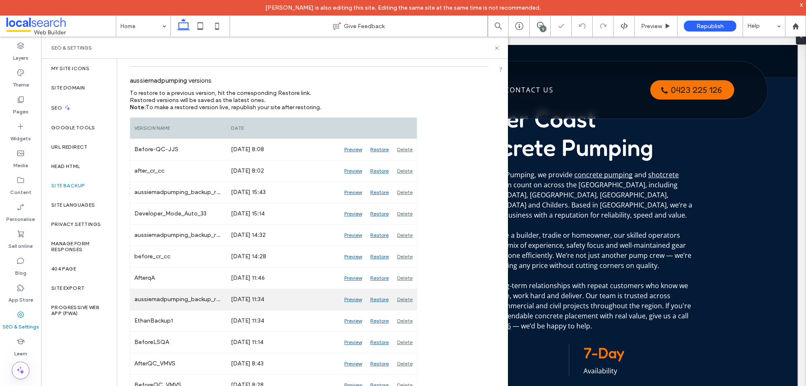
scroll to position [84, 0]
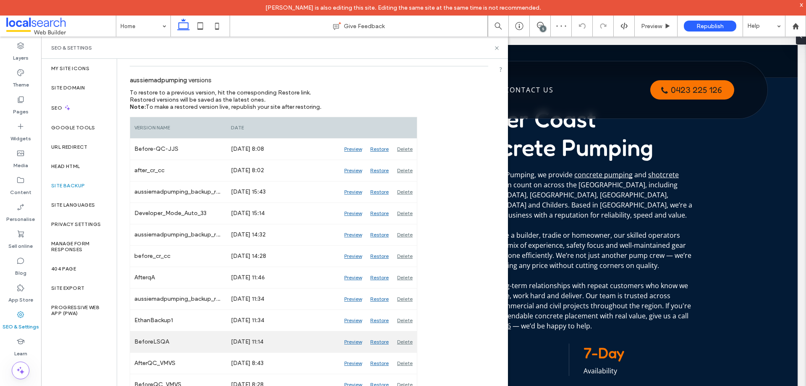
click at [355, 343] on div "Preview" at bounding box center [353, 341] width 26 height 21
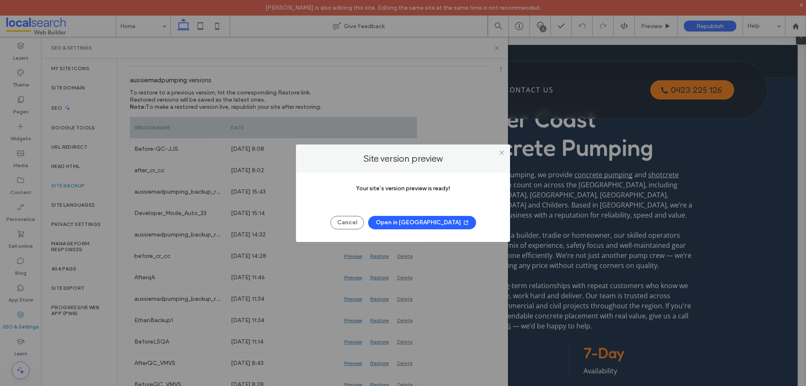
click at [374, 215] on div "Cancel Open in New Tab" at bounding box center [403, 218] width 189 height 22
click at [364, 225] on button "Cancel" at bounding box center [347, 222] width 34 height 13
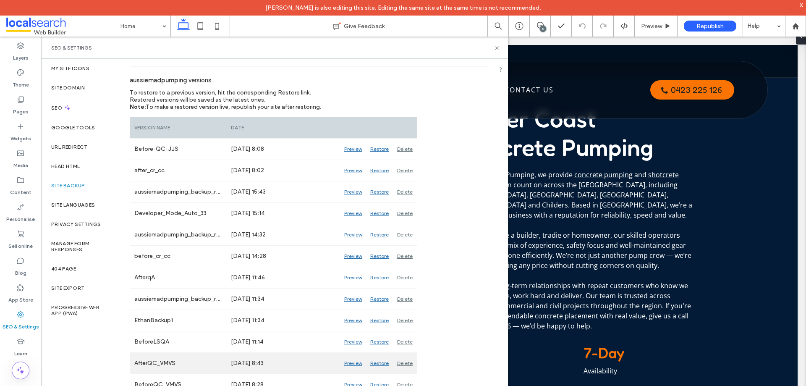
click at [349, 362] on div "Preview" at bounding box center [353, 363] width 26 height 21
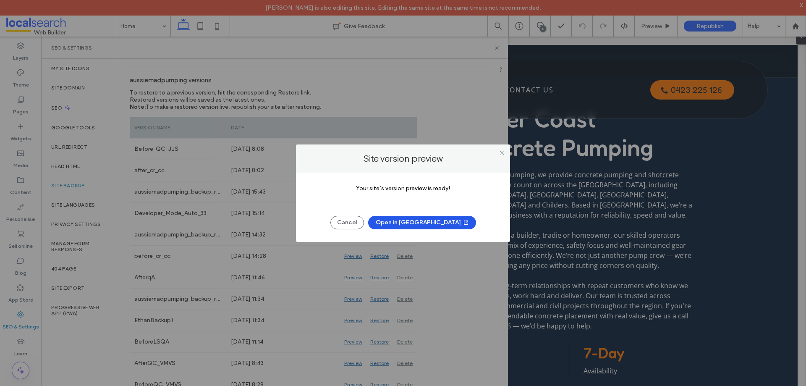
click at [463, 220] on icon "button" at bounding box center [466, 222] width 7 height 7
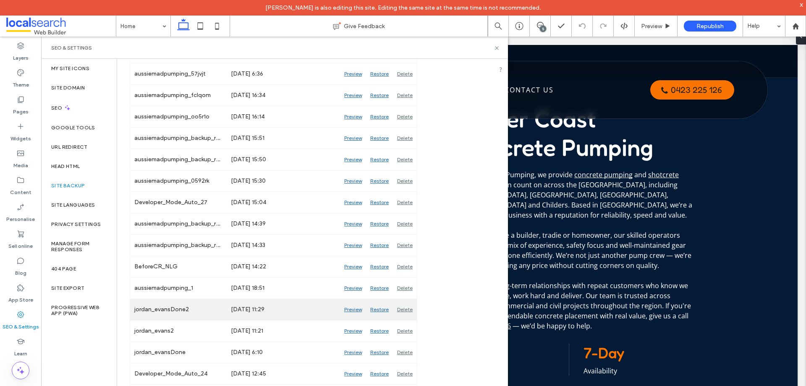
scroll to position [504, 0]
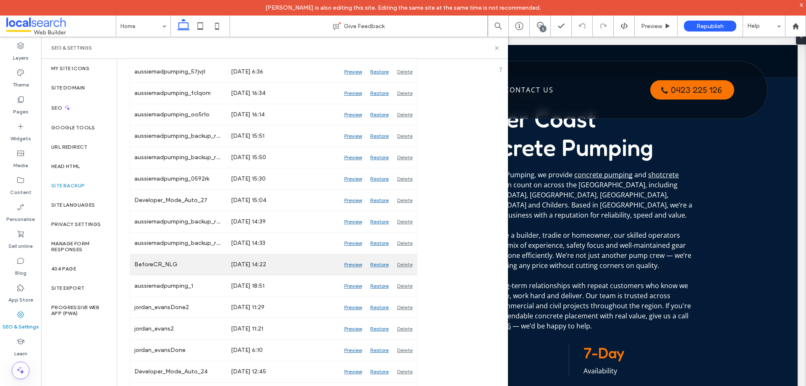
click at [355, 262] on div "Preview" at bounding box center [353, 264] width 26 height 21
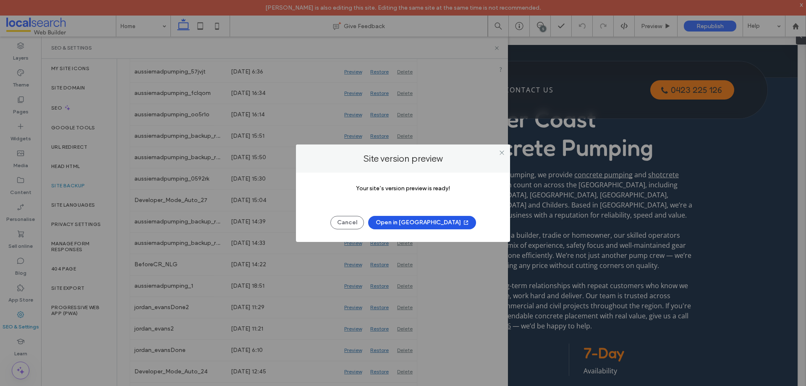
click at [423, 222] on button "Open in New Tab" at bounding box center [422, 222] width 108 height 13
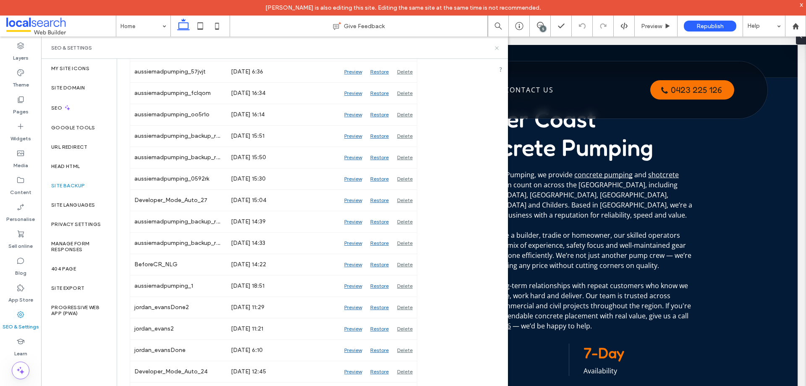
click at [495, 47] on icon at bounding box center [497, 48] width 6 height 6
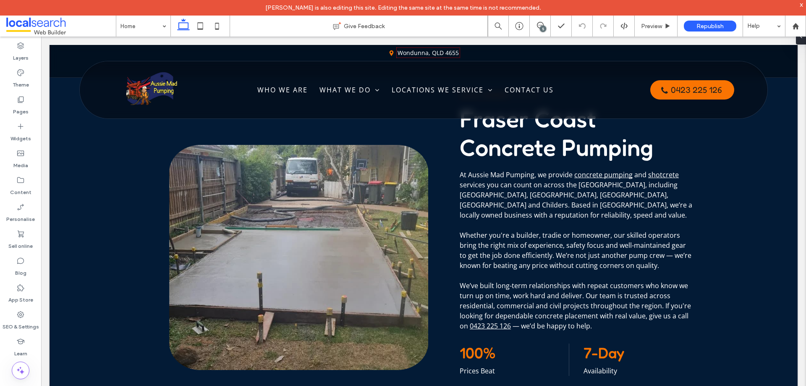
drag, startPoint x: 542, startPoint y: 26, endPoint x: 491, endPoint y: 5, distance: 54.8
click at [542, 26] on div "5" at bounding box center [543, 29] width 6 height 6
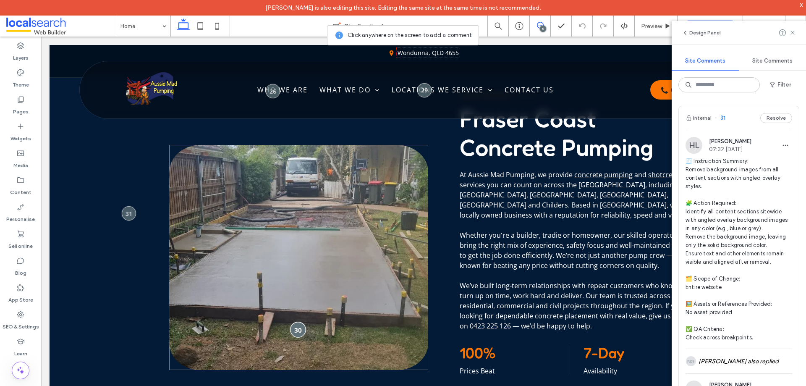
click at [301, 322] on div at bounding box center [298, 330] width 16 height 16
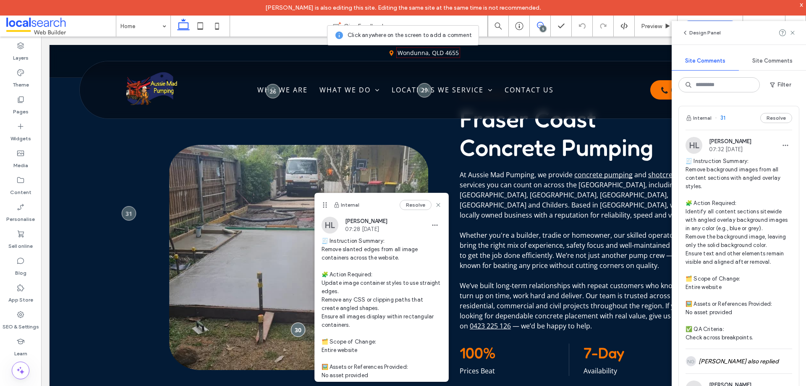
scroll to position [181, 0]
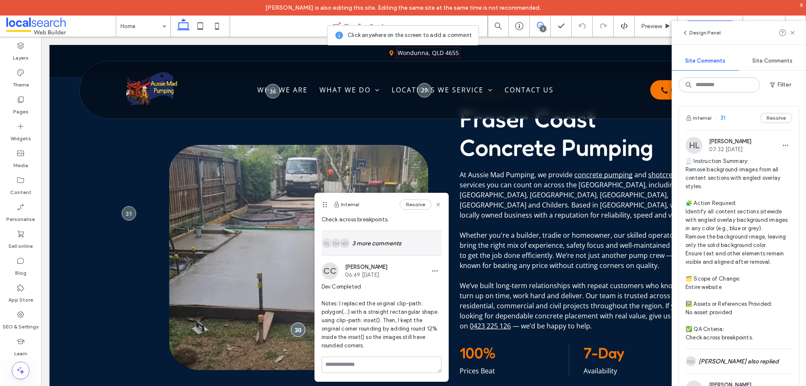
click at [380, 248] on div "NG EM HL 3 more comments" at bounding box center [382, 243] width 120 height 24
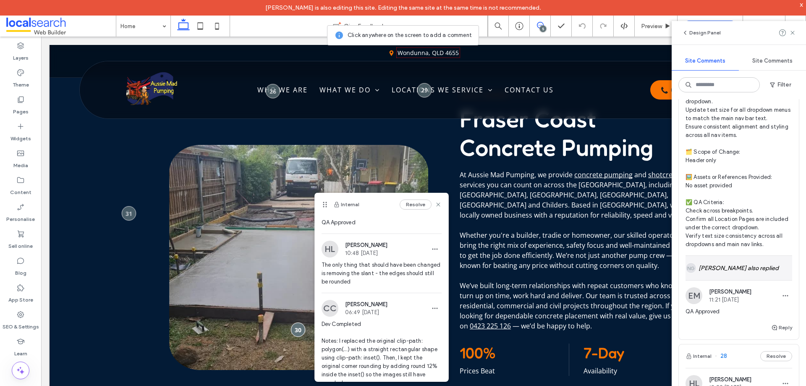
scroll to position [966, 0]
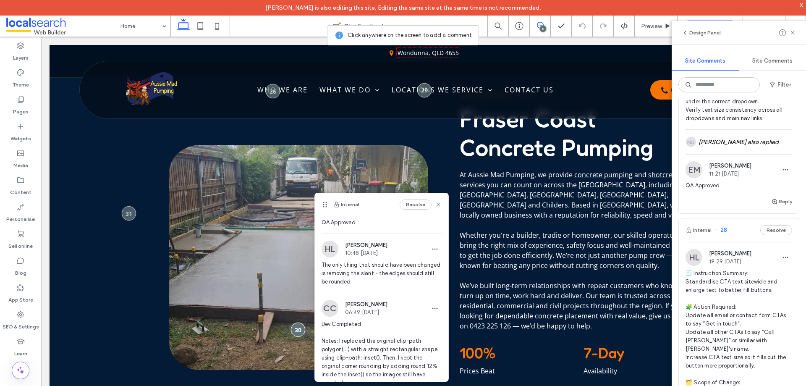
click at [735, 238] on div "Internal 28 Resolve" at bounding box center [739, 230] width 120 height 24
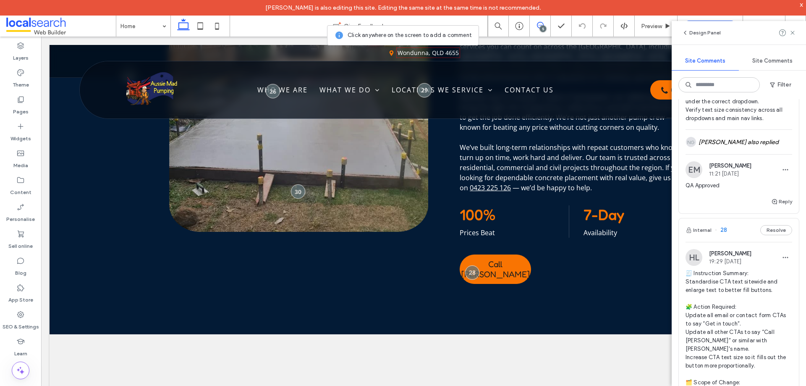
scroll to position [588, 0]
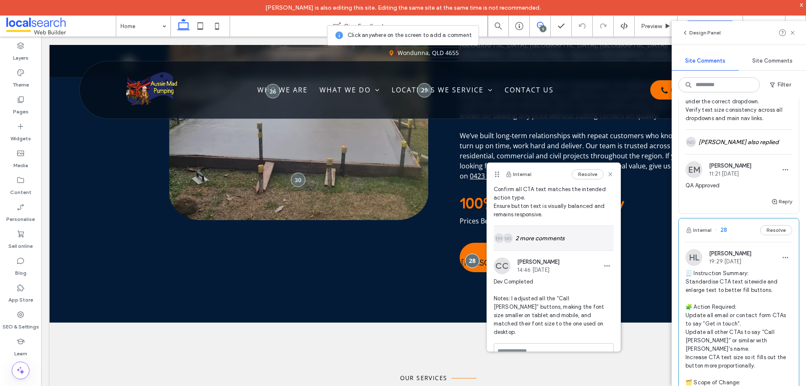
click at [553, 232] on div "NG EM 2 more comments" at bounding box center [554, 238] width 120 height 24
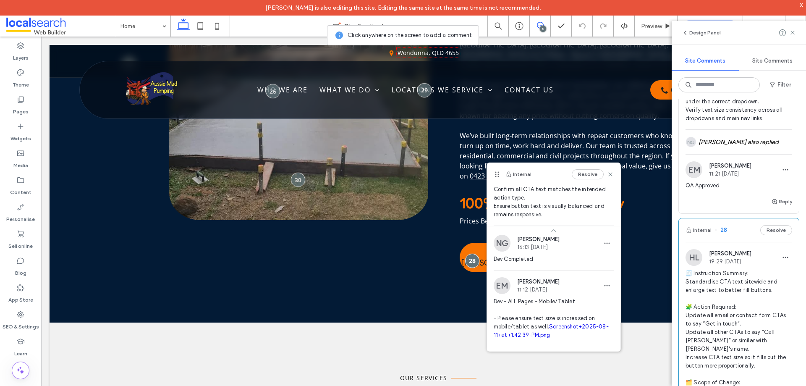
scroll to position [240, 0]
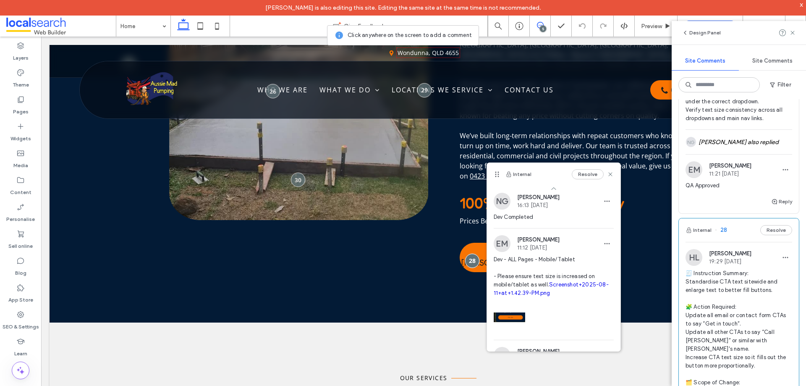
click at [535, 284] on link "Screenshot+2025-08-11+at+1.42.39-PM.png" at bounding box center [551, 288] width 115 height 15
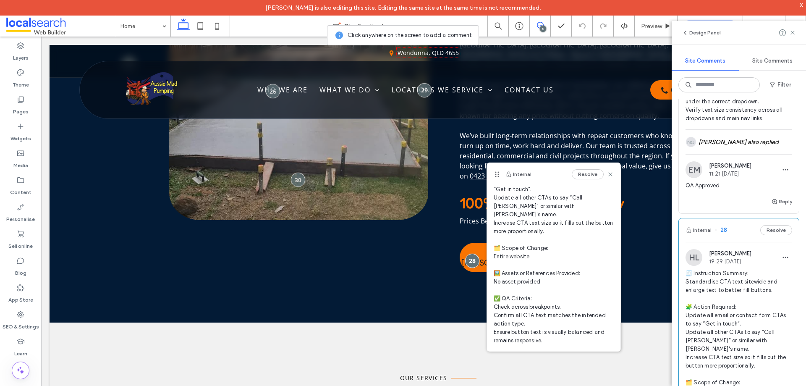
scroll to position [0, 0]
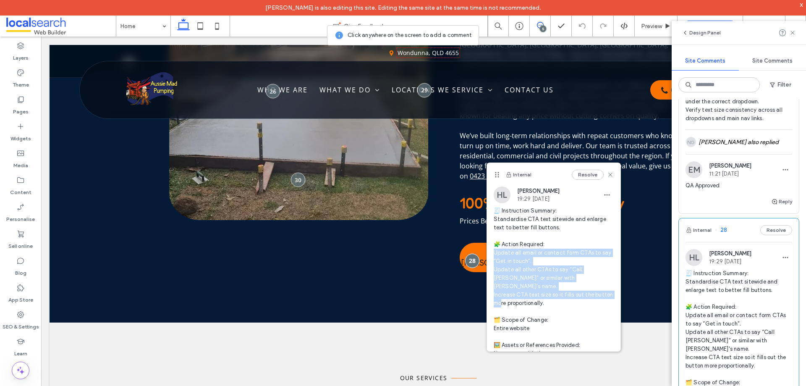
drag, startPoint x: 566, startPoint y: 298, endPoint x: 494, endPoint y: 256, distance: 83.2
click at [494, 256] on span "🧾 Instruction Summary: Standardise CTA text sitewide and enlarge text to better…" at bounding box center [554, 312] width 120 height 210
copy span "date all email or contact form CTAs to say “Get in touch”. Update all other CTA…"
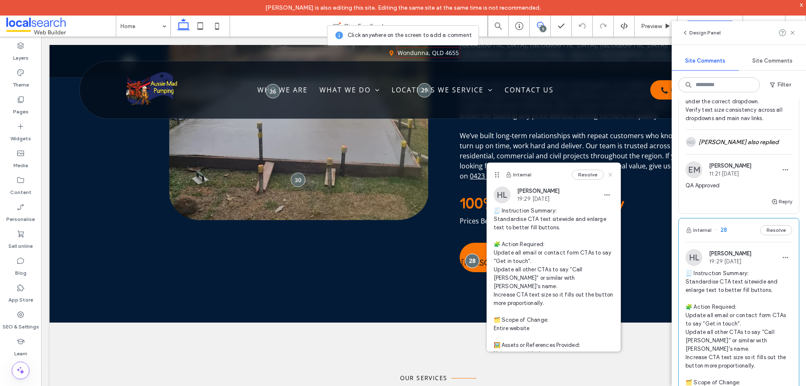
click at [607, 175] on icon at bounding box center [610, 174] width 7 height 7
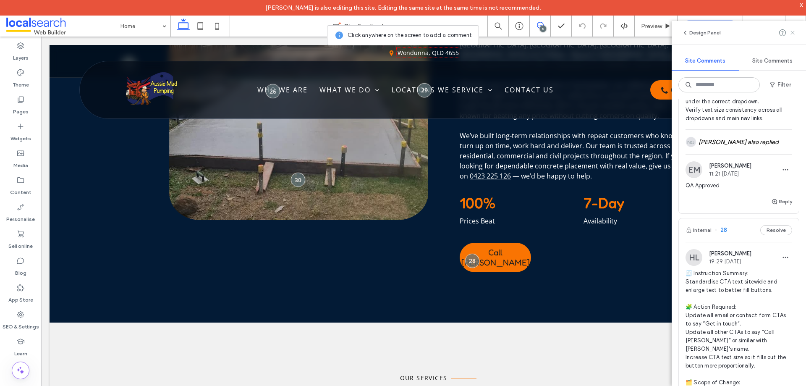
click at [792, 31] on icon at bounding box center [792, 32] width 7 height 7
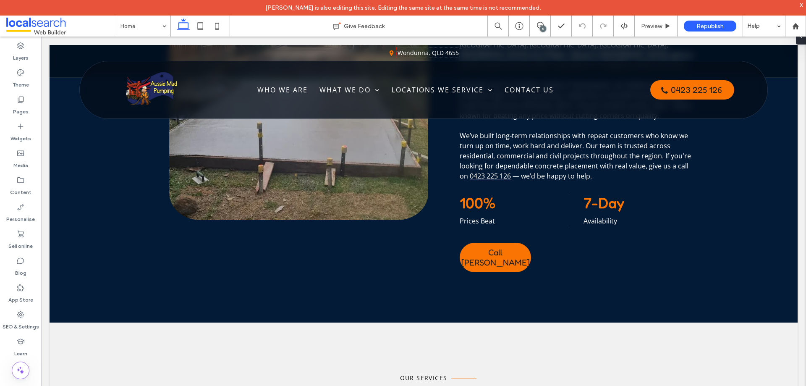
click at [543, 29] on div "5" at bounding box center [543, 29] width 6 height 6
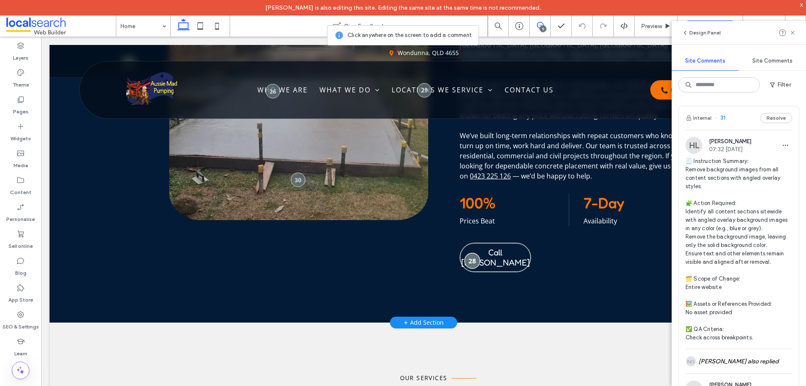
click at [466, 260] on div at bounding box center [472, 261] width 16 height 16
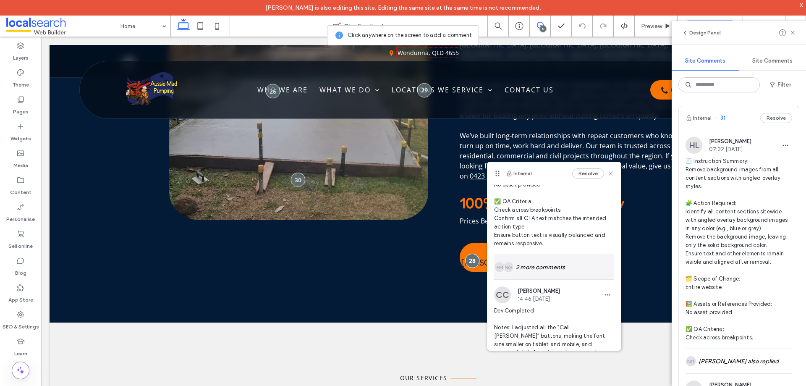
click at [563, 265] on div "NG EM 2 more comments" at bounding box center [554, 267] width 120 height 24
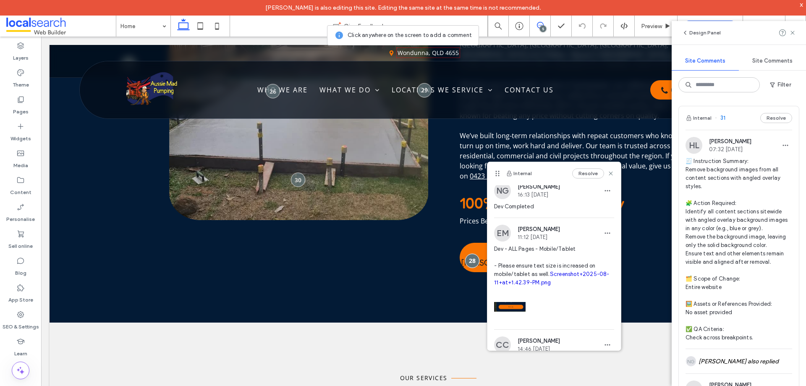
scroll to position [329, 0]
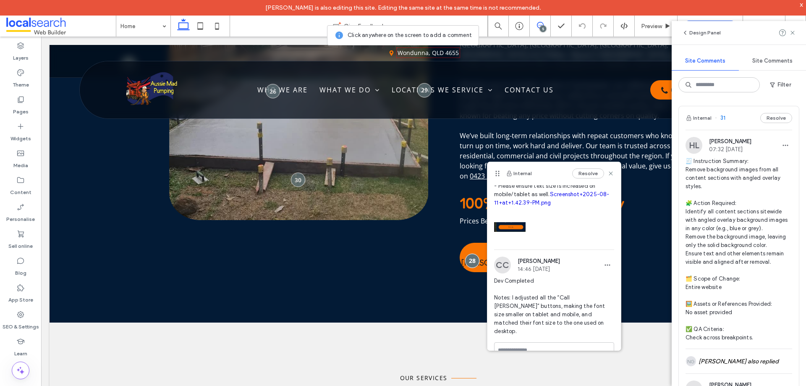
click at [536, 196] on link "Screenshot+2025-08-11+at+1.42.39-PM.png" at bounding box center [551, 198] width 115 height 15
click at [21, 314] on use at bounding box center [20, 314] width 7 height 7
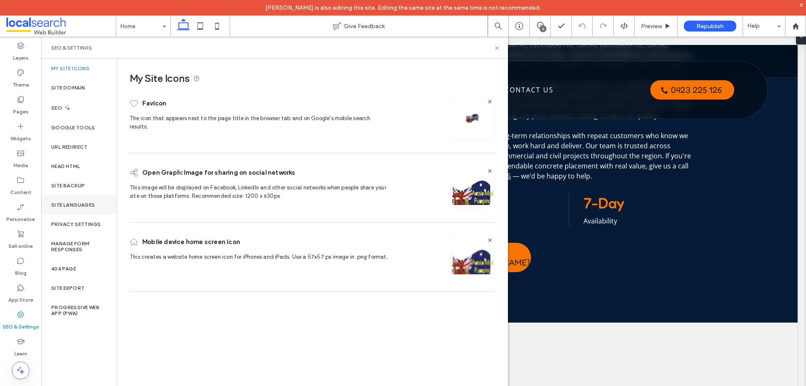
click at [81, 204] on label "Site Languages" at bounding box center [73, 205] width 44 height 6
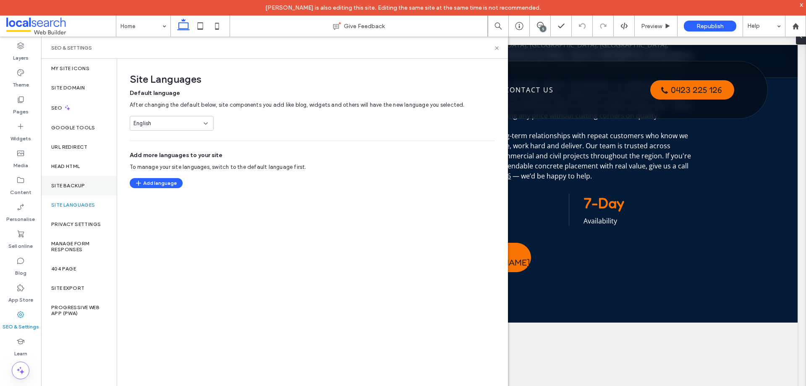
click at [80, 184] on label "Site backup" at bounding box center [68, 186] width 34 height 6
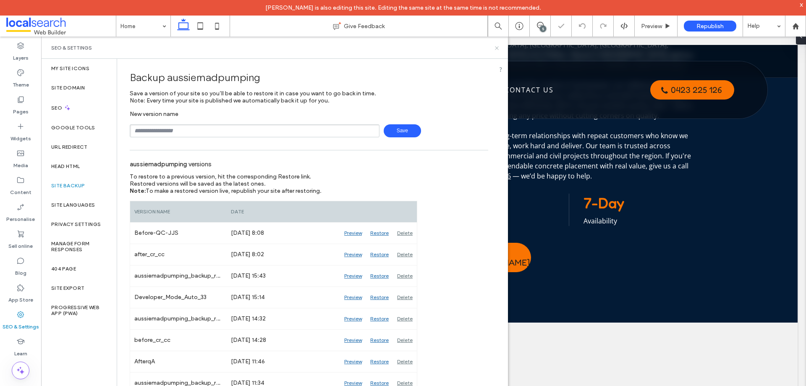
click at [497, 50] on icon at bounding box center [497, 48] width 6 height 6
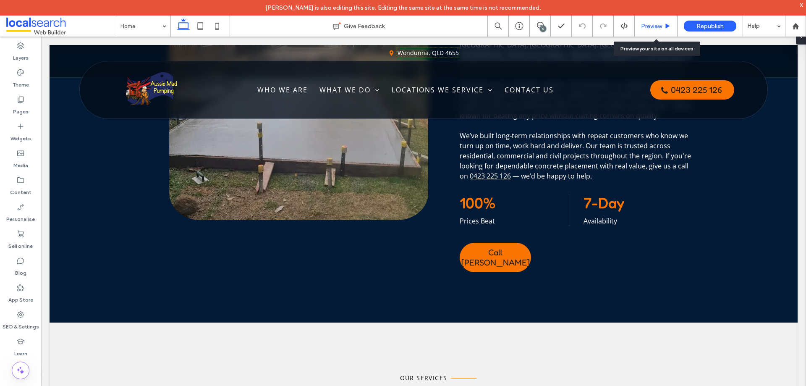
click at [655, 29] on span "Preview" at bounding box center [651, 26] width 21 height 7
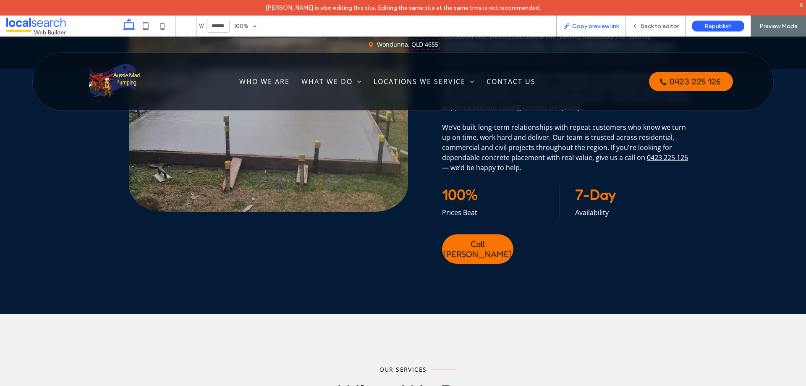
click at [613, 27] on span "Copy preview link" at bounding box center [595, 26] width 47 height 7
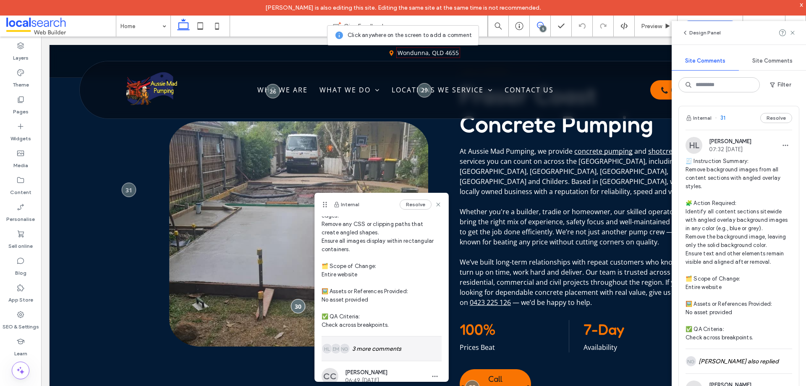
scroll to position [168, 0]
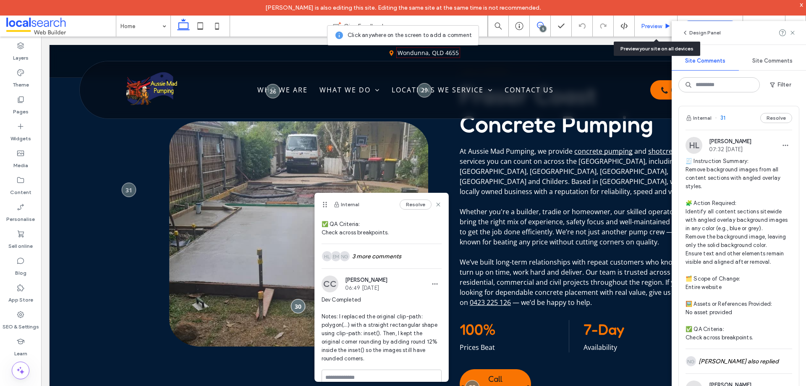
click at [649, 30] on div "Preview" at bounding box center [656, 26] width 43 height 21
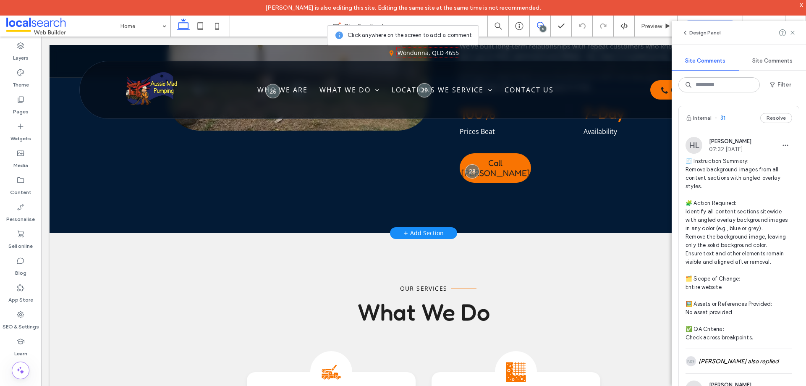
scroll to position [756, 0]
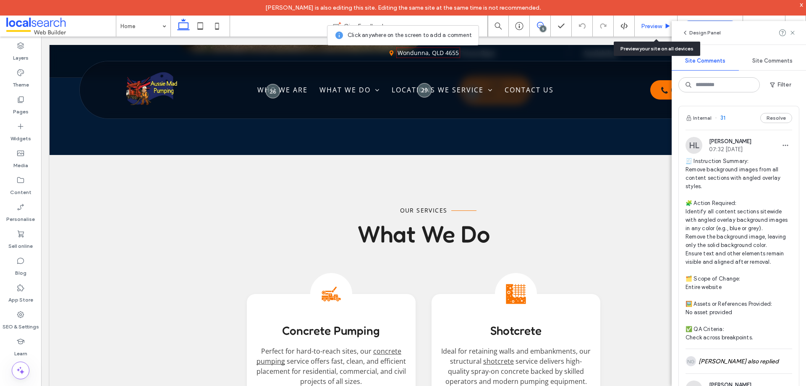
click at [647, 26] on span "Preview" at bounding box center [651, 26] width 21 height 7
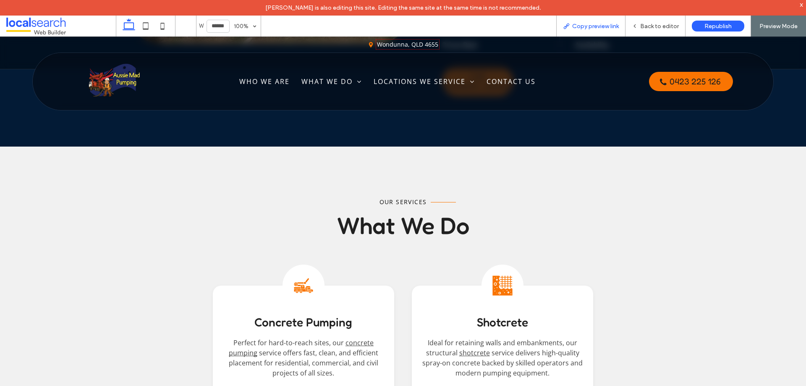
drag, startPoint x: 586, startPoint y: 24, endPoint x: 579, endPoint y: 22, distance: 7.3
click at [584, 24] on span "Copy preview link" at bounding box center [595, 26] width 47 height 7
